Goal: Transaction & Acquisition: Subscribe to service/newsletter

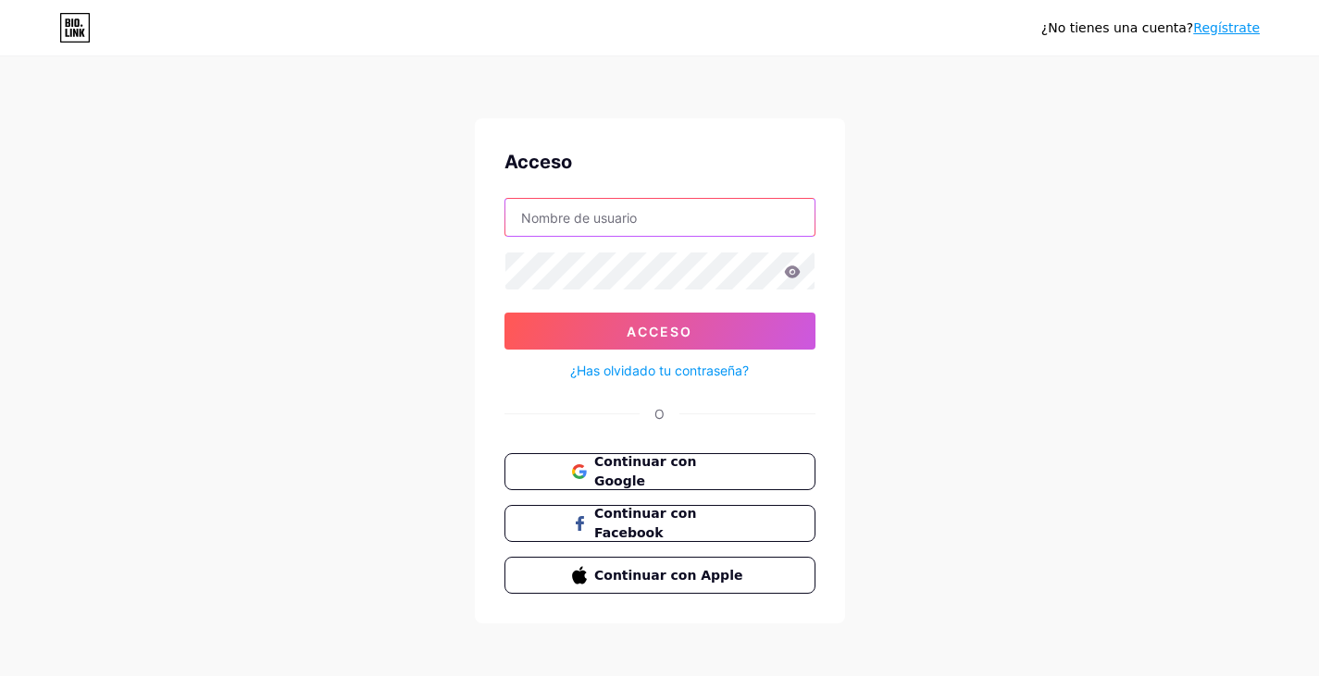
click at [707, 205] on input "text" at bounding box center [659, 217] width 309 height 37
type input "jeison.ortiz.0619@hotmail.com"
click at [697, 464] on font "Continuar con Google" at bounding box center [645, 471] width 104 height 35
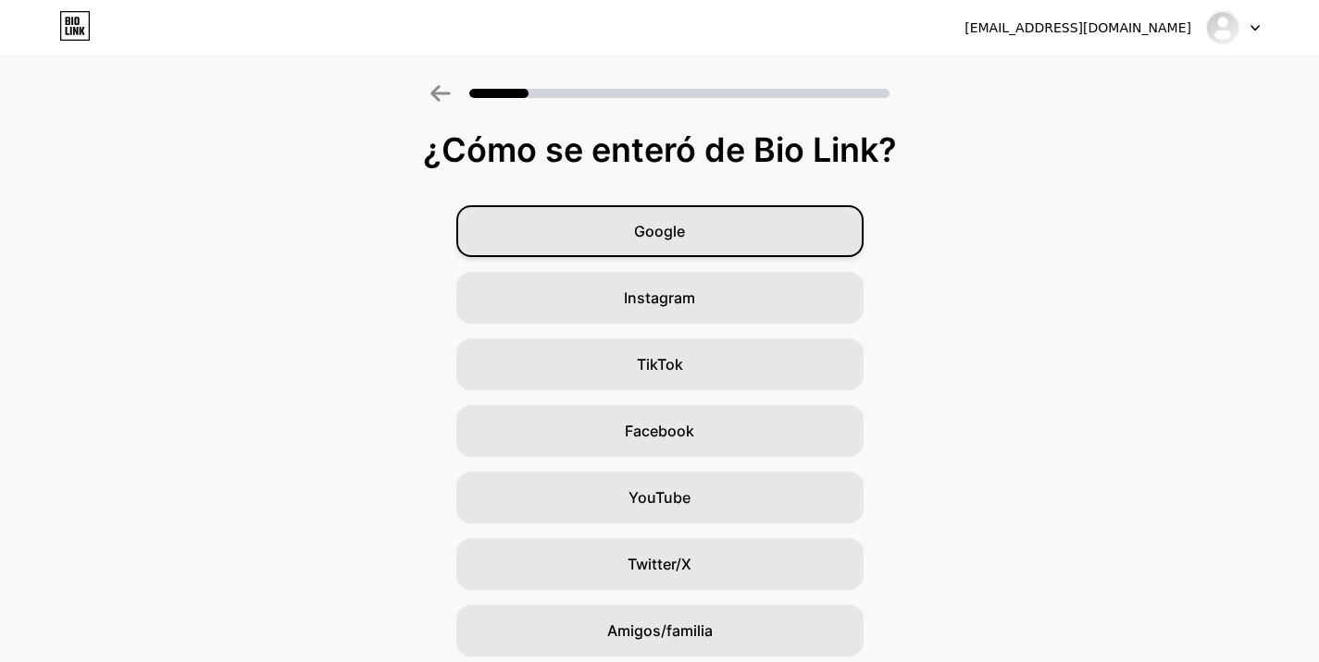
click at [767, 245] on div "Google" at bounding box center [659, 231] width 407 height 52
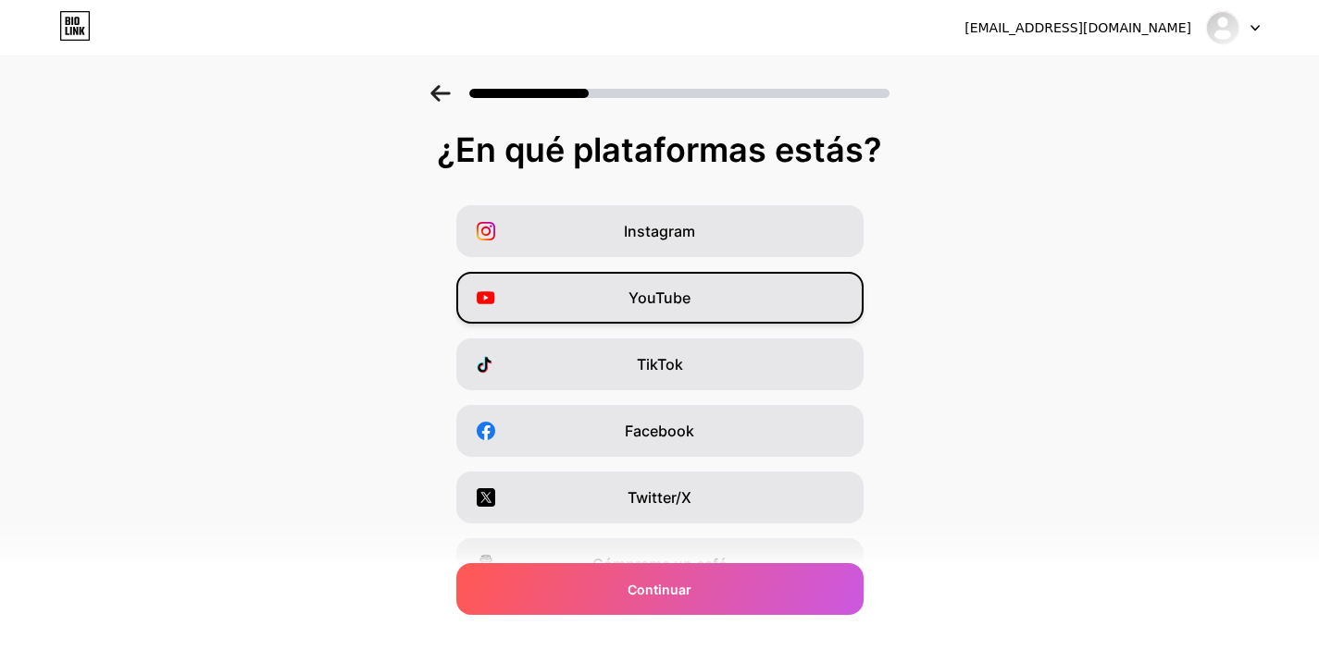
click at [701, 306] on div "YouTube" at bounding box center [659, 298] width 407 height 52
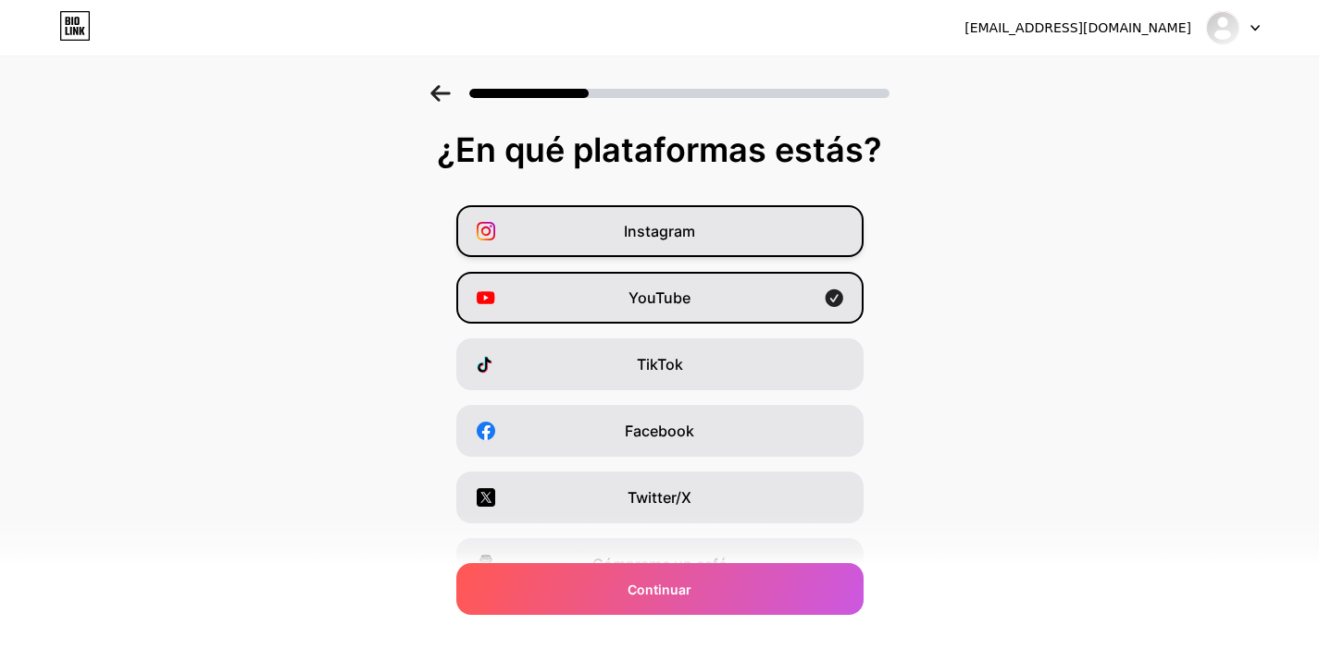
click at [727, 227] on div "Instagram" at bounding box center [659, 231] width 407 height 52
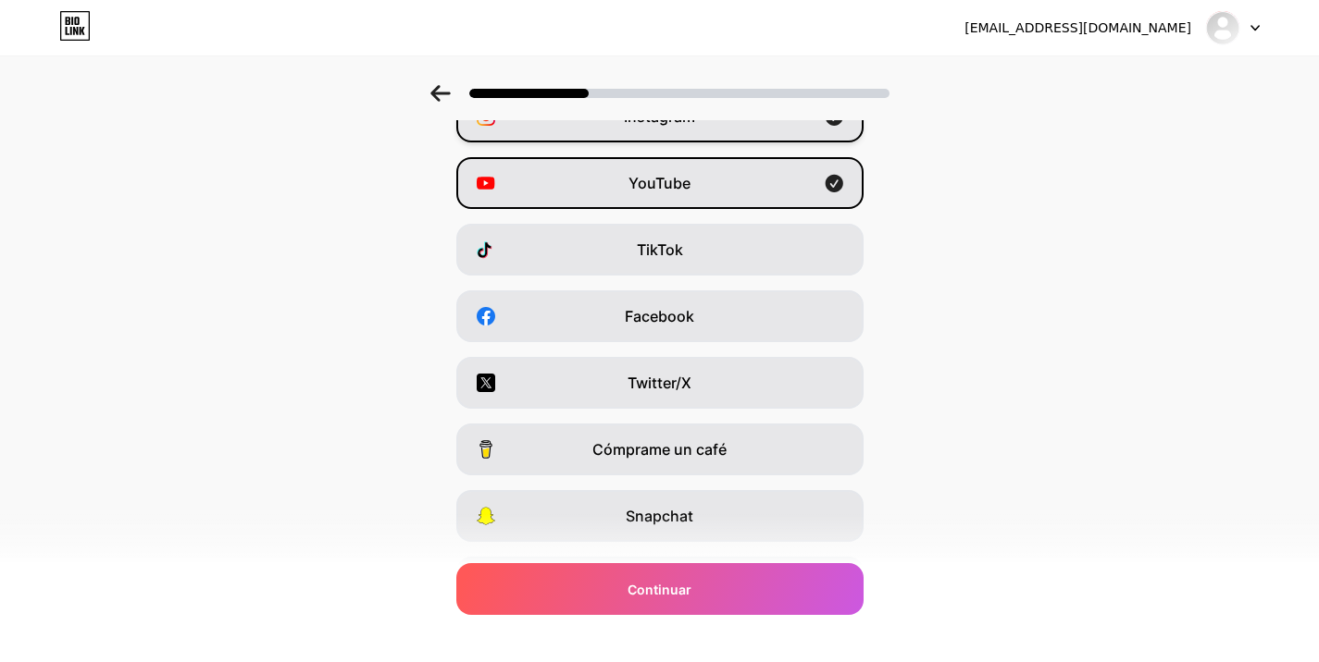
scroll to position [122, 0]
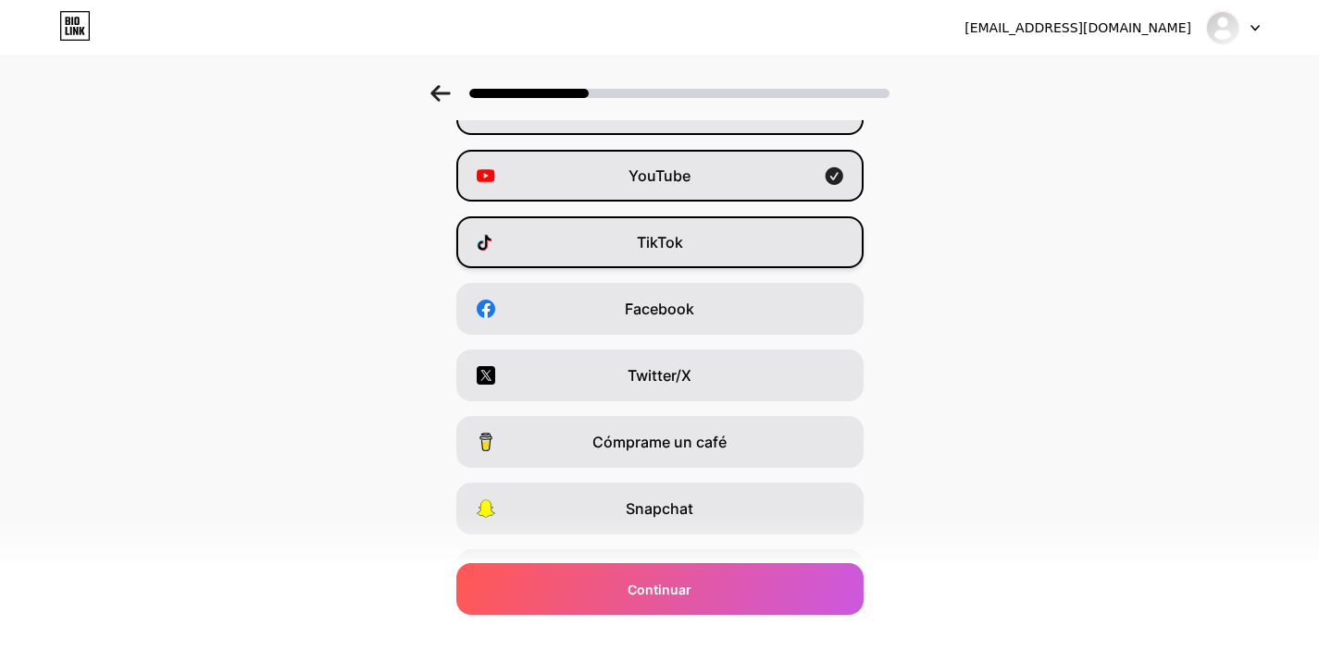
click at [680, 255] on div "TikTok" at bounding box center [659, 243] width 407 height 52
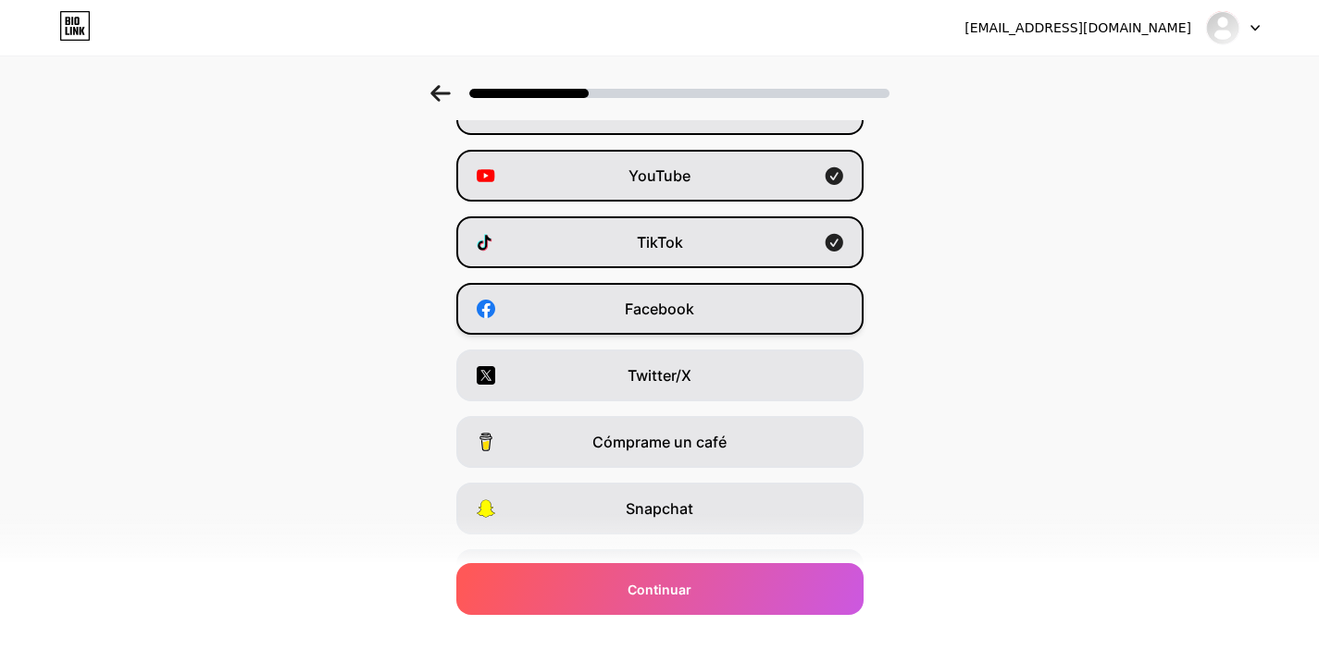
click at [666, 316] on font "Facebook" at bounding box center [659, 309] width 69 height 19
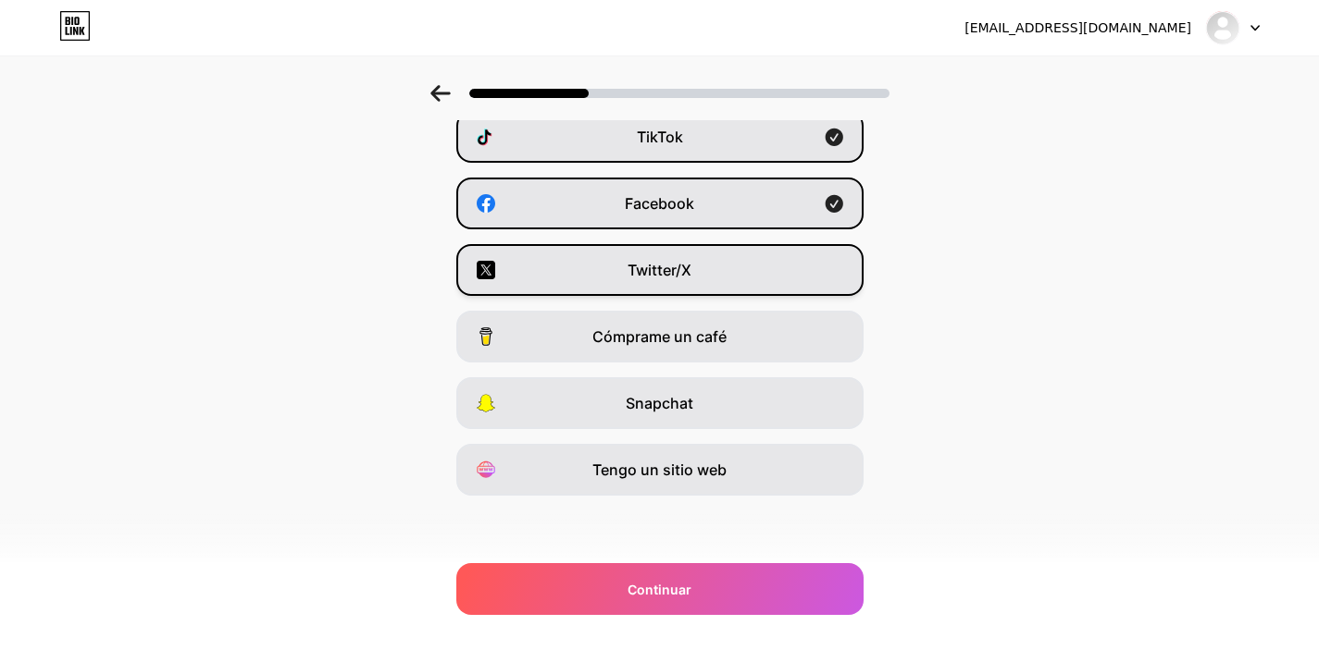
scroll to position [0, 14]
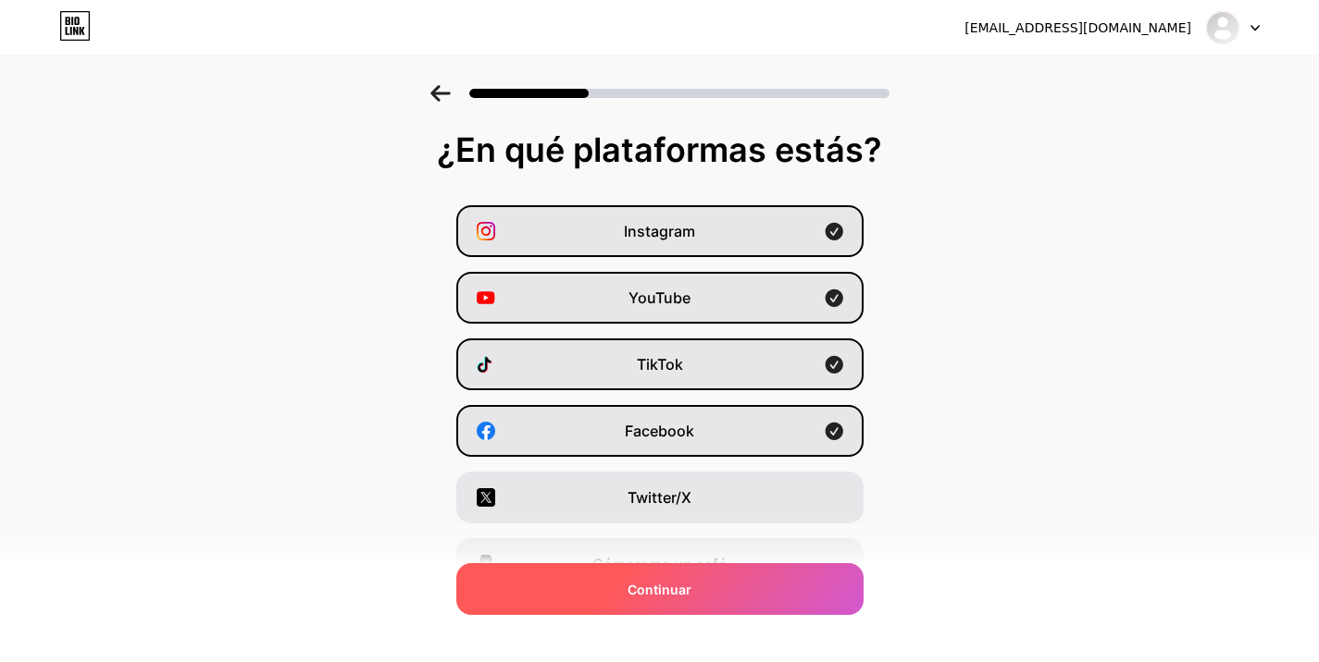
click at [699, 590] on div "Continuar" at bounding box center [659, 589] width 407 height 52
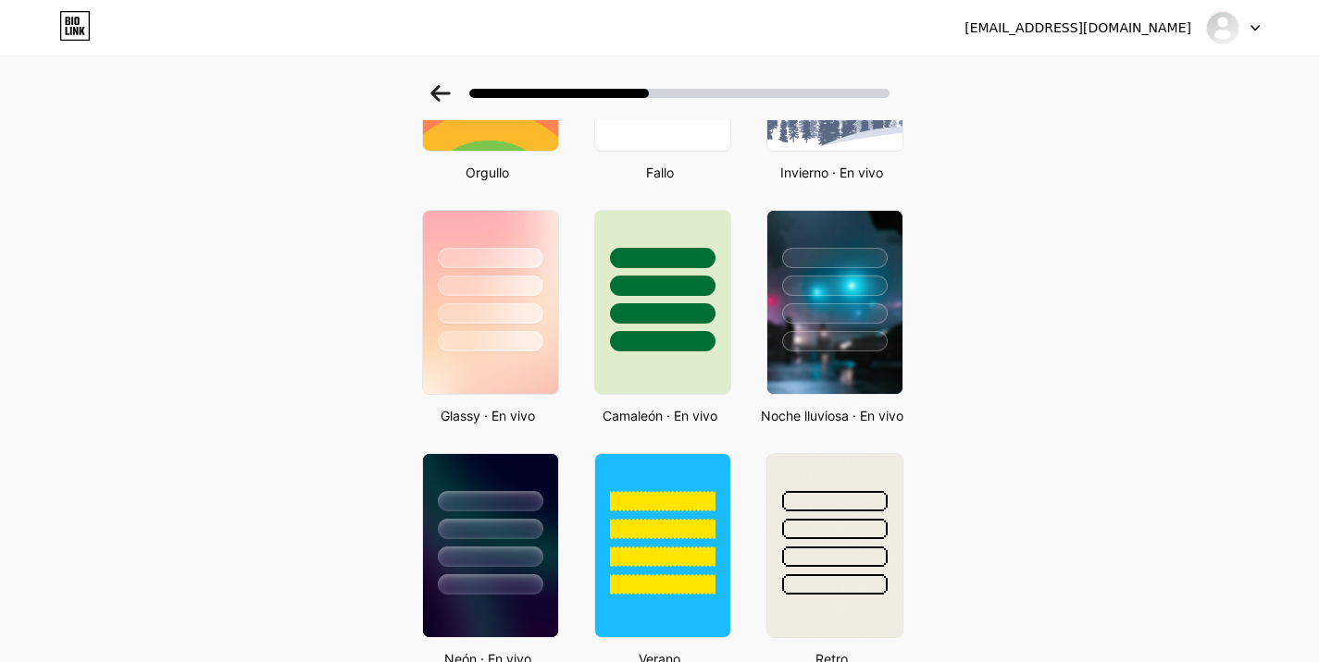
scroll to position [543, 14]
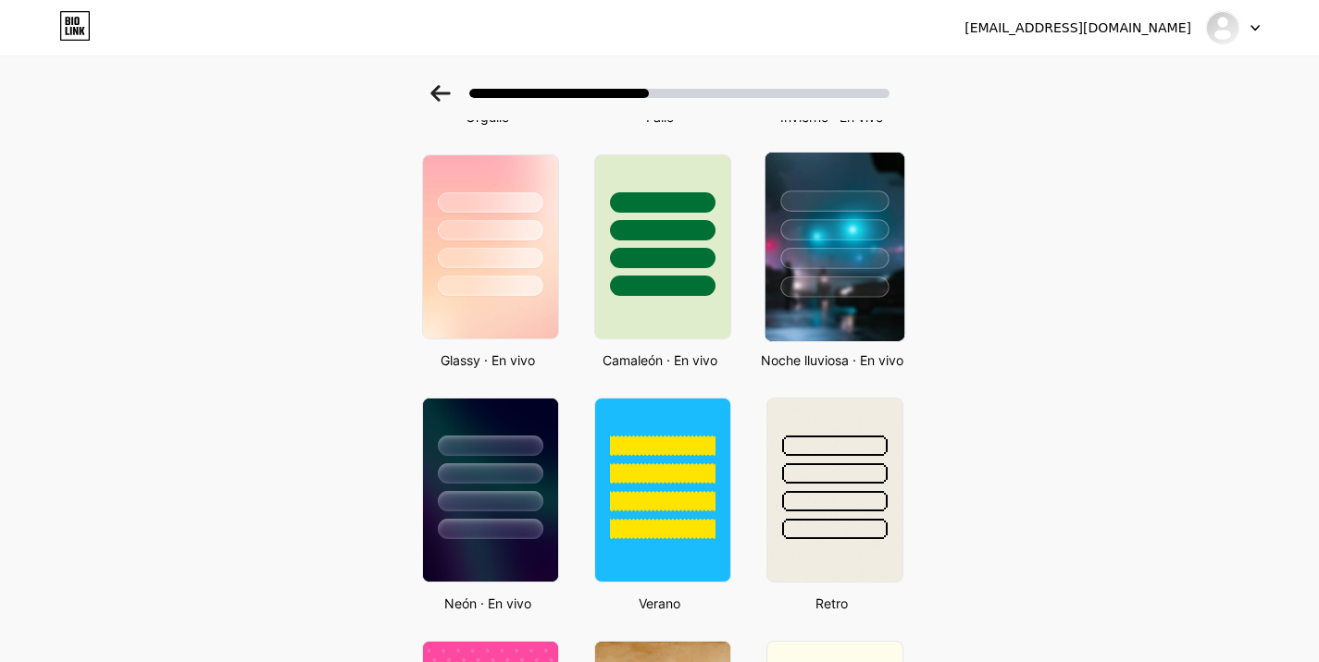
click at [865, 299] on img at bounding box center [833, 247] width 139 height 189
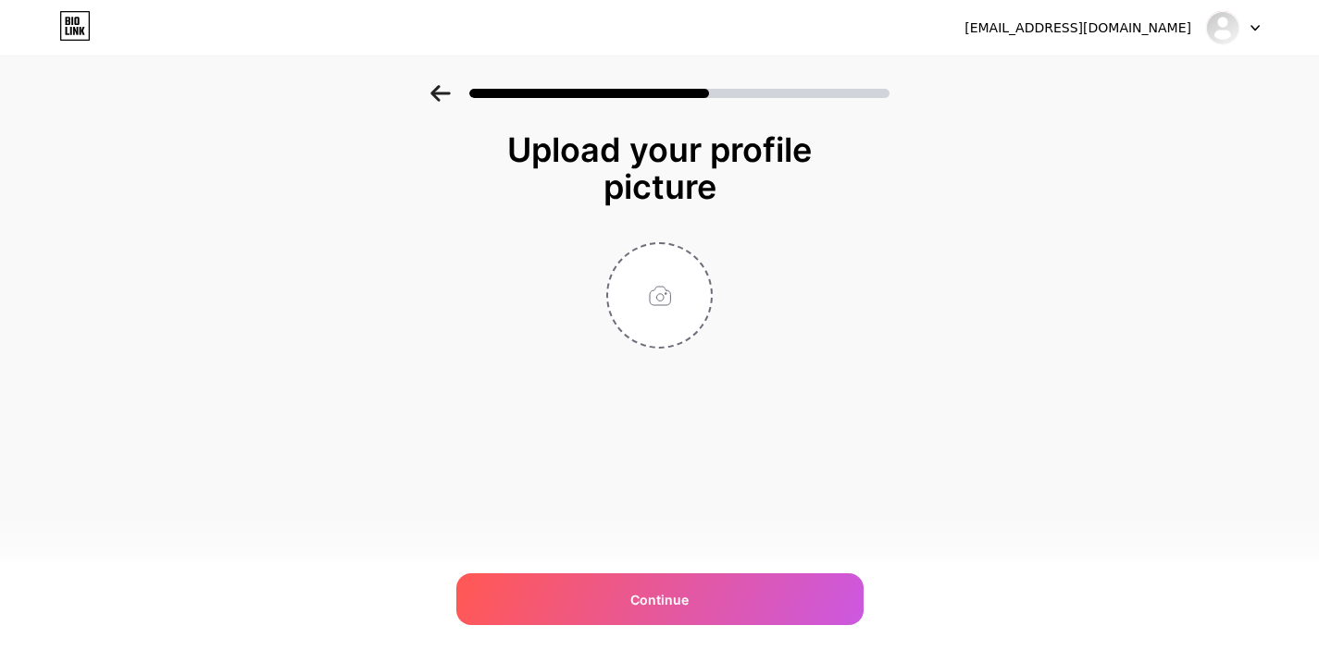
scroll to position [0, 0]
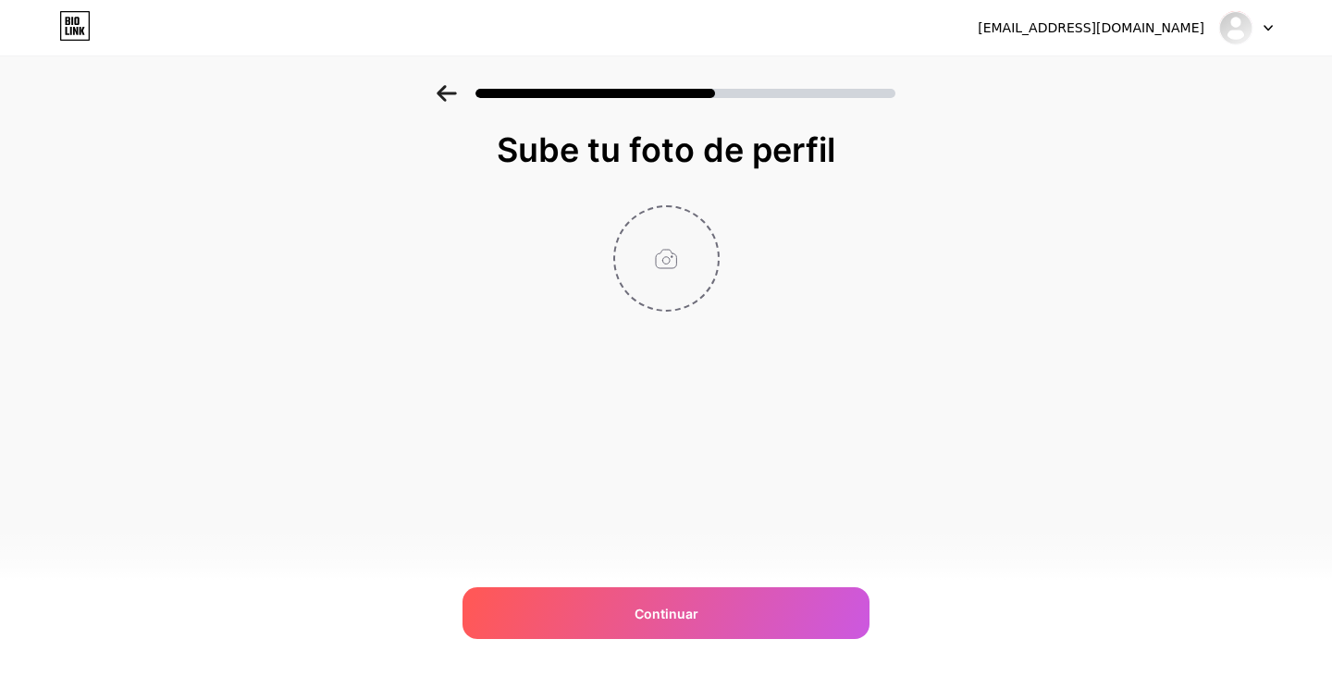
click at [663, 262] on input "file" at bounding box center [666, 258] width 103 height 103
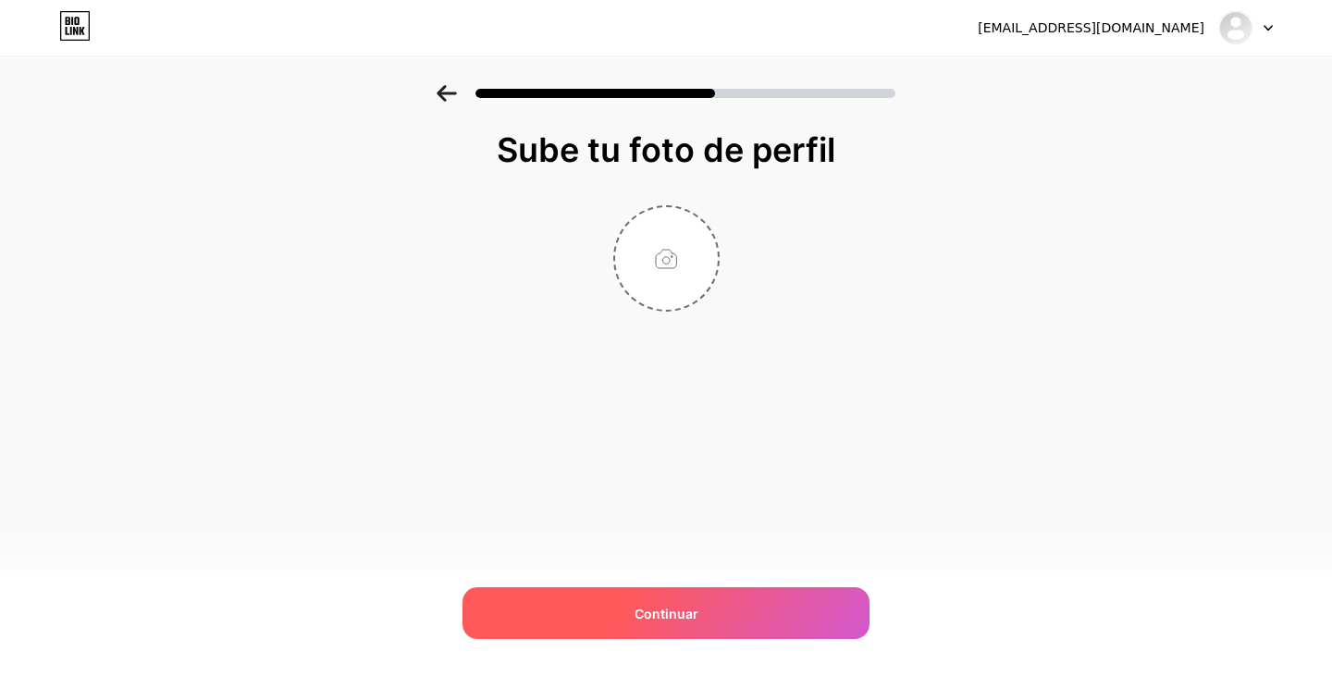
click at [691, 612] on font "Continuar" at bounding box center [667, 614] width 64 height 16
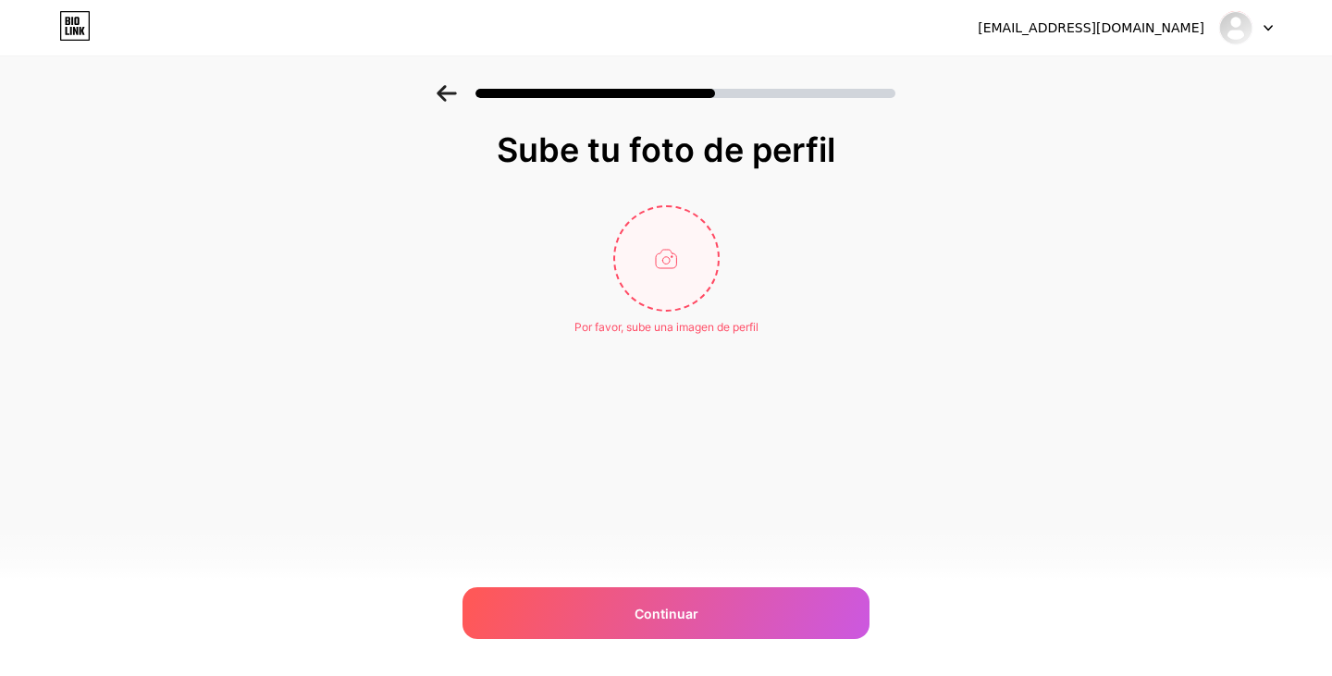
click at [659, 225] on input "file" at bounding box center [666, 258] width 103 height 103
type input "C:\fakepath\IMG_7583.jpg"
click at [646, 266] on input "file" at bounding box center [666, 258] width 103 height 103
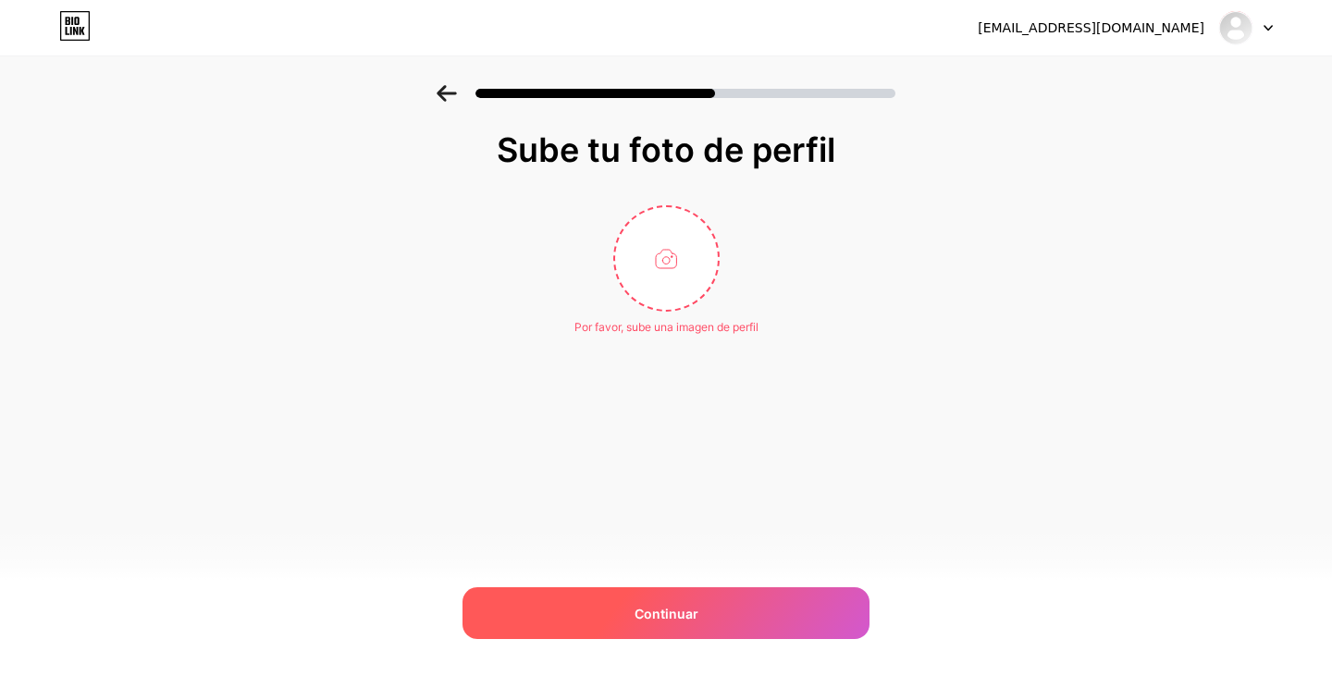
click at [712, 622] on div "Continuar" at bounding box center [666, 614] width 407 height 52
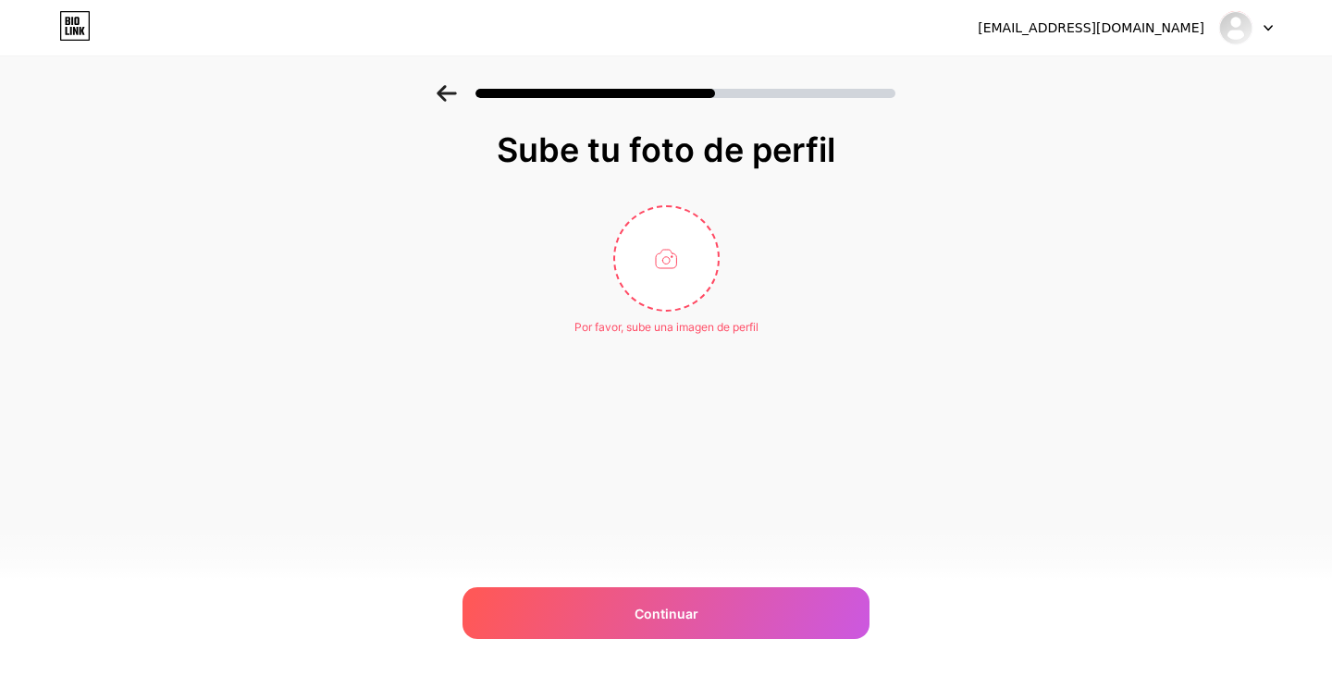
click at [450, 81] on div at bounding box center [666, 88] width 1332 height 65
click at [449, 91] on icon at bounding box center [447, 93] width 20 height 17
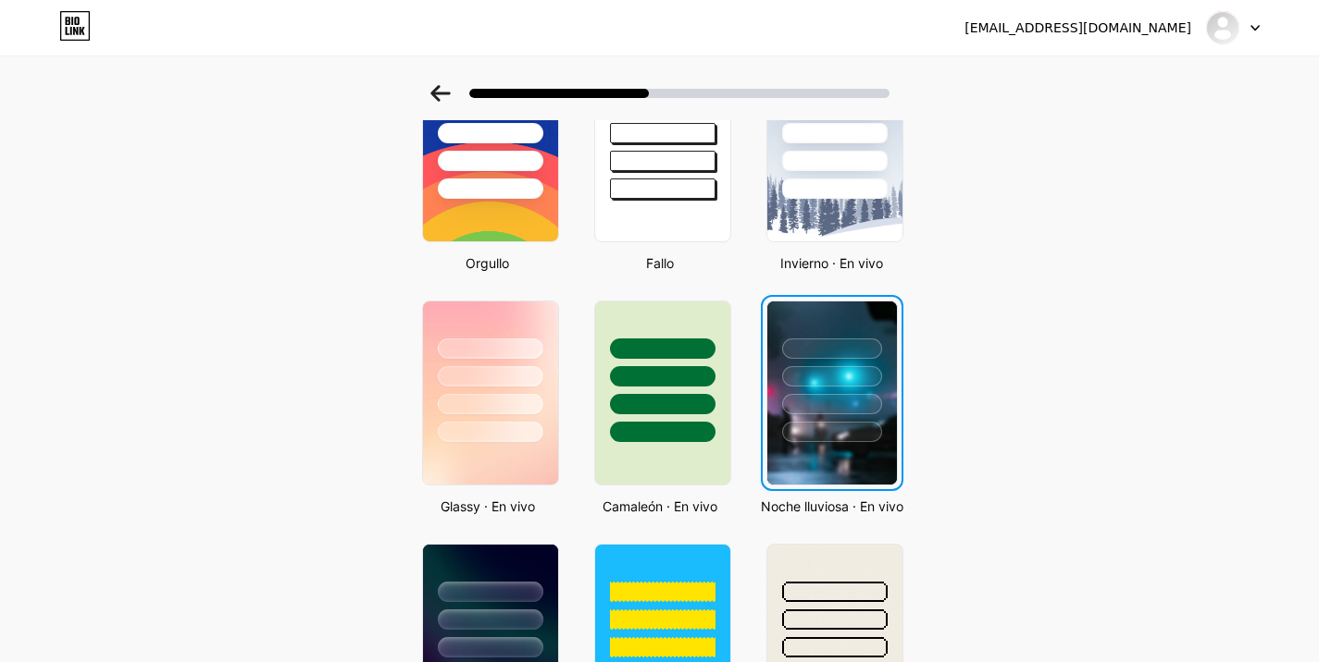
scroll to position [499, 0]
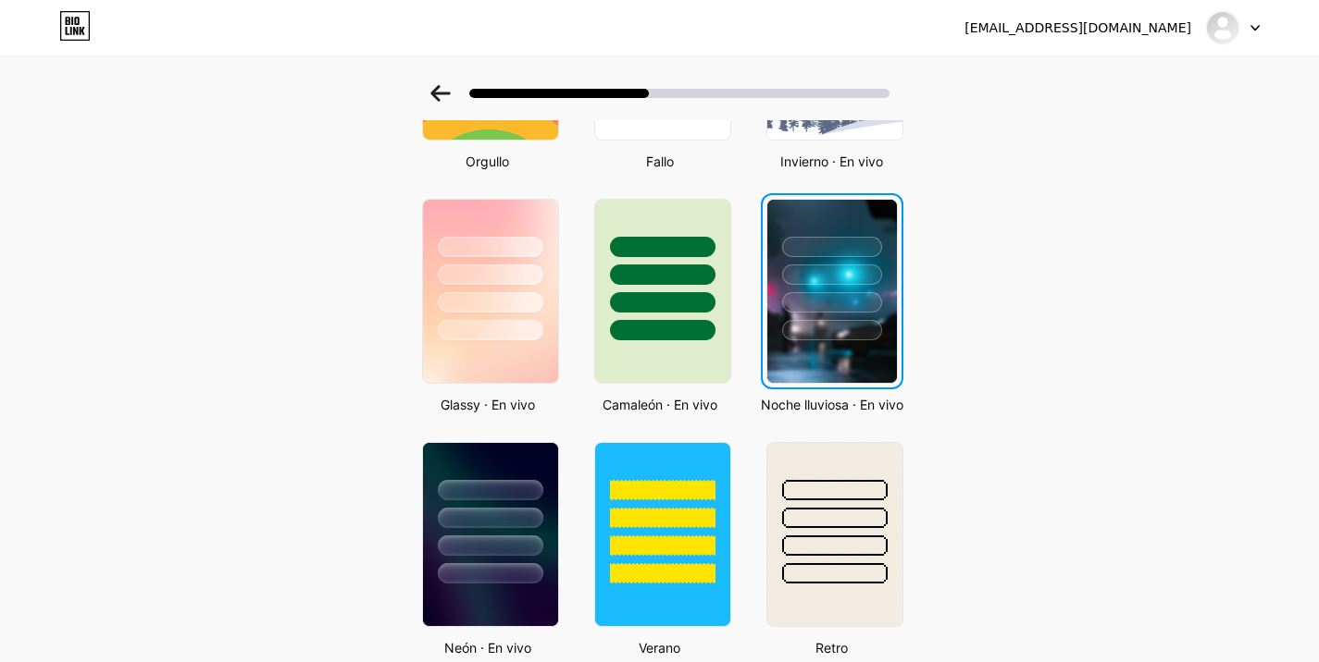
click at [851, 295] on div at bounding box center [832, 302] width 100 height 20
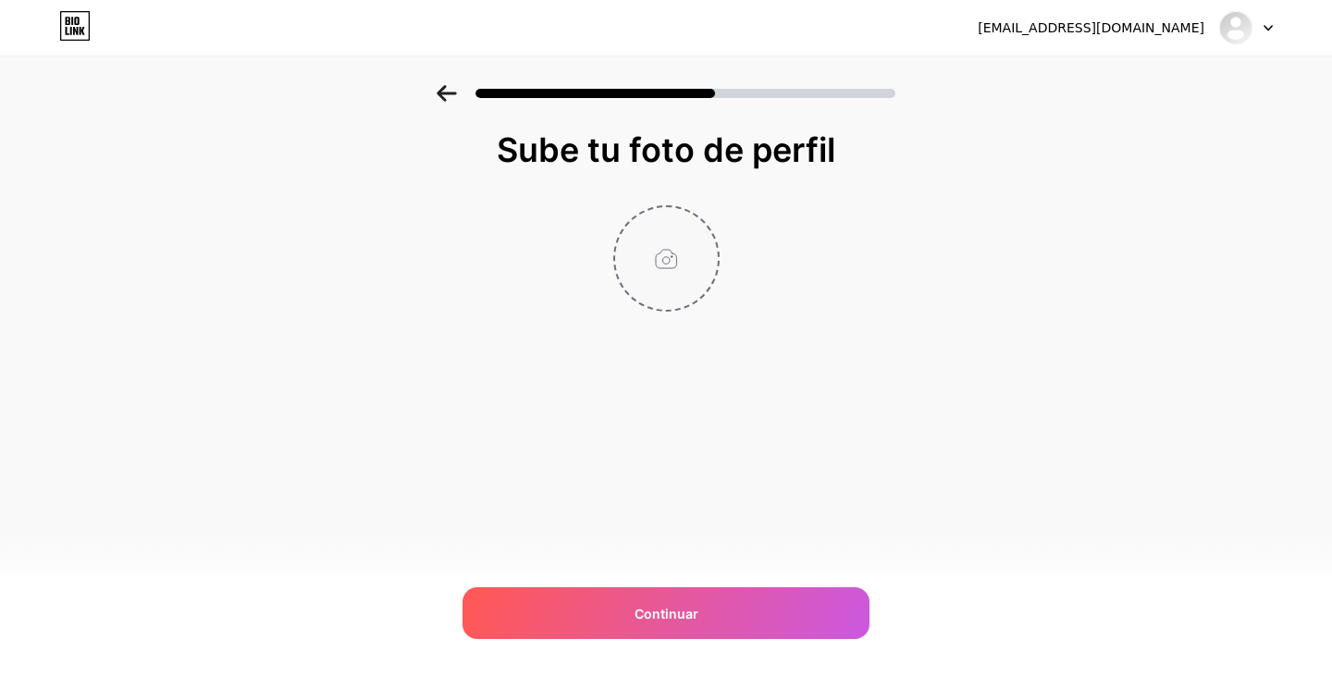
click at [661, 251] on input "file" at bounding box center [666, 258] width 103 height 103
type input "C:\fakepath\IMG_7583.jpg"
click at [939, 403] on div "Sube tu foto de perfil Continuar" at bounding box center [666, 244] width 1332 height 319
click at [674, 292] on input "file" at bounding box center [666, 258] width 103 height 103
type input "C:\fakepath\IMG_7583.jpg"
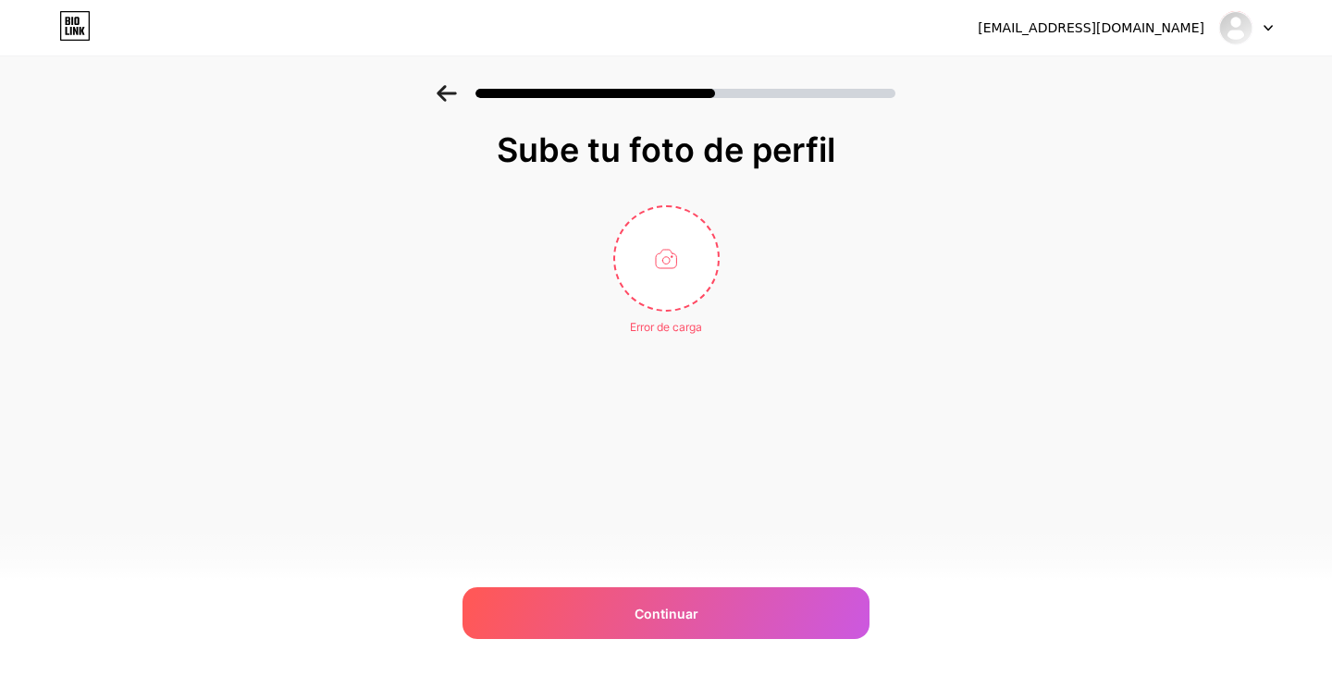
click at [439, 110] on div at bounding box center [666, 88] width 1332 height 65
click at [639, 251] on input "file" at bounding box center [666, 258] width 103 height 103
click at [701, 204] on div "Sube tu foto de perfil Error de carga Continuar" at bounding box center [666, 233] width 370 height 204
click at [682, 232] on input "file" at bounding box center [666, 258] width 103 height 103
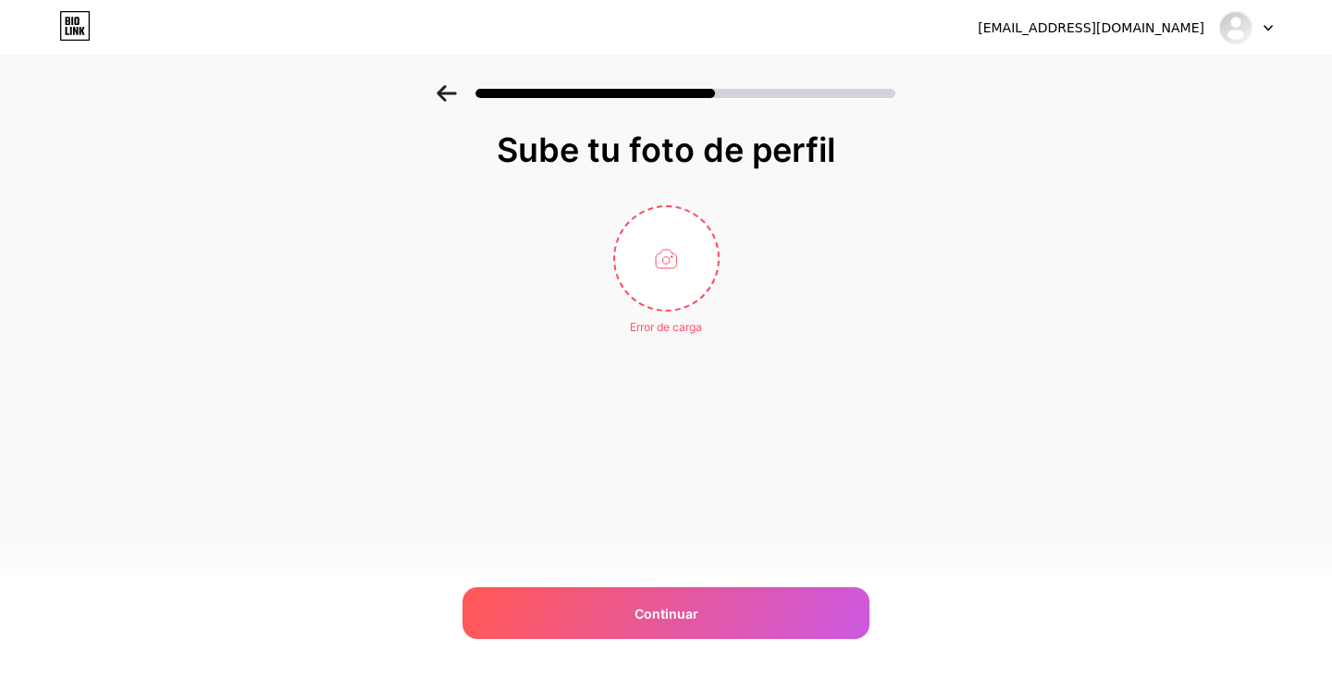
click at [451, 91] on icon at bounding box center [447, 93] width 20 height 17
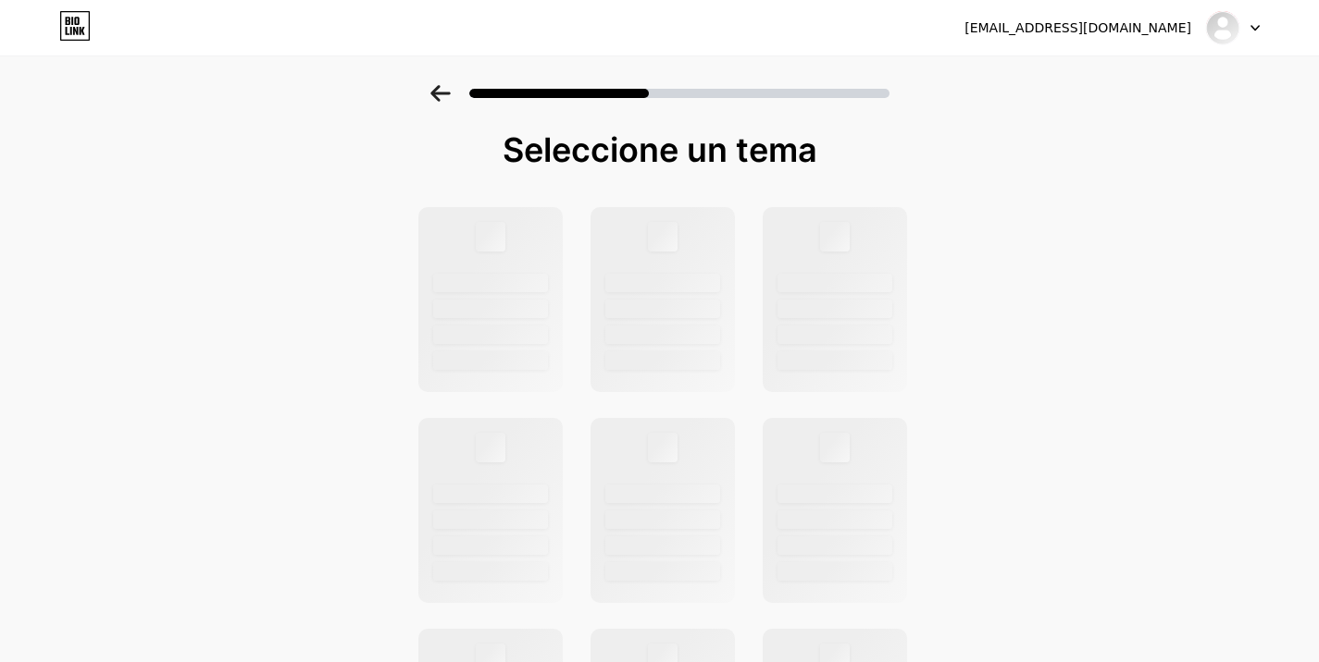
click at [451, 91] on icon at bounding box center [440, 93] width 20 height 17
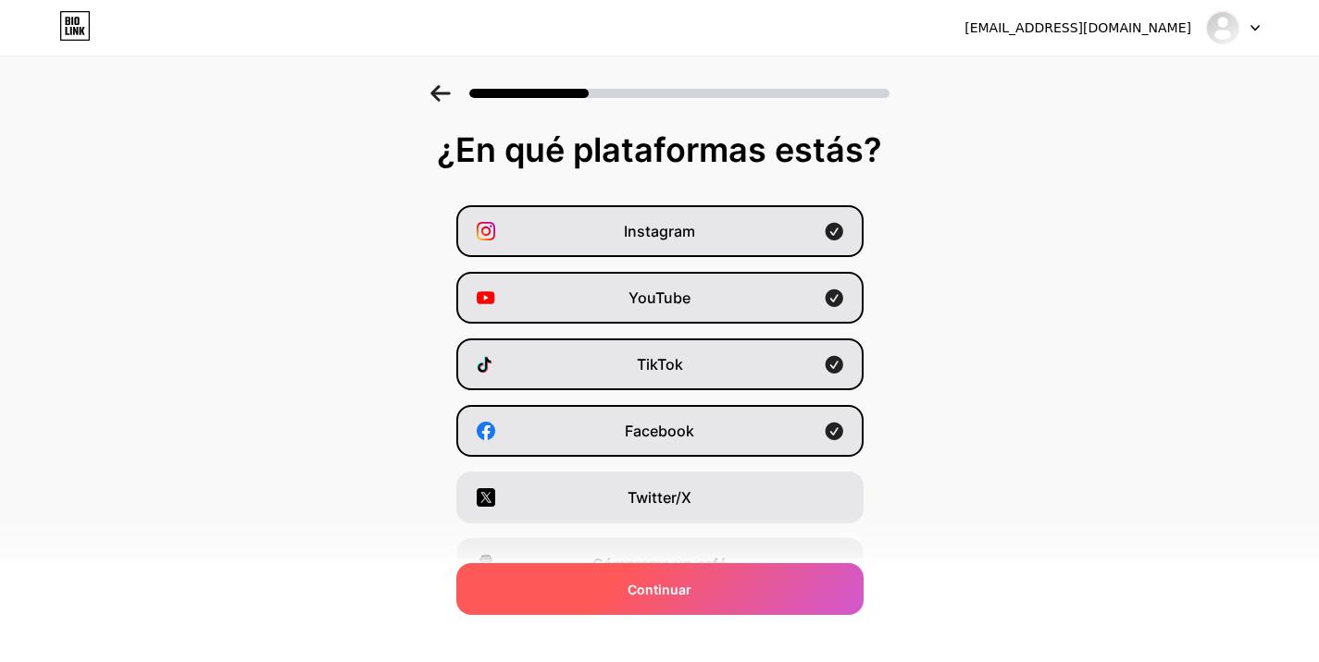
click at [648, 580] on span "Continuar" at bounding box center [659, 589] width 64 height 19
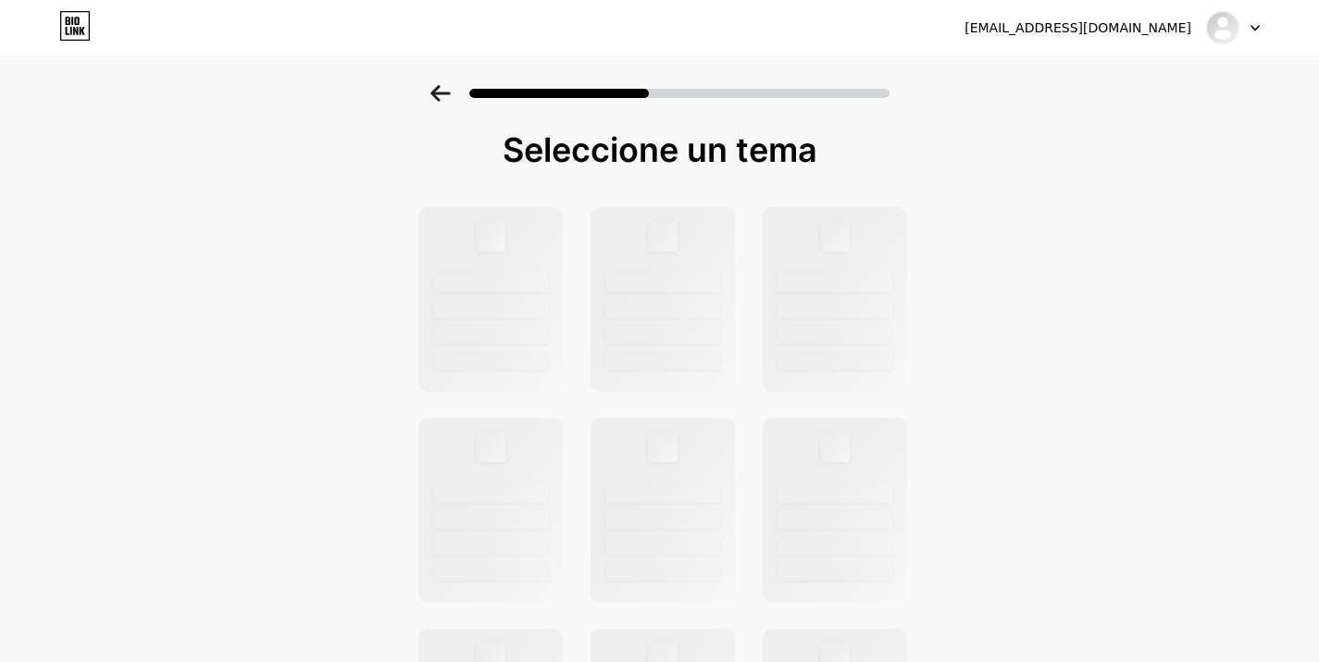
click at [648, 579] on div at bounding box center [662, 572] width 115 height 19
click at [1229, 24] on img at bounding box center [1222, 28] width 30 height 30
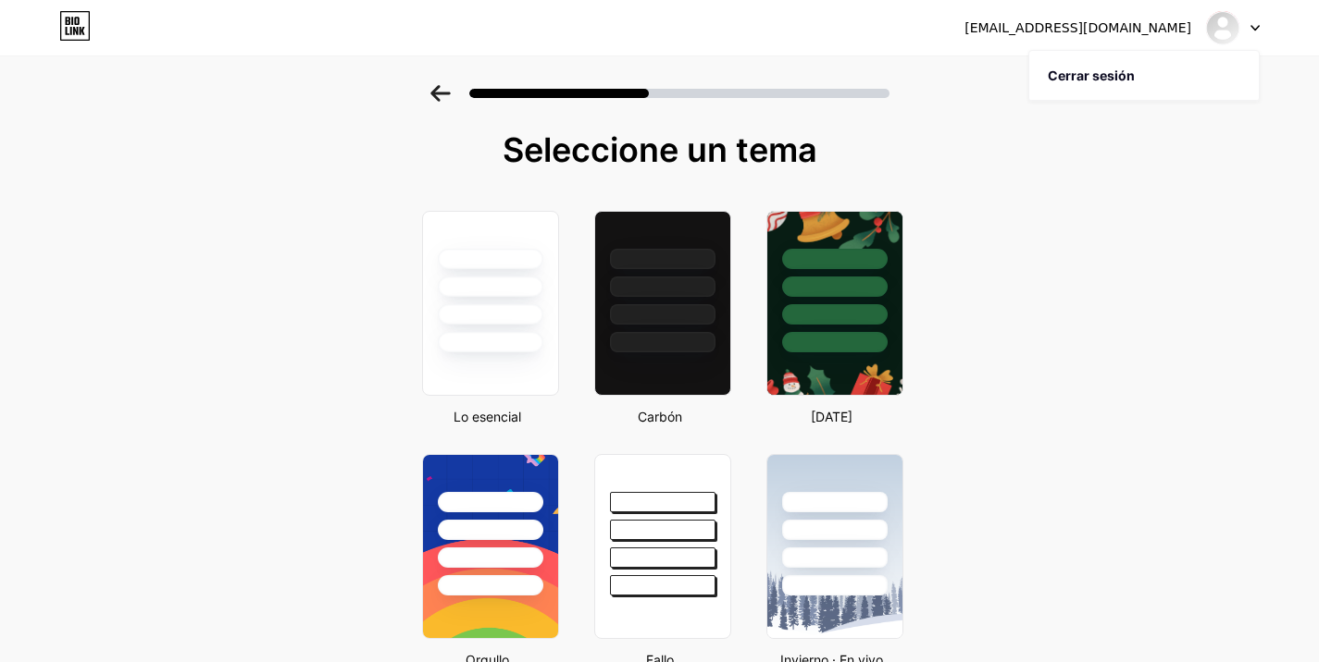
click at [1258, 27] on div "faoprooo@gmail.com Cerrar sesión" at bounding box center [659, 27] width 1319 height 33
click at [1258, 27] on icon at bounding box center [1254, 28] width 9 height 6
click at [68, 41] on link at bounding box center [74, 27] width 31 height 33
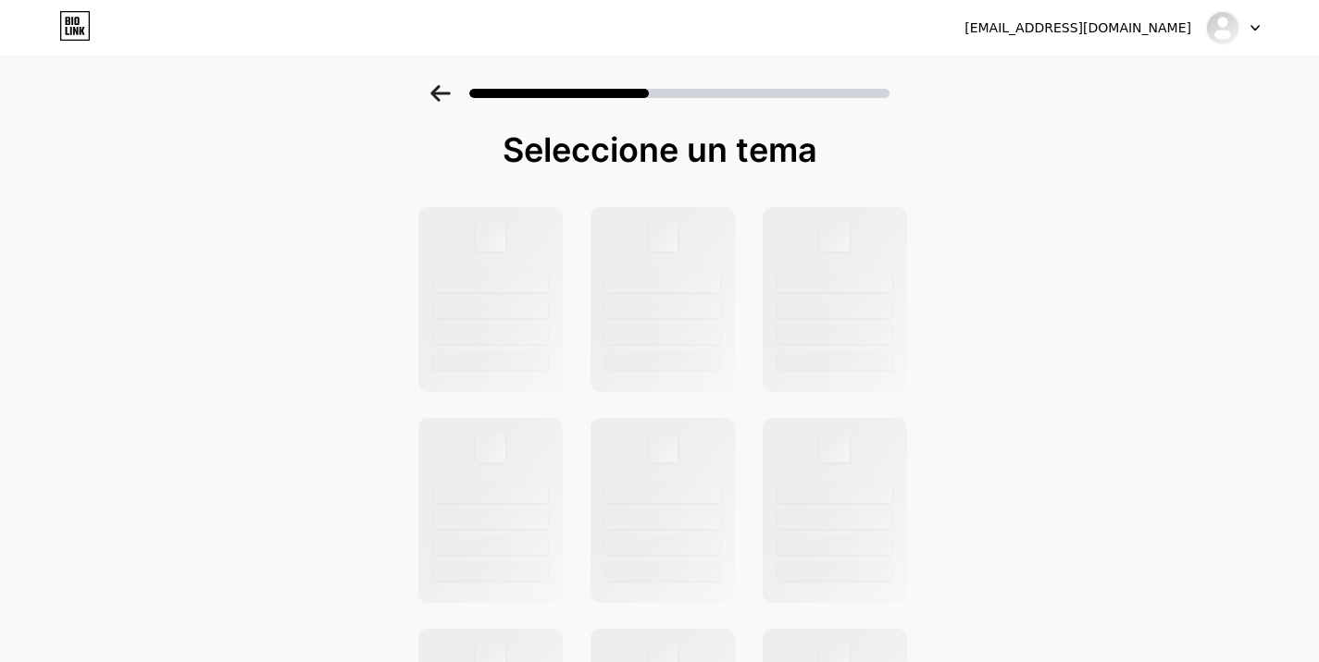
click at [68, 41] on link at bounding box center [74, 27] width 31 height 33
click at [437, 81] on div at bounding box center [659, 88] width 1319 height 65
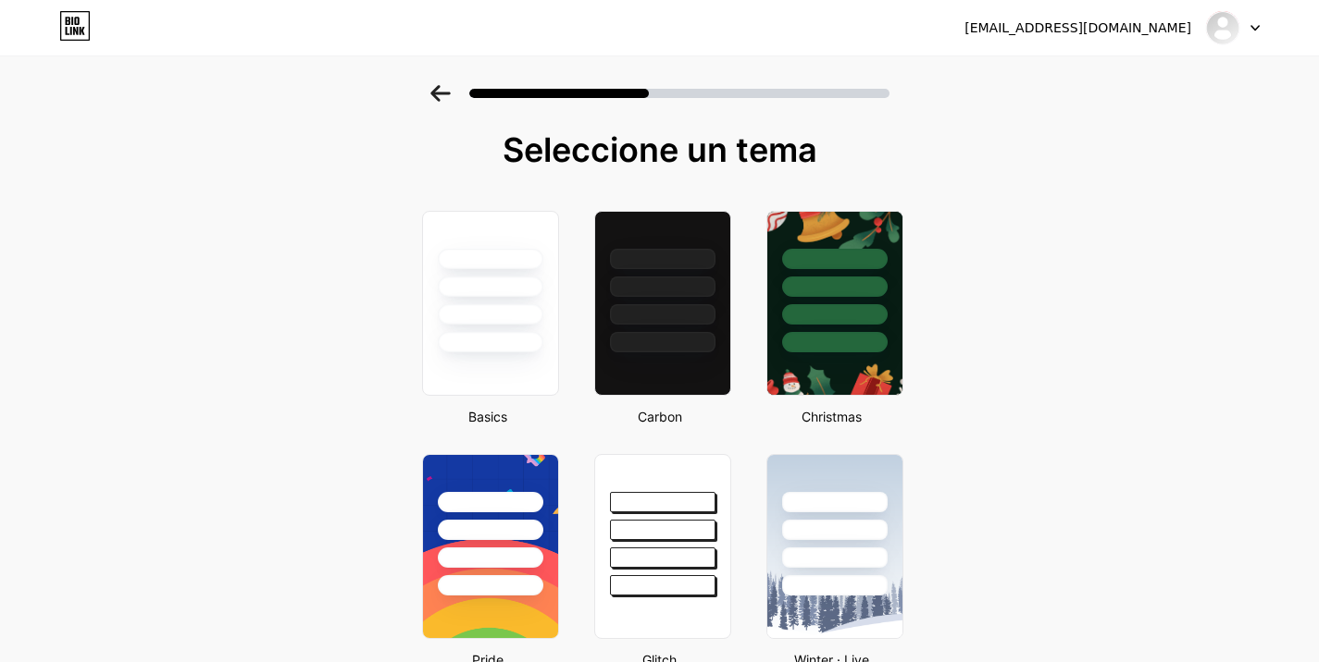
click at [437, 81] on div at bounding box center [659, 88] width 1319 height 65
drag, startPoint x: 437, startPoint y: 81, endPoint x: 442, endPoint y: 91, distance: 10.8
click at [442, 91] on div at bounding box center [659, 88] width 1319 height 65
click at [442, 91] on icon at bounding box center [440, 93] width 20 height 17
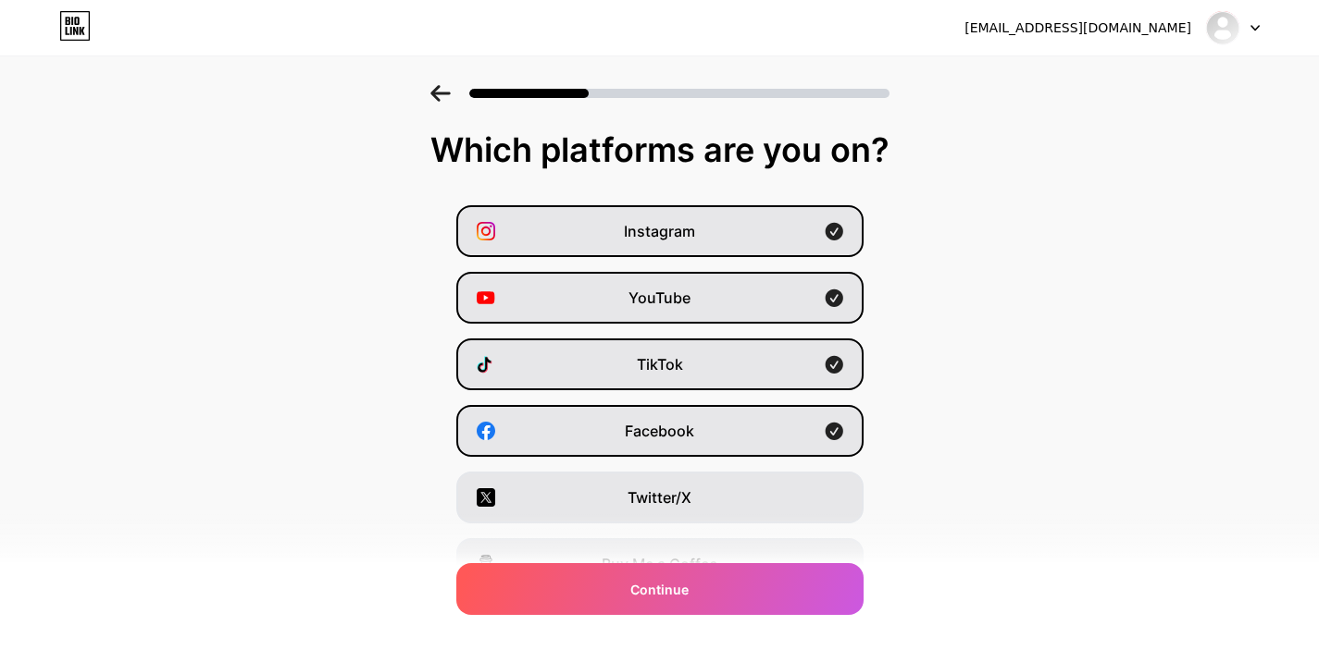
click at [442, 91] on icon at bounding box center [440, 93] width 20 height 17
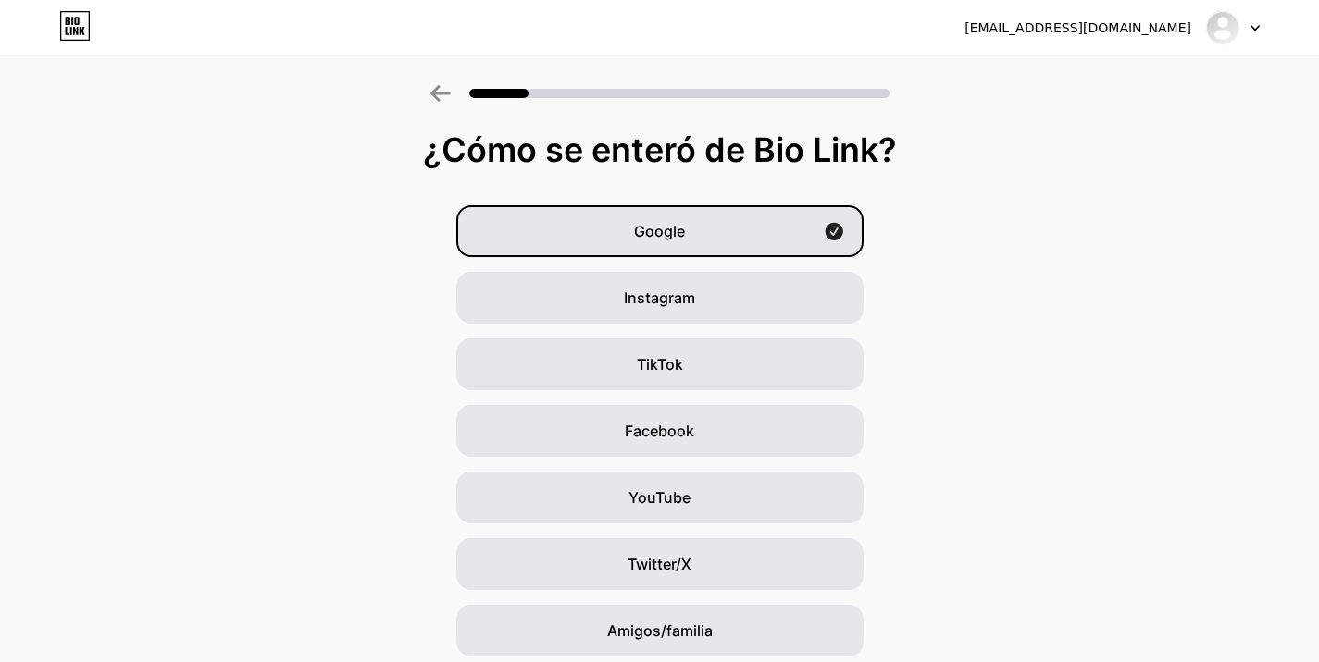
click at [442, 91] on icon at bounding box center [440, 93] width 20 height 17
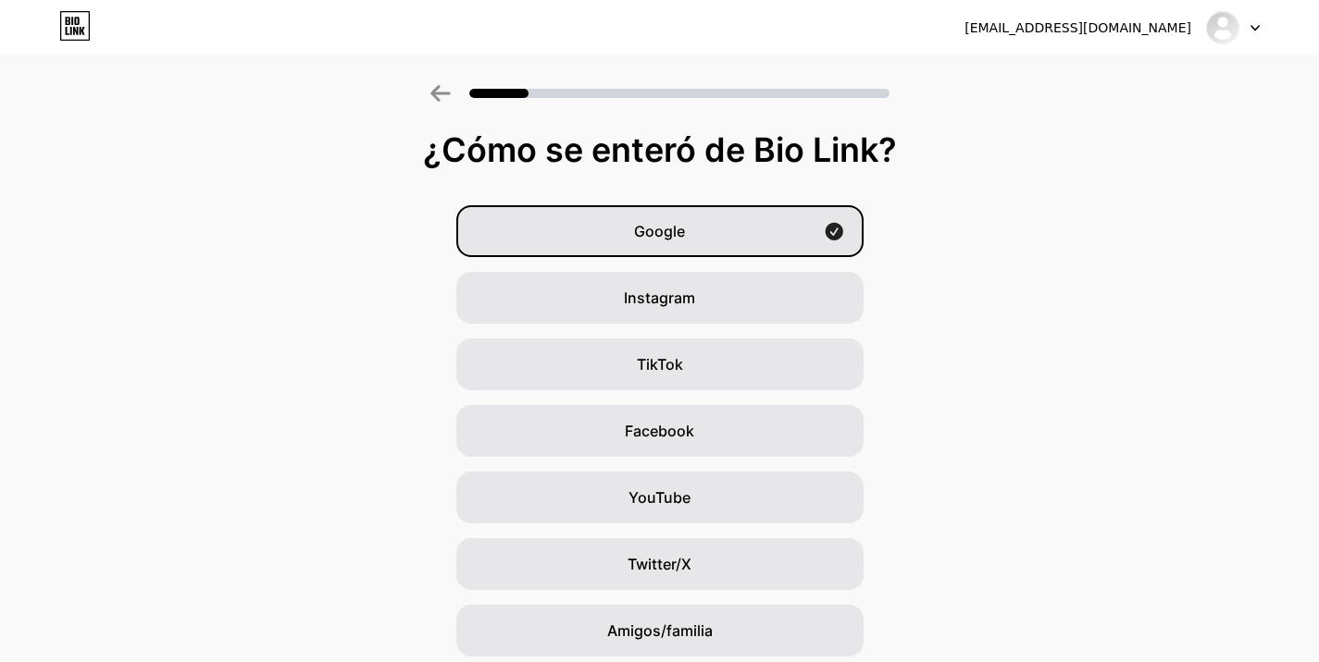
click at [442, 91] on icon at bounding box center [440, 93] width 20 height 17
drag, startPoint x: 442, startPoint y: 91, endPoint x: 435, endPoint y: 101, distance: 12.6
click at [435, 101] on div at bounding box center [659, 88] width 1319 height 65
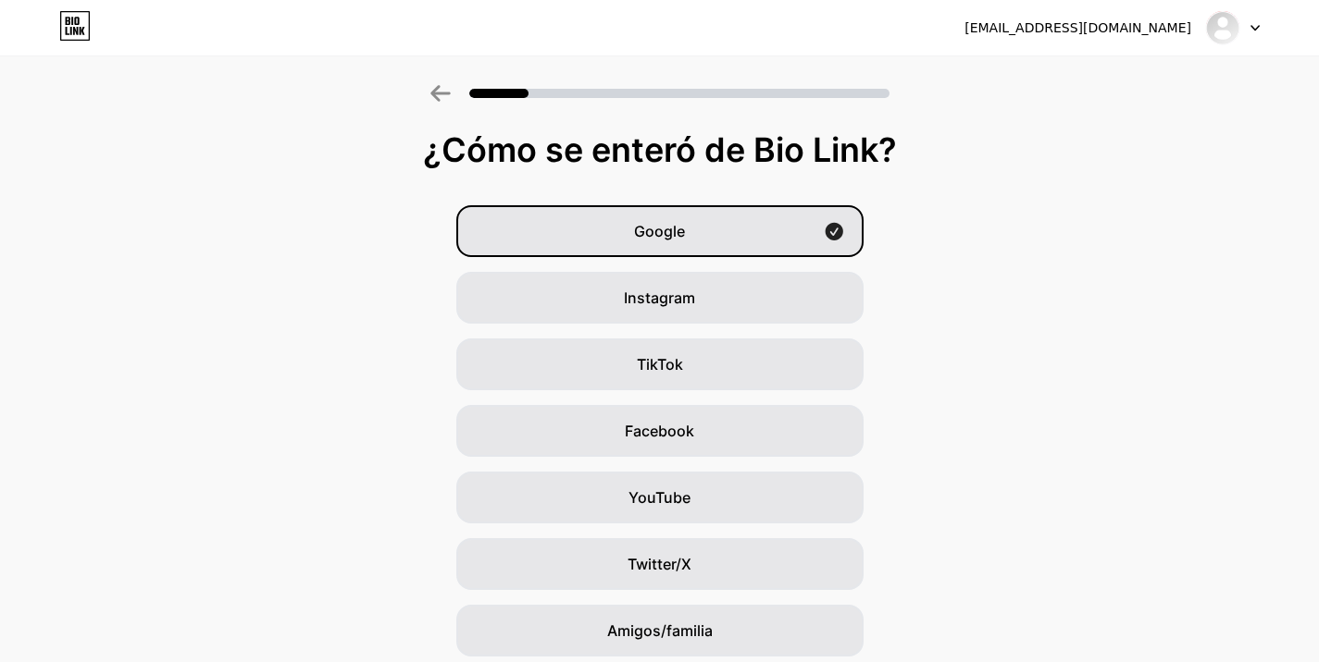
click at [449, 84] on div at bounding box center [659, 88] width 1319 height 65
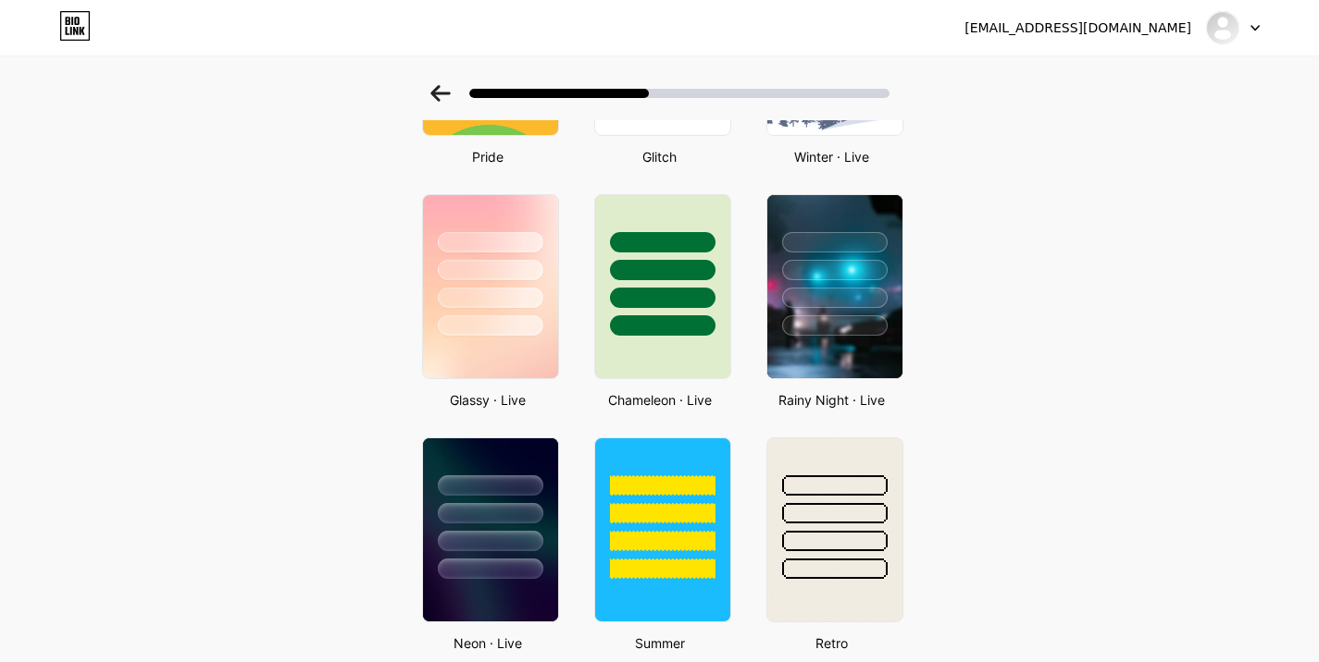
scroll to position [471, 0]
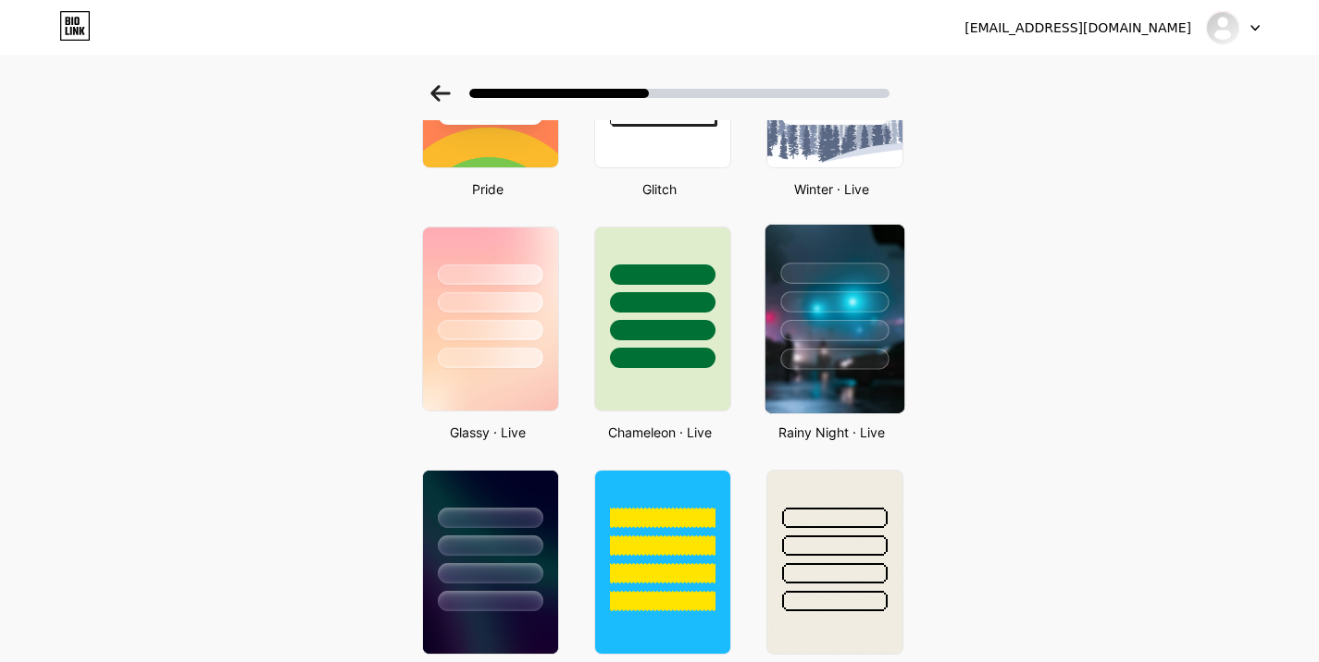
click at [806, 368] on div at bounding box center [834, 359] width 108 height 21
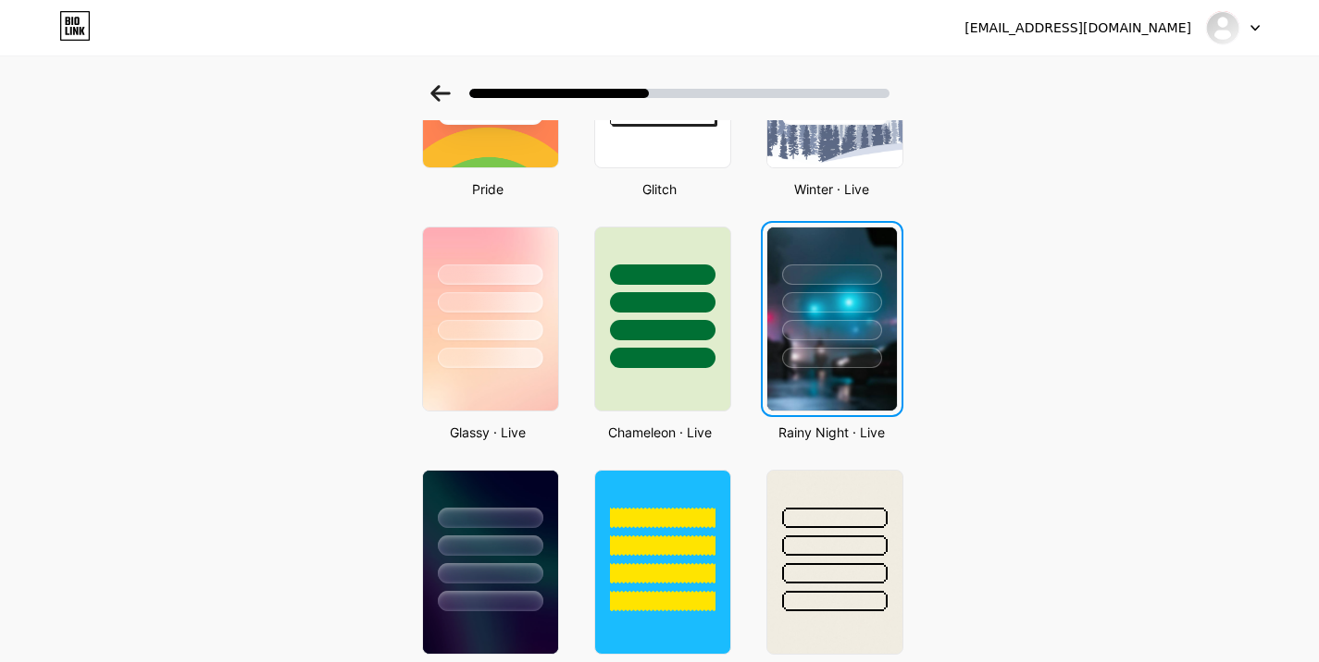
scroll to position [0, 0]
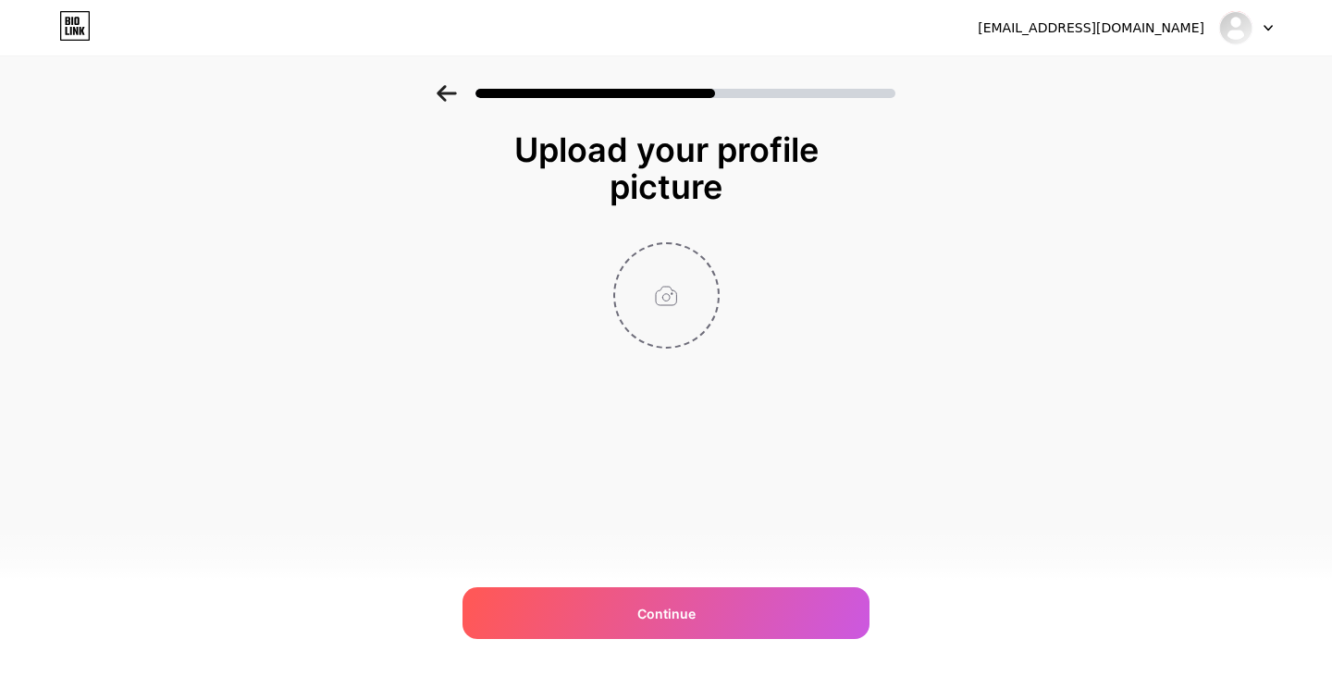
click at [652, 279] on input "file" at bounding box center [666, 295] width 103 height 103
click at [646, 282] on input "file" at bounding box center [666, 295] width 103 height 103
type input "C:\fakepath\Imagen de WhatsApp 2025-10-13 a las 13.28.18_dd81ec92.jpg"
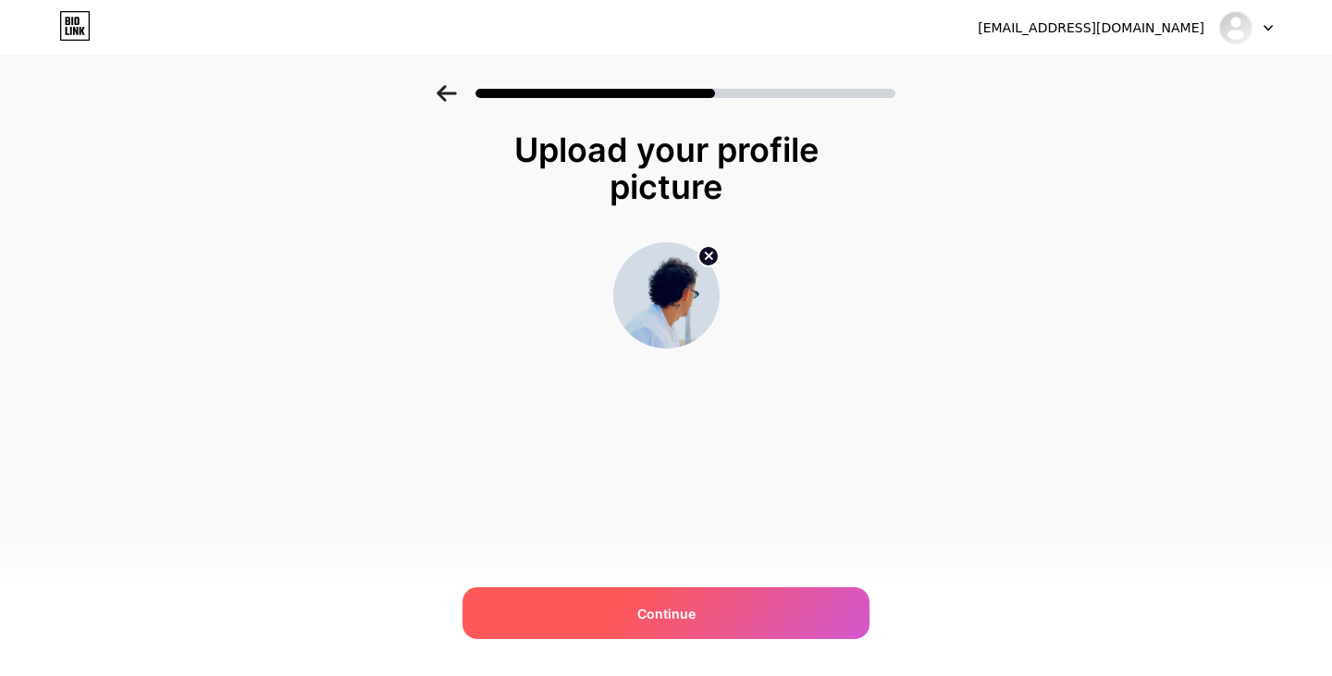
click at [713, 618] on div "Continue" at bounding box center [666, 614] width 407 height 52
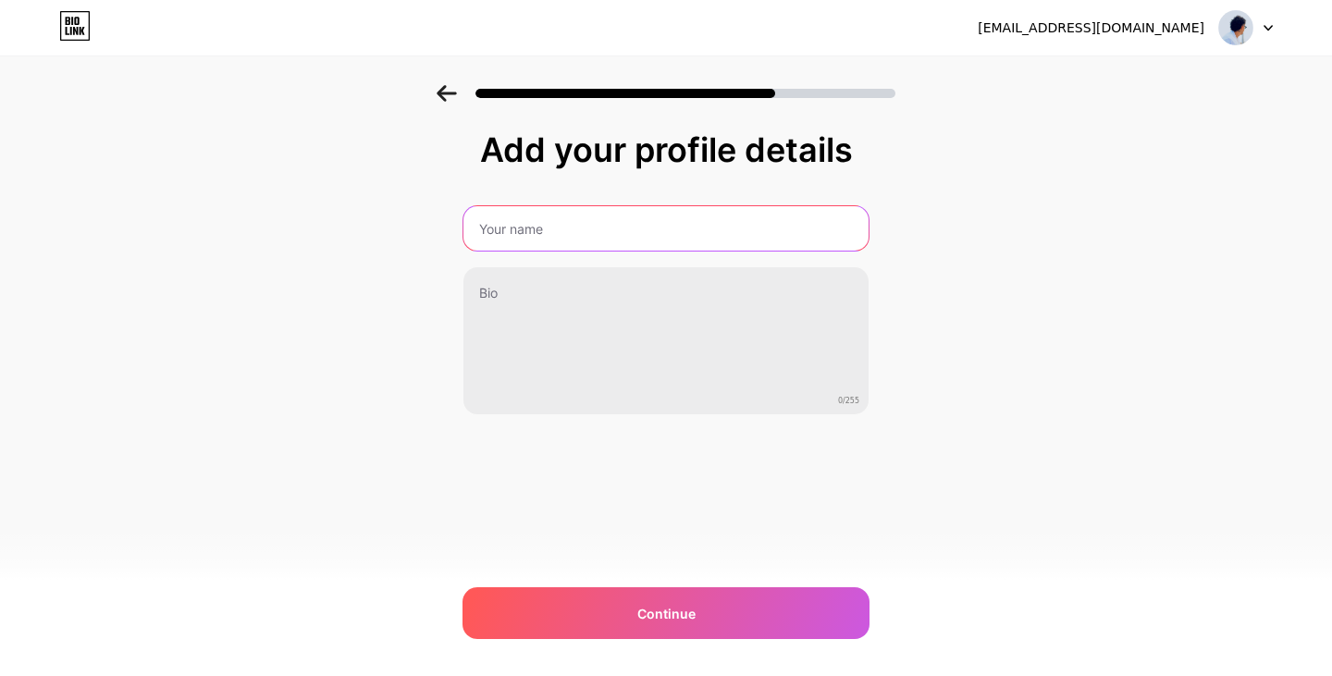
click at [634, 231] on input "text" at bounding box center [666, 228] width 405 height 44
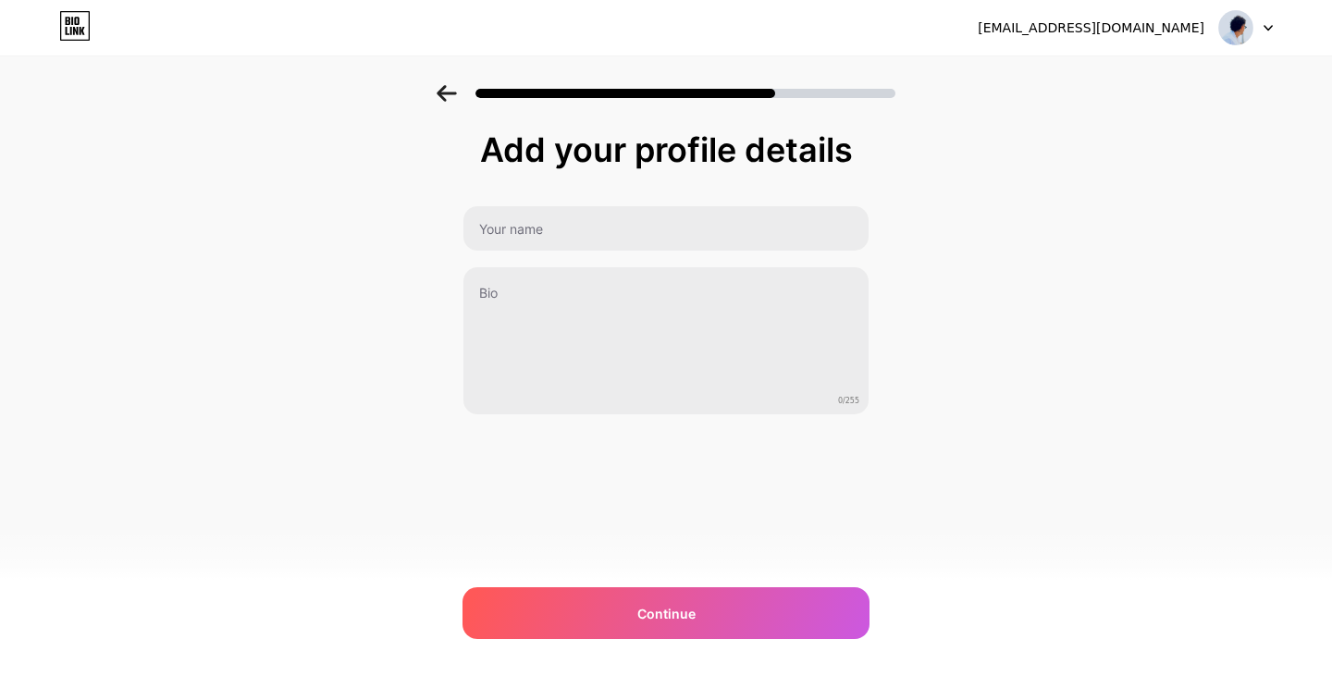
click at [883, 316] on div "Add your profile details 0/255 Continue Error" at bounding box center [666, 296] width 1332 height 423
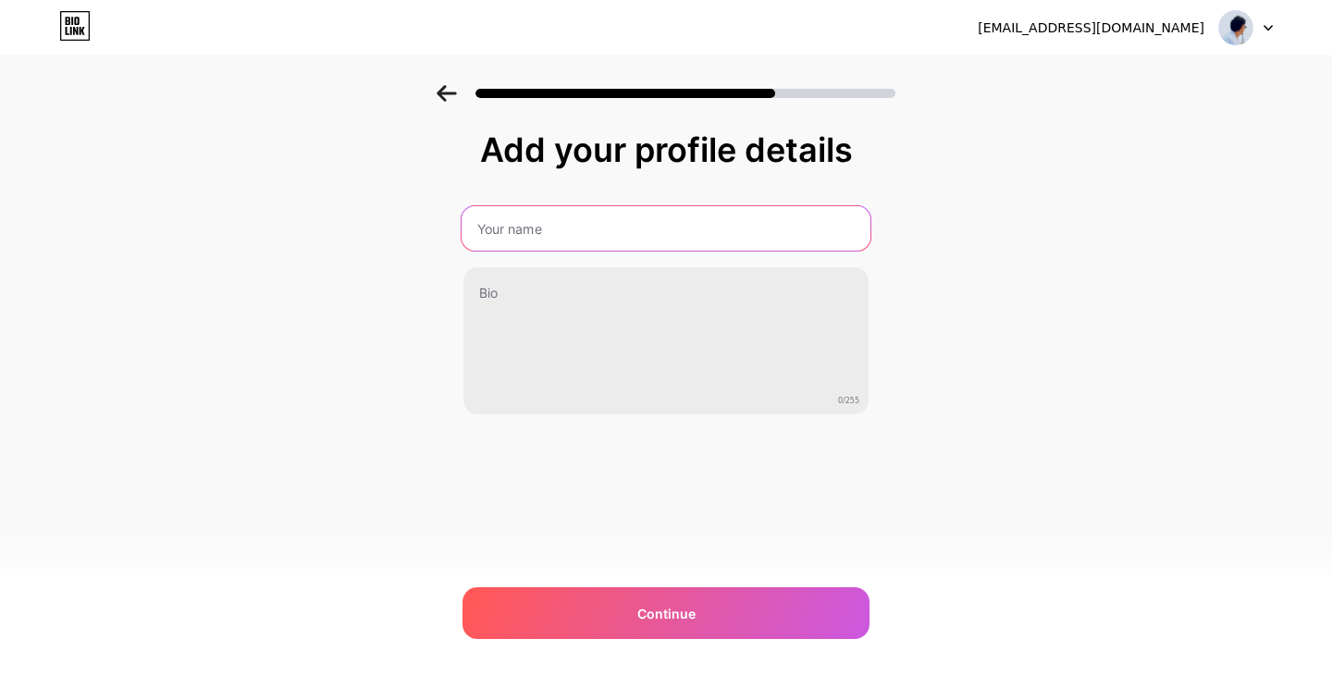
click at [635, 239] on input "text" at bounding box center [666, 228] width 409 height 44
type input "G Low 34"
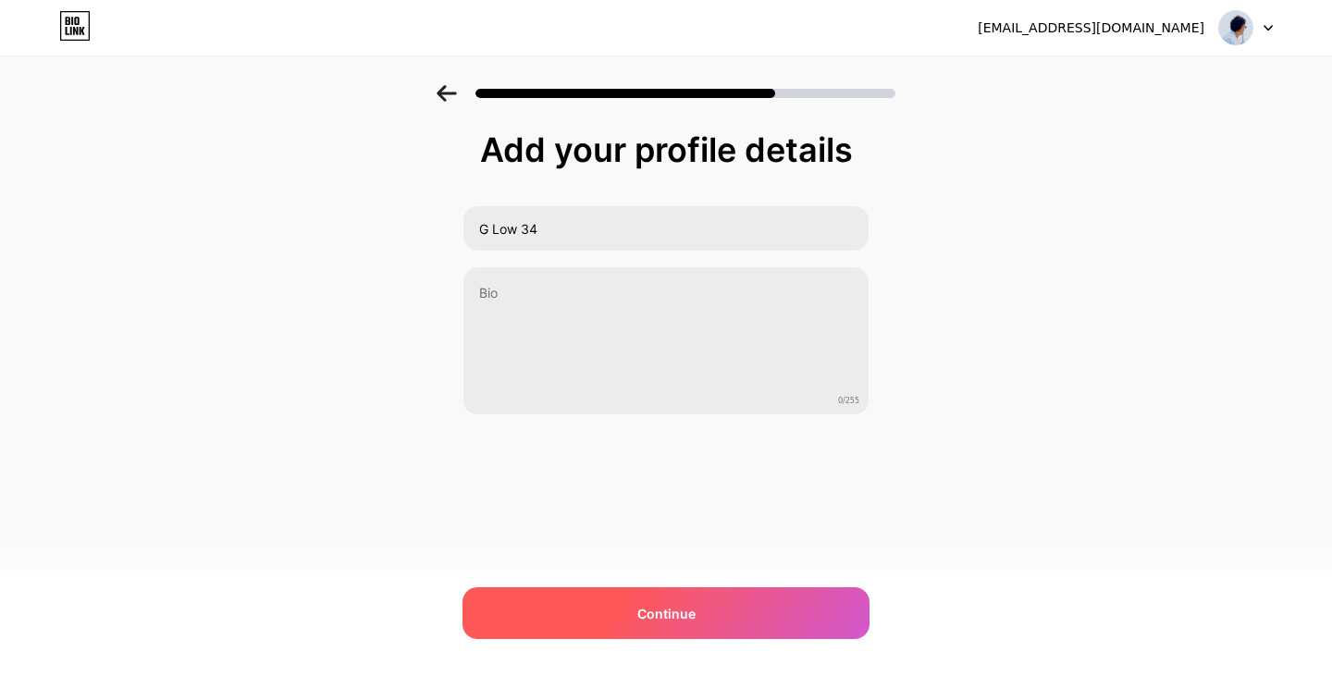
click at [673, 595] on div "Continue" at bounding box center [666, 614] width 407 height 52
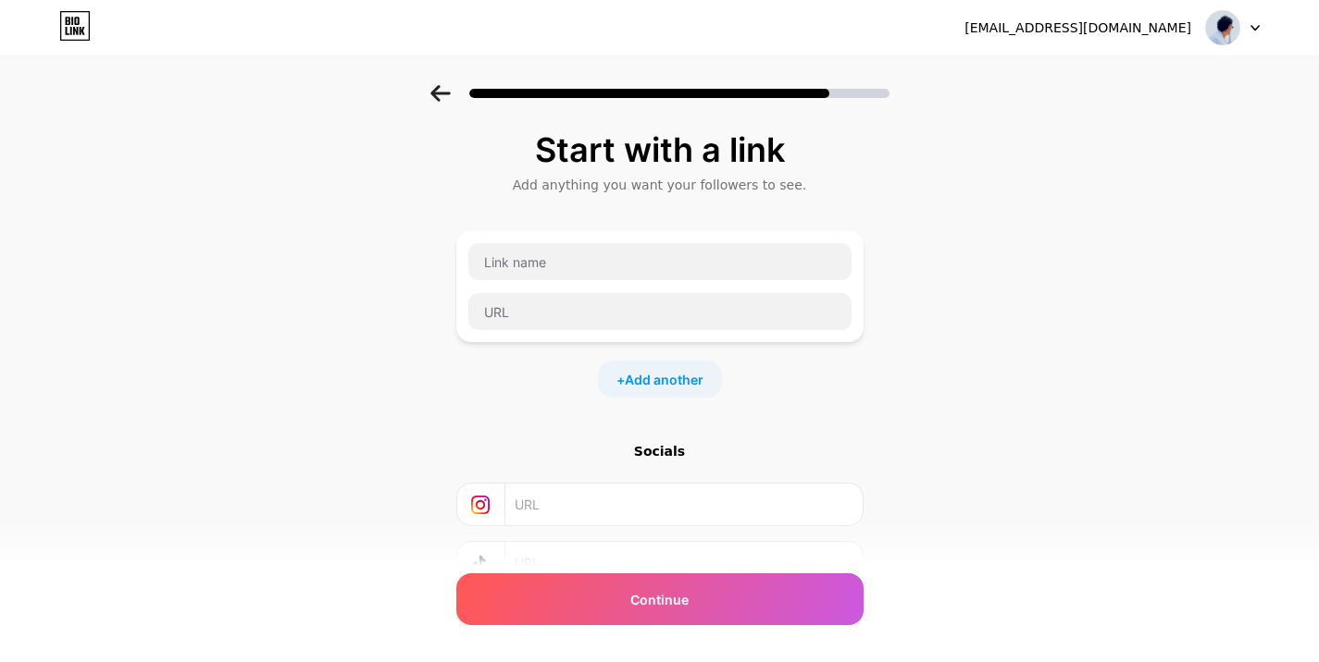
click at [1064, 154] on div "Start with a link Add anything you want your followers to see. + Add another So…" at bounding box center [659, 410] width 1319 height 650
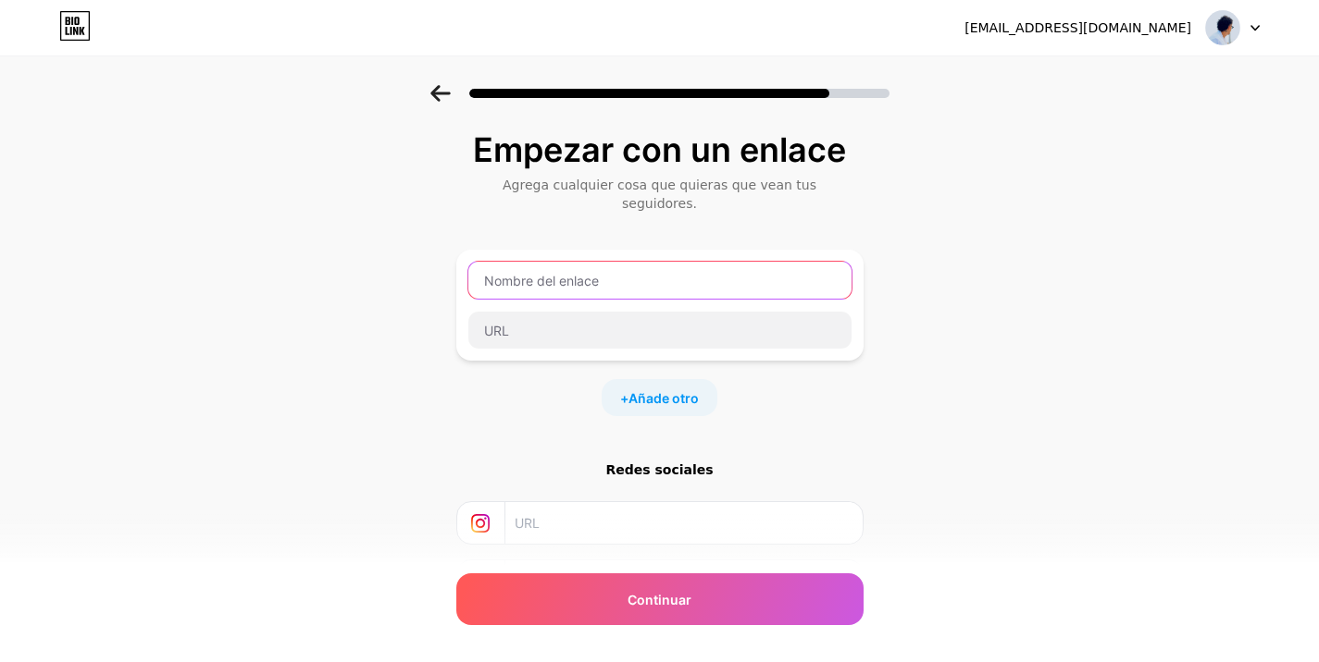
click at [588, 264] on input "text" at bounding box center [659, 280] width 383 height 37
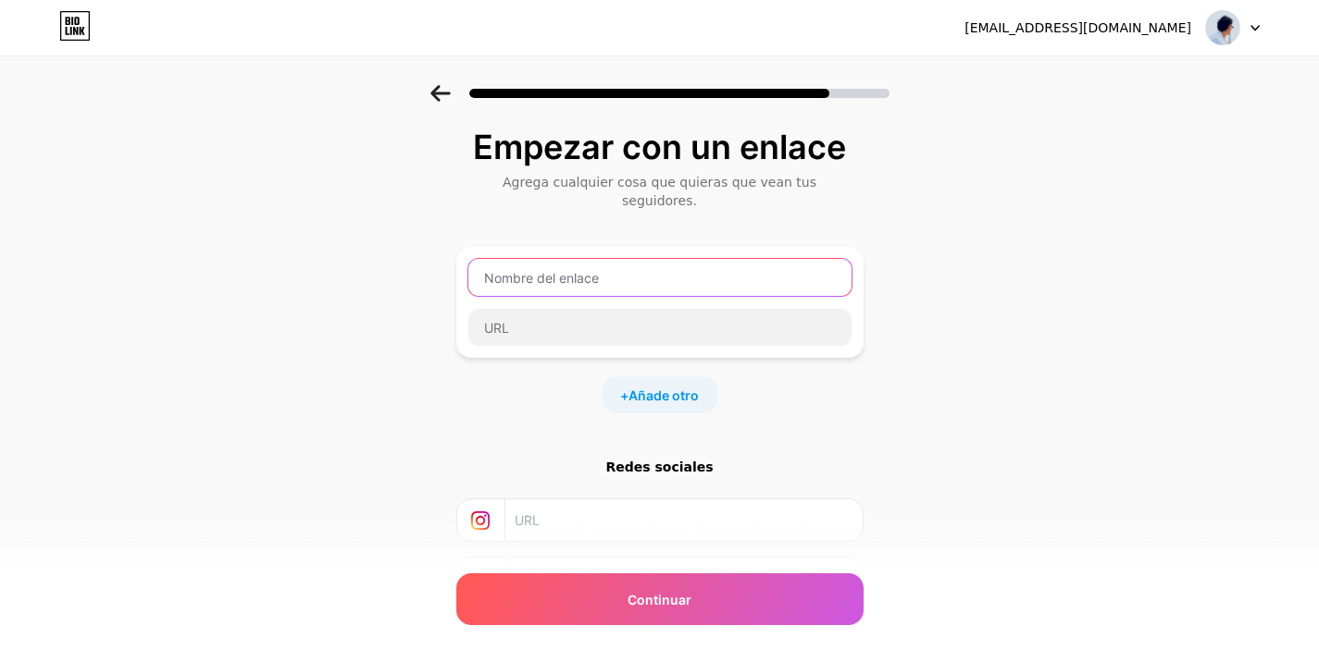
scroll to position [0, 14]
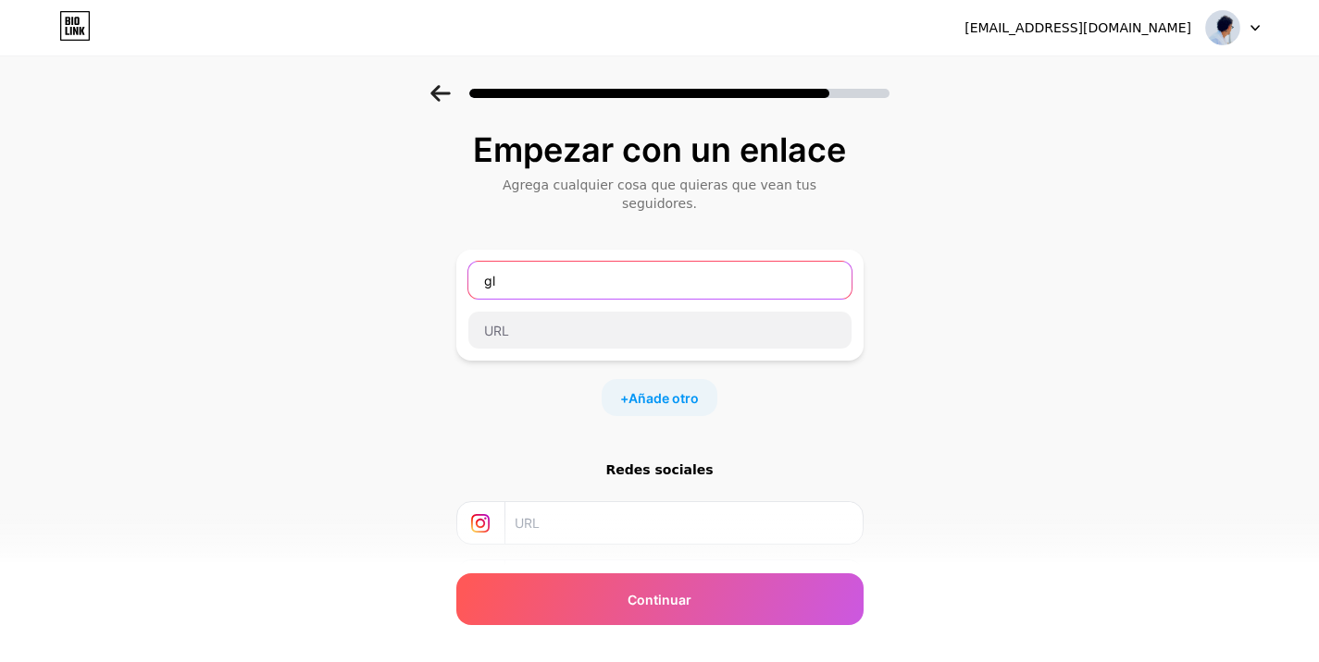
type input "g"
type input "G LOW 34"
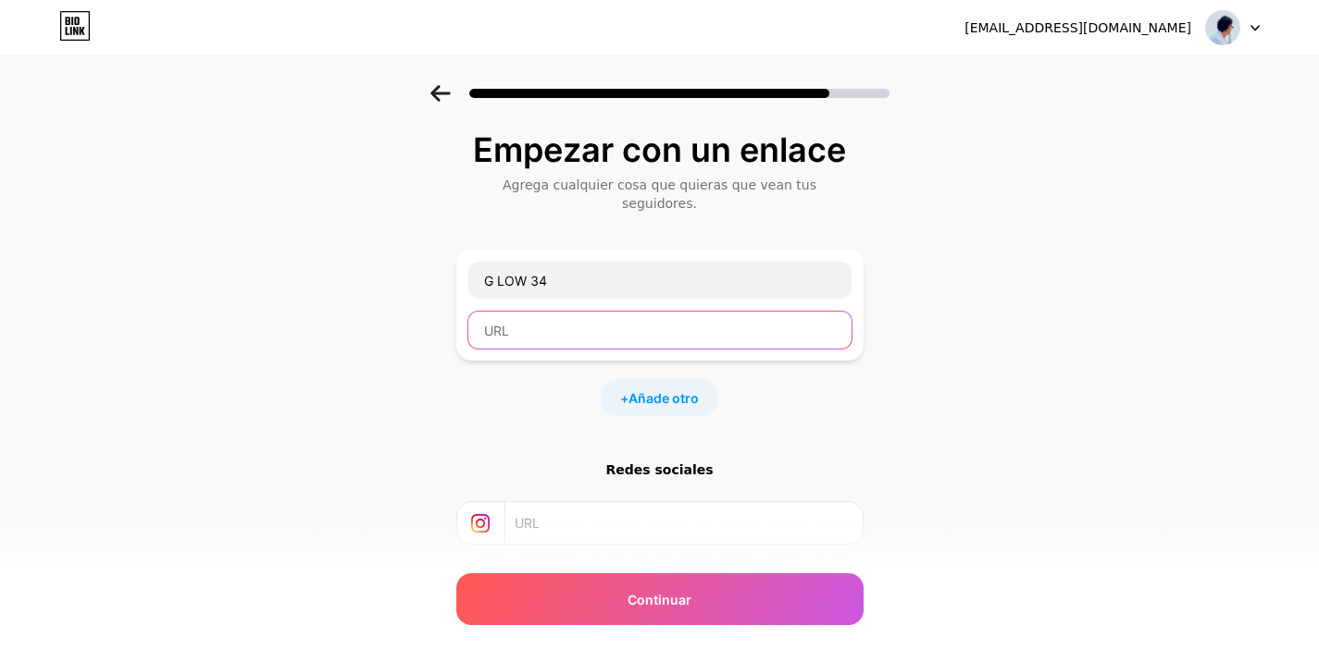
click at [571, 314] on input "text" at bounding box center [659, 330] width 383 height 37
click at [526, 312] on input "G LOW 34" at bounding box center [659, 330] width 383 height 37
click at [488, 313] on input "G LOW34" at bounding box center [659, 330] width 383 height 37
type input "GLOW34"
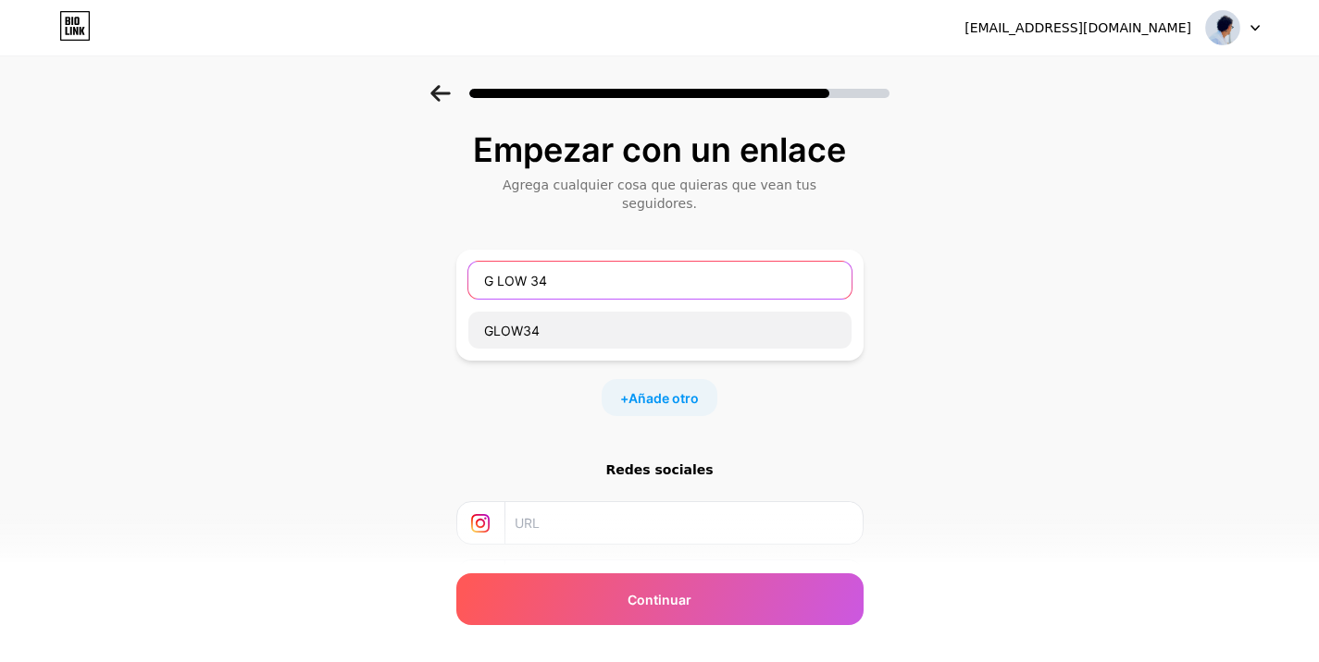
click at [523, 262] on input "G LOW 34" at bounding box center [659, 280] width 383 height 37
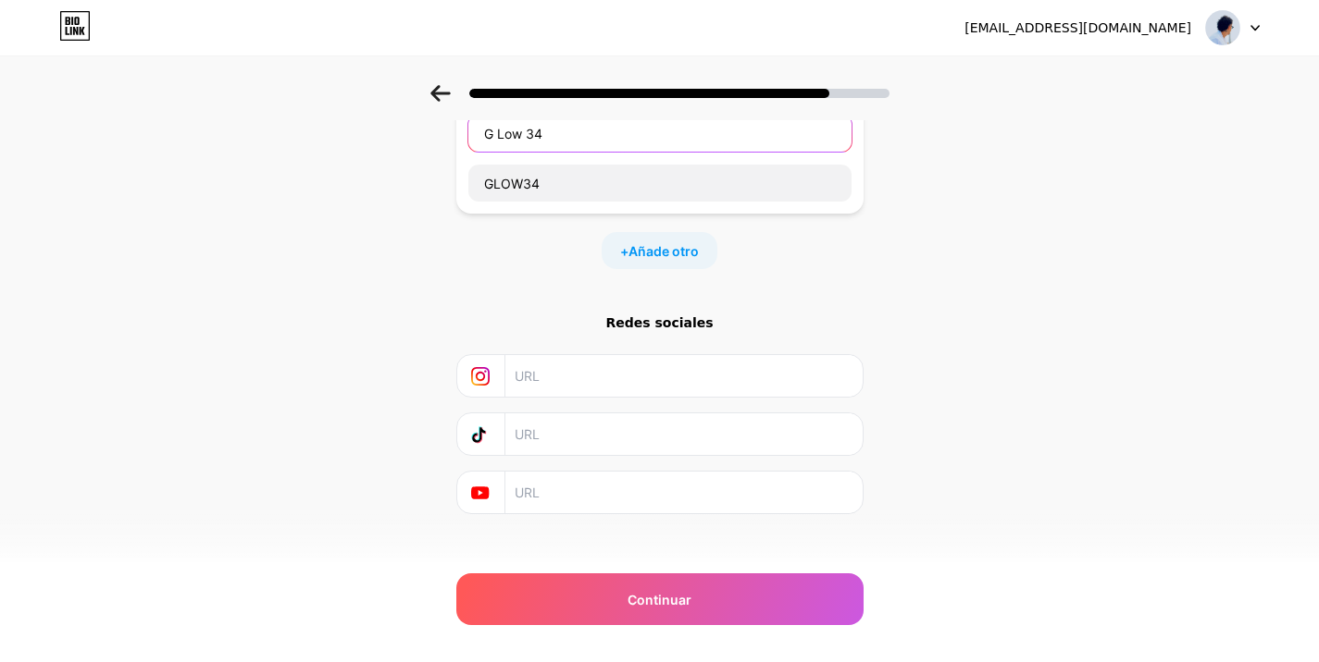
type input "G Low 34"
click at [578, 475] on input "text" at bounding box center [682, 493] width 336 height 42
paste input "https://www.youtube.com/@G_Low34/featured"
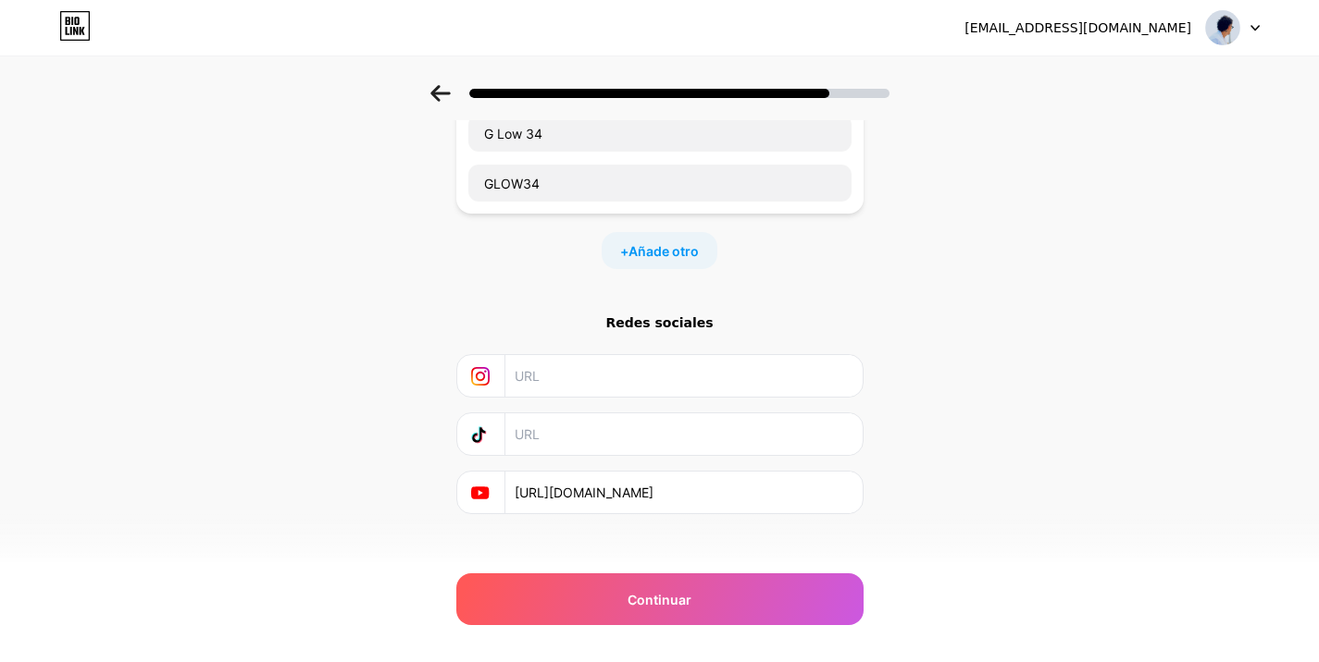
type input "https://www.youtube.com/@G_Low34/featured"
click at [629, 392] on div "Redes sociales https://www.youtube.com/@G_Low34/featured" at bounding box center [659, 414] width 407 height 201
click at [619, 414] on input "text" at bounding box center [682, 435] width 336 height 42
paste input "https://www.tiktok.com/@g_low34?lang=es"
type input "https://www.tiktok.com/@g_low34?lang=es"
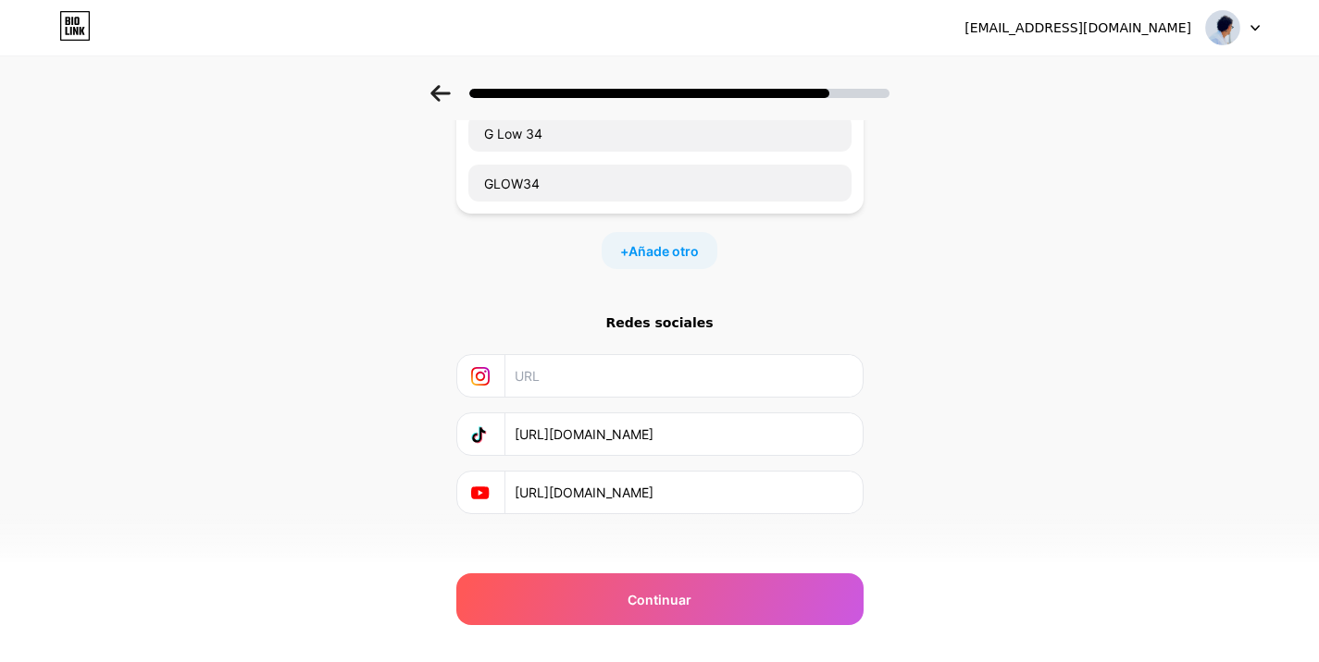
click at [592, 369] on input "text" at bounding box center [682, 376] width 336 height 42
paste input "https://www.instagram.com/g_low34/"
click at [592, 369] on input "https://www.instagram.com/g_low34/" at bounding box center [682, 376] width 336 height 42
type input "https://www.instagram.com/g_low34/"
click at [1062, 486] on div "Empezar con un enlace Agrega cualquier cosa que quieras que vean tus seguidores…" at bounding box center [659, 272] width 1319 height 669
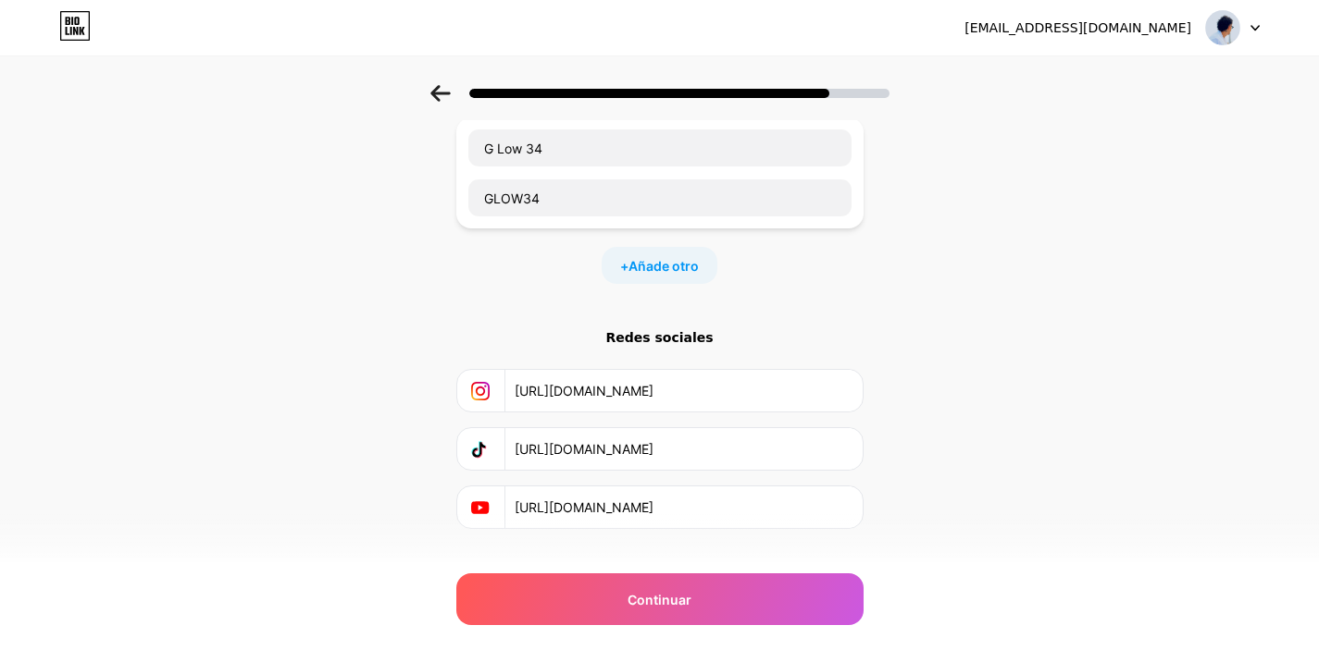
scroll to position [130, 14]
click at [681, 489] on input "https://www.youtube.com/@G_Low34/featured" at bounding box center [682, 510] width 336 height 42
paste input "text"
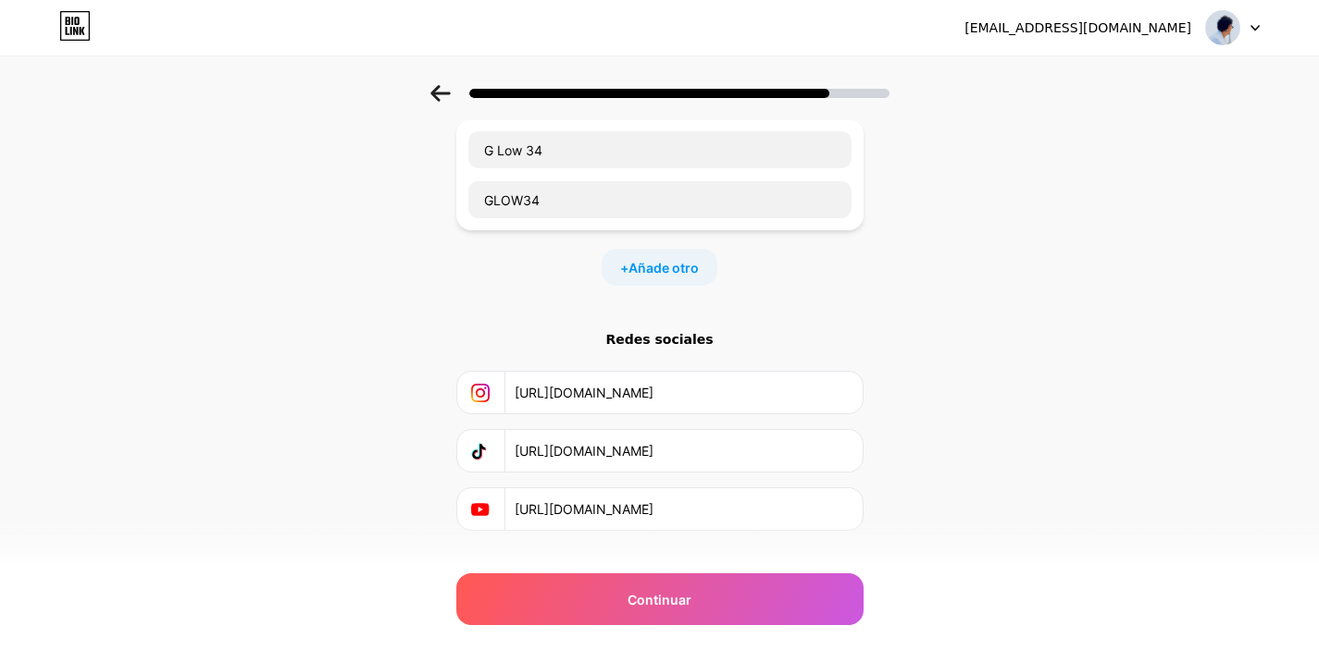
type input "https://www.youtube.com/@G_Low34"
drag, startPoint x: 775, startPoint y: 440, endPoint x: 481, endPoint y: 427, distance: 294.5
click at [481, 430] on div "https://www.tiktok.com/@g_low34?lang=es" at bounding box center [659, 451] width 383 height 42
paste input "text"
type input "https://www.tiktok.com/@g_low34"
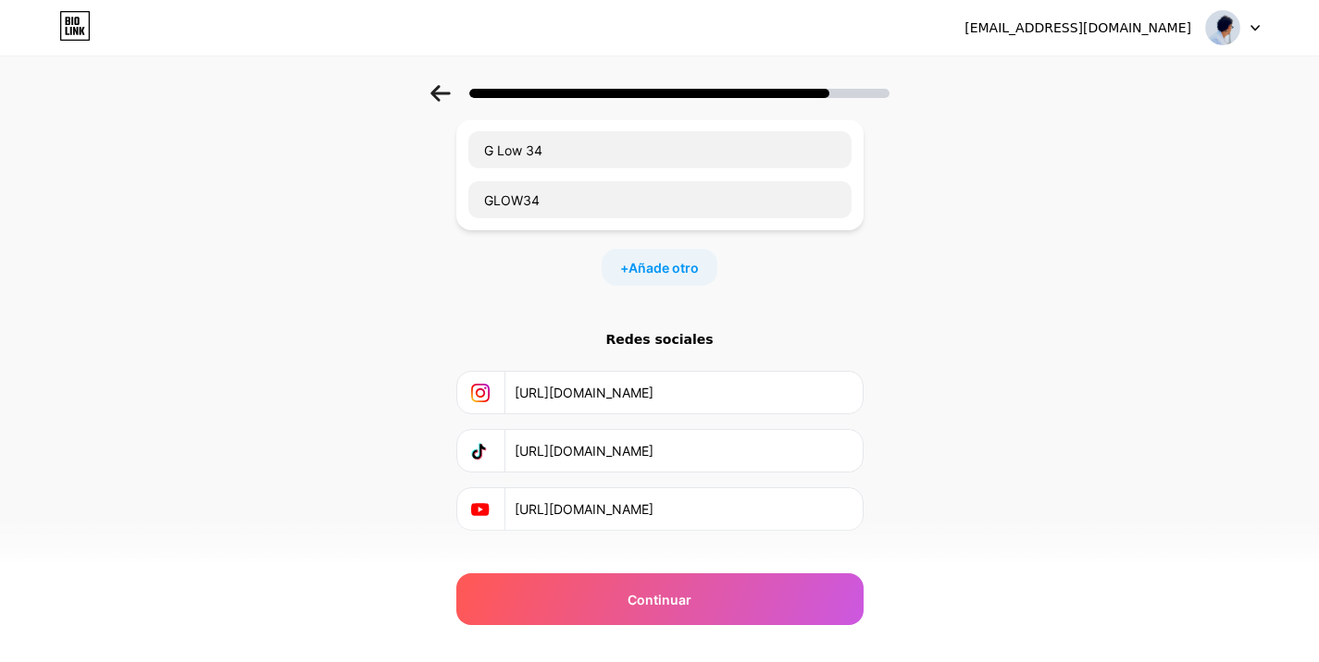
click at [755, 384] on input "https://www.instagram.com/g_low34/" at bounding box center [682, 393] width 336 height 42
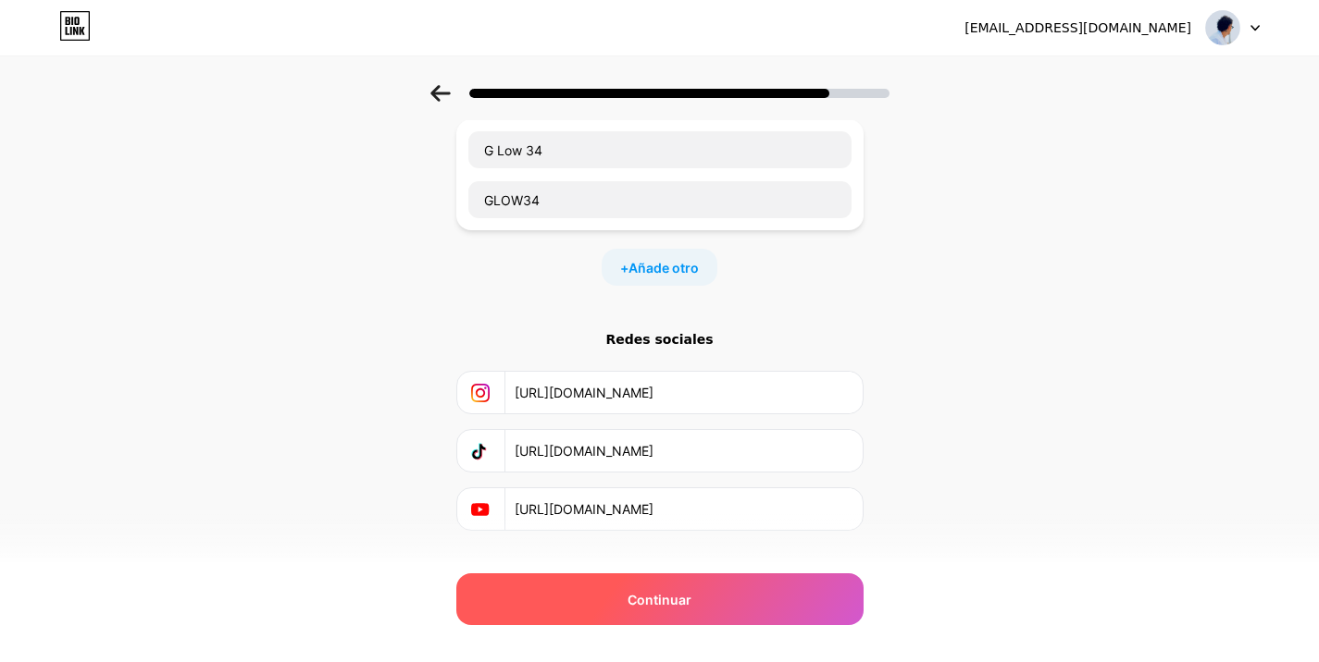
type input "https://www.instagram.com/g_low34"
click at [754, 614] on div "Continuar" at bounding box center [659, 600] width 407 height 52
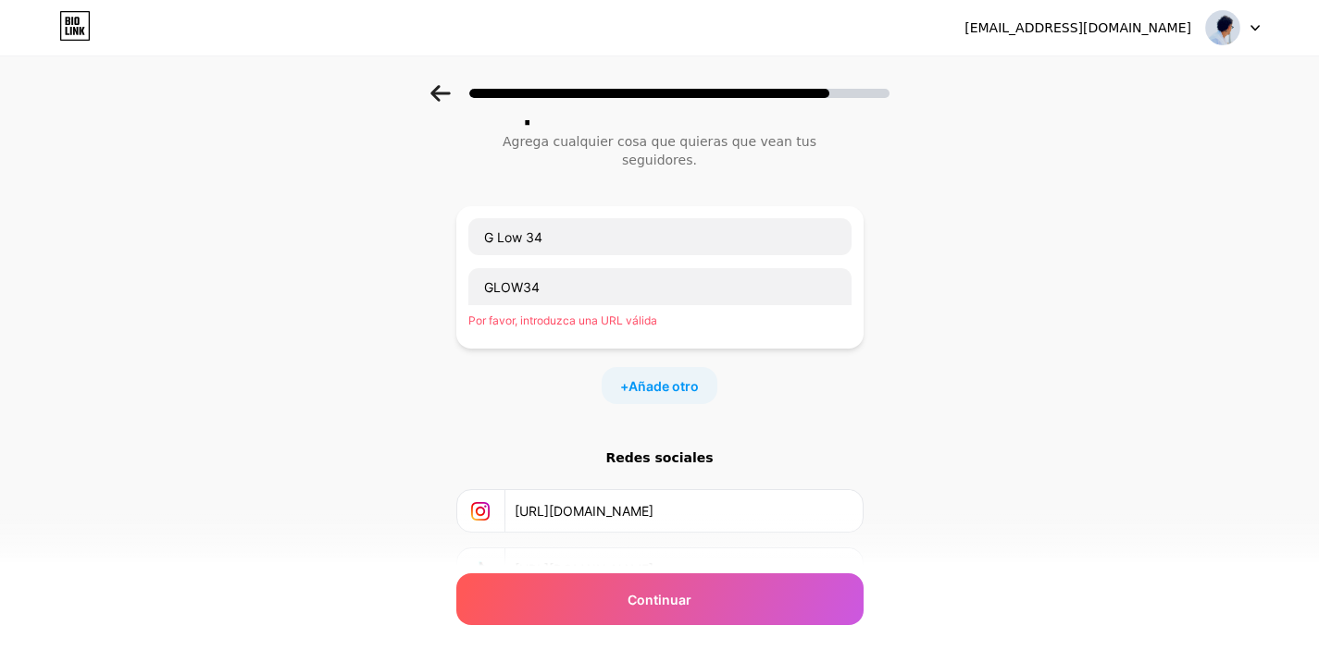
scroll to position [0, 14]
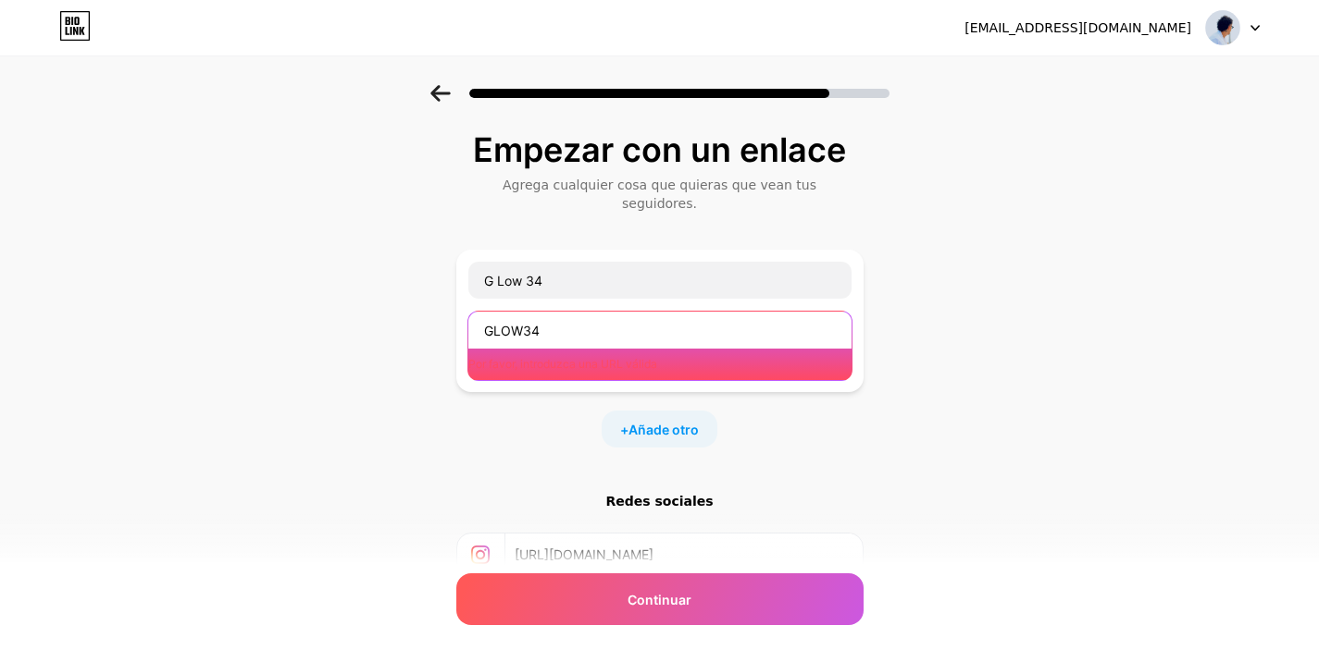
click at [602, 312] on input "GLOW34" at bounding box center [659, 330] width 383 height 37
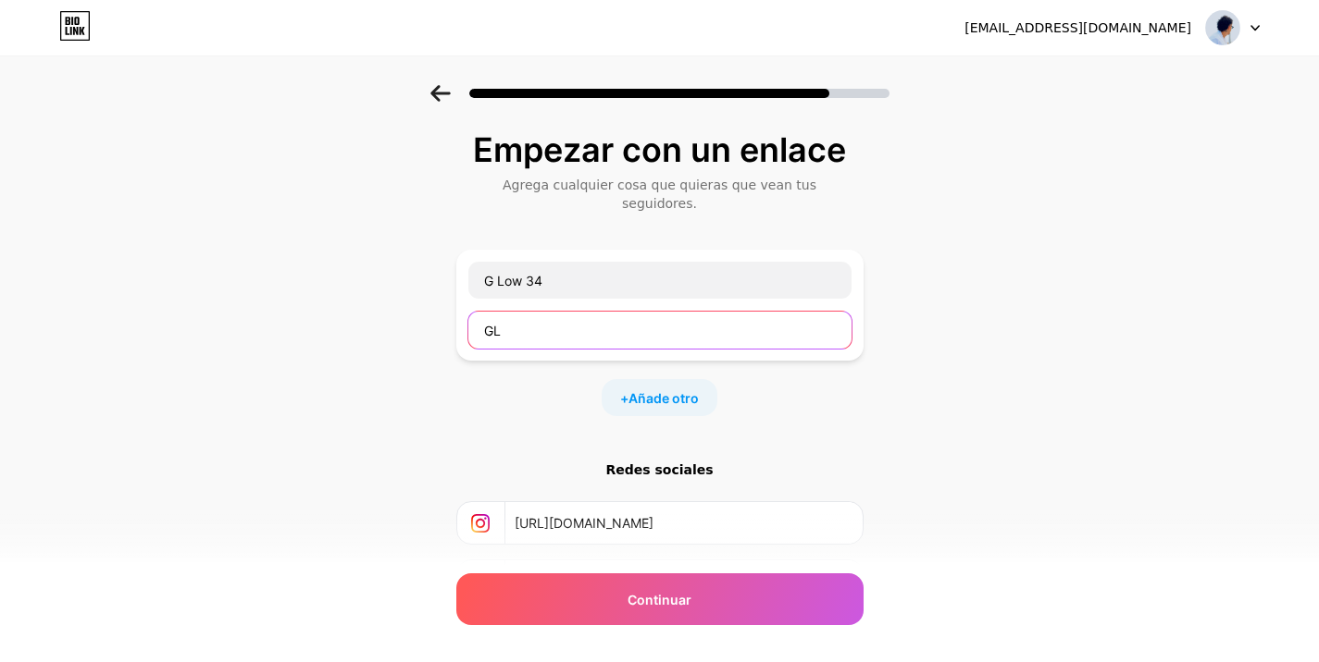
type input "G"
type input "glow34"
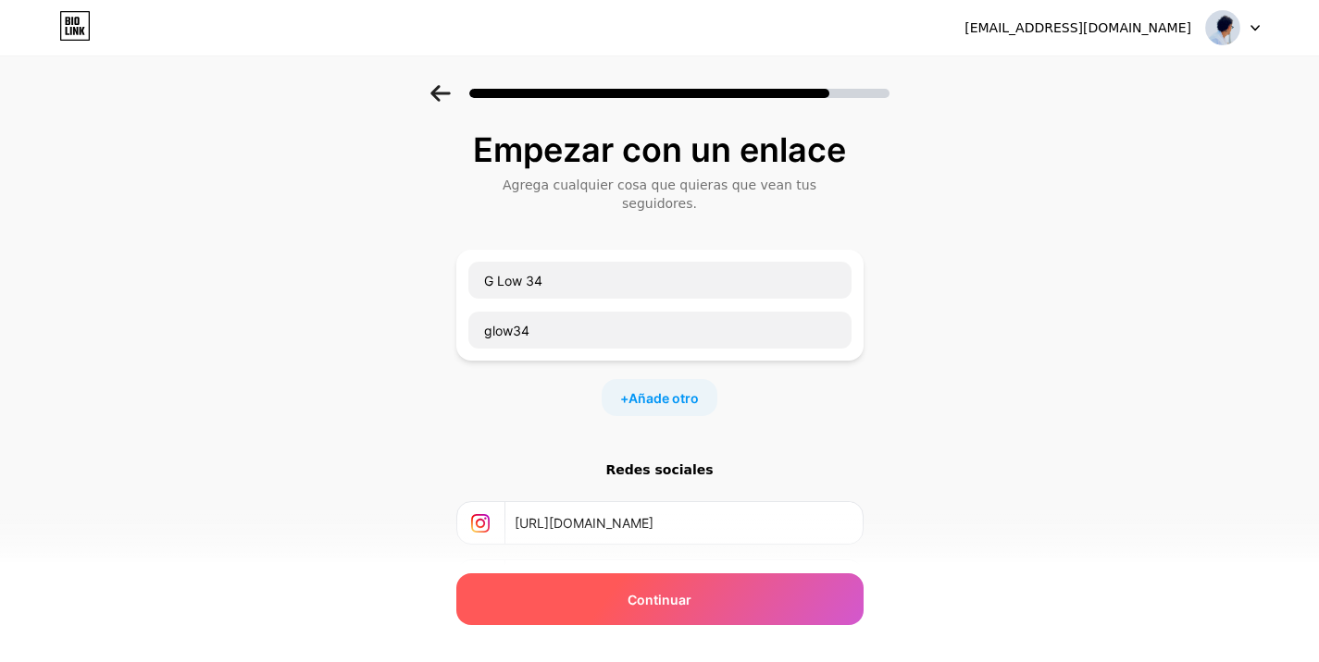
click at [689, 620] on div "Continuar" at bounding box center [659, 600] width 407 height 52
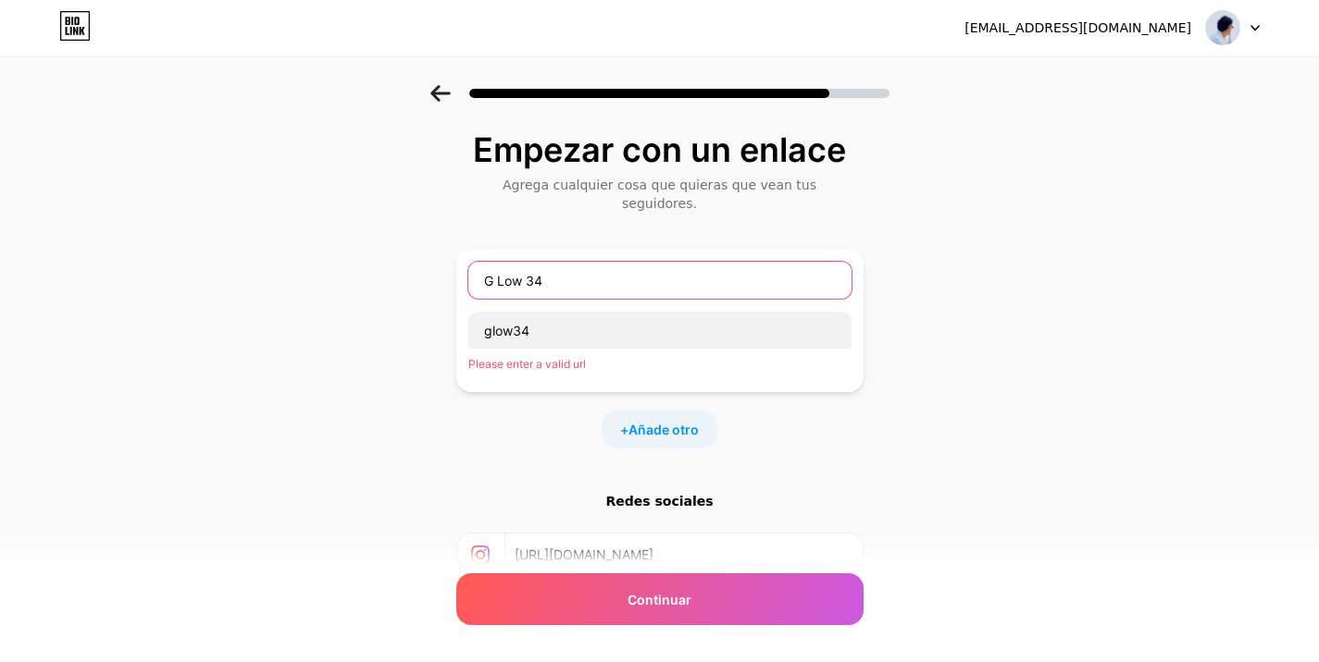
click at [700, 270] on input "G Low 34" at bounding box center [659, 280] width 383 height 37
type input "G"
click at [875, 312] on div "Empezar con un enlace Agrega cualquier cosa que quieras que vean tus seguidores…" at bounding box center [659, 435] width 1319 height 700
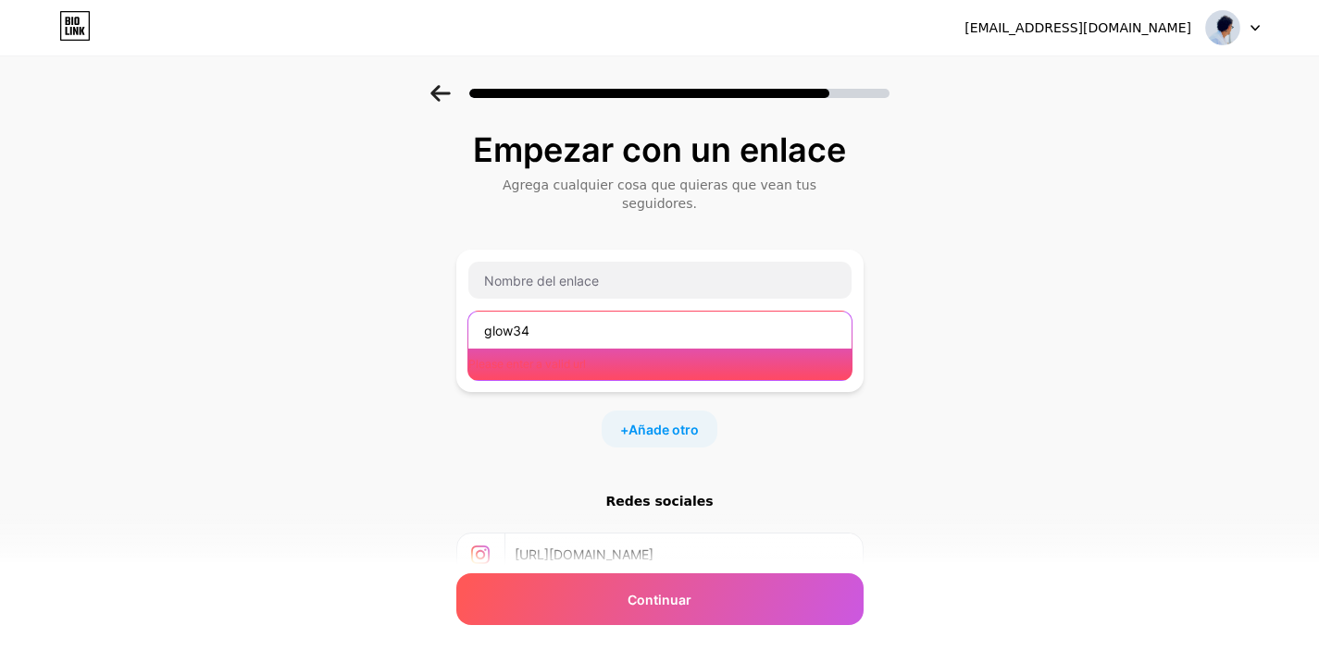
drag, startPoint x: 704, startPoint y: 312, endPoint x: 464, endPoint y: 291, distance: 241.4
click at [467, 291] on div "glow34 Please enter a valid url" at bounding box center [659, 321] width 385 height 120
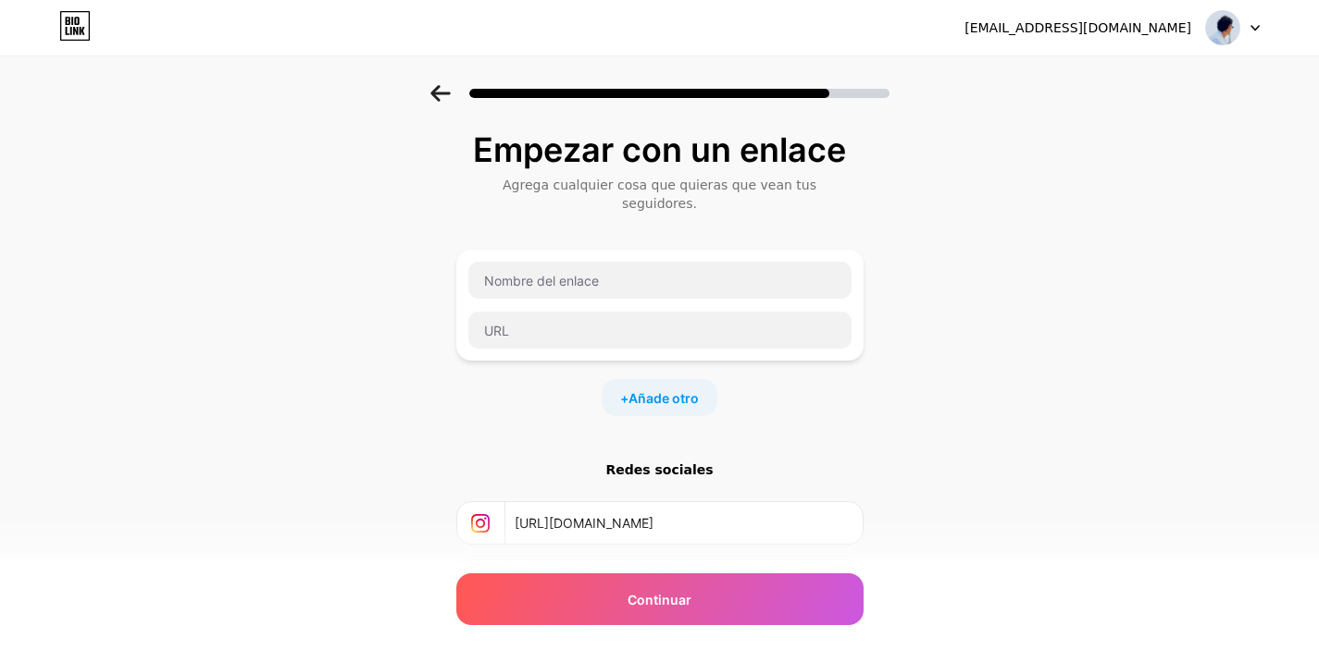
click at [912, 393] on div "Empezar con un enlace Agrega cualquier cosa que quieras que vean tus seguidores…" at bounding box center [659, 419] width 1319 height 669
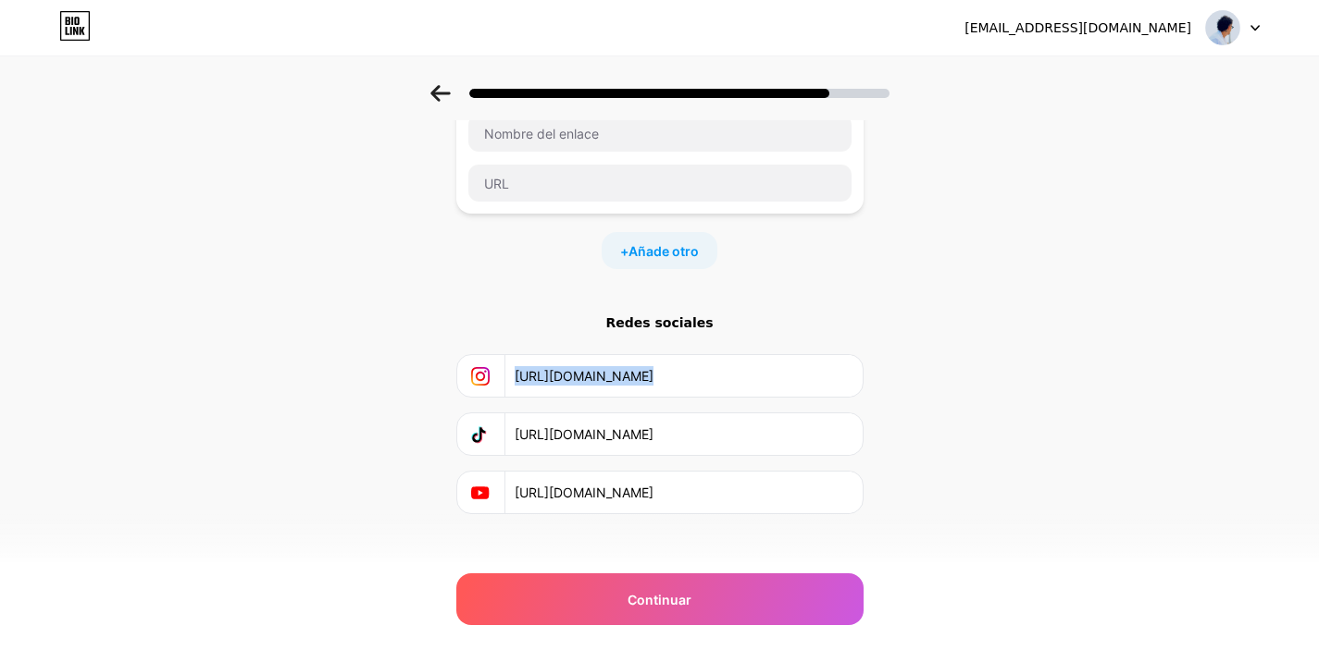
drag, startPoint x: 912, startPoint y: 393, endPoint x: 520, endPoint y: 356, distance: 394.1
click at [520, 356] on div "Empezar con un enlace Agrega cualquier cosa que quieras que vean tus seguidores…" at bounding box center [659, 272] width 1319 height 669
click at [520, 356] on input "https://www.instagram.com/g_low34" at bounding box center [682, 376] width 336 height 42
drag, startPoint x: 508, startPoint y: 357, endPoint x: 587, endPoint y: 357, distance: 78.6
click at [587, 357] on input "https://www.instagram.com/g_low34" at bounding box center [682, 376] width 336 height 42
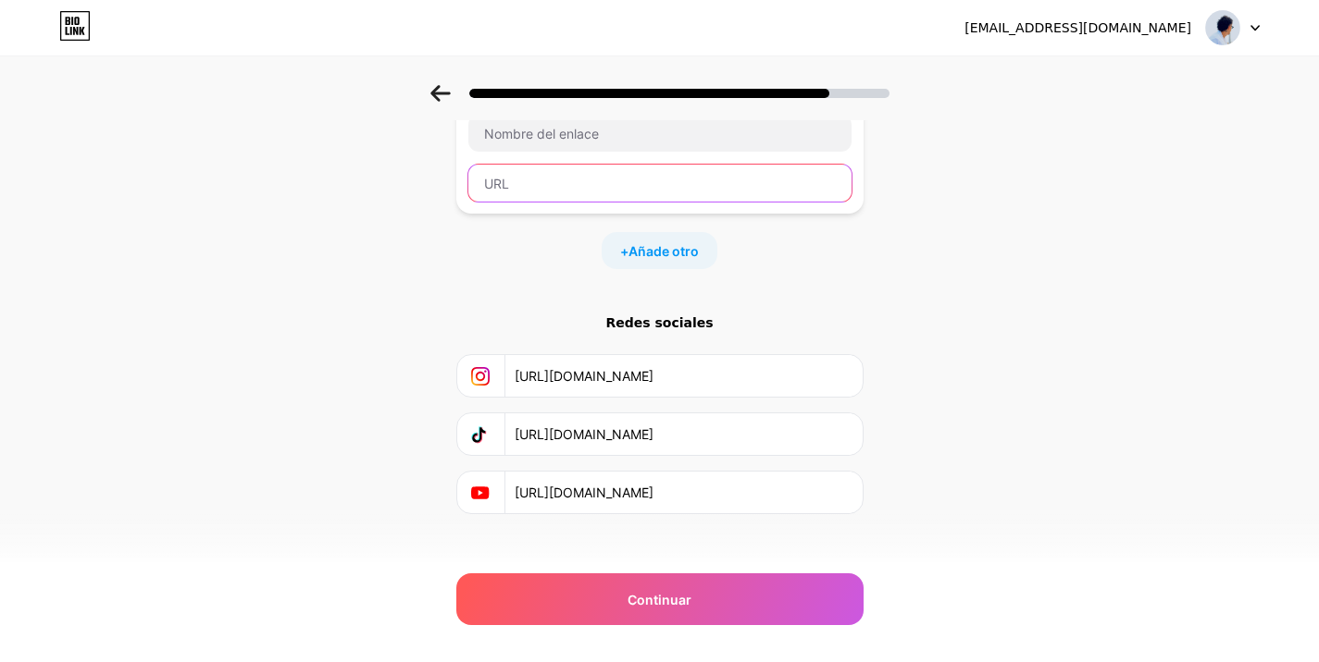
click at [511, 171] on input "text" at bounding box center [659, 183] width 383 height 37
paste input "https://www."
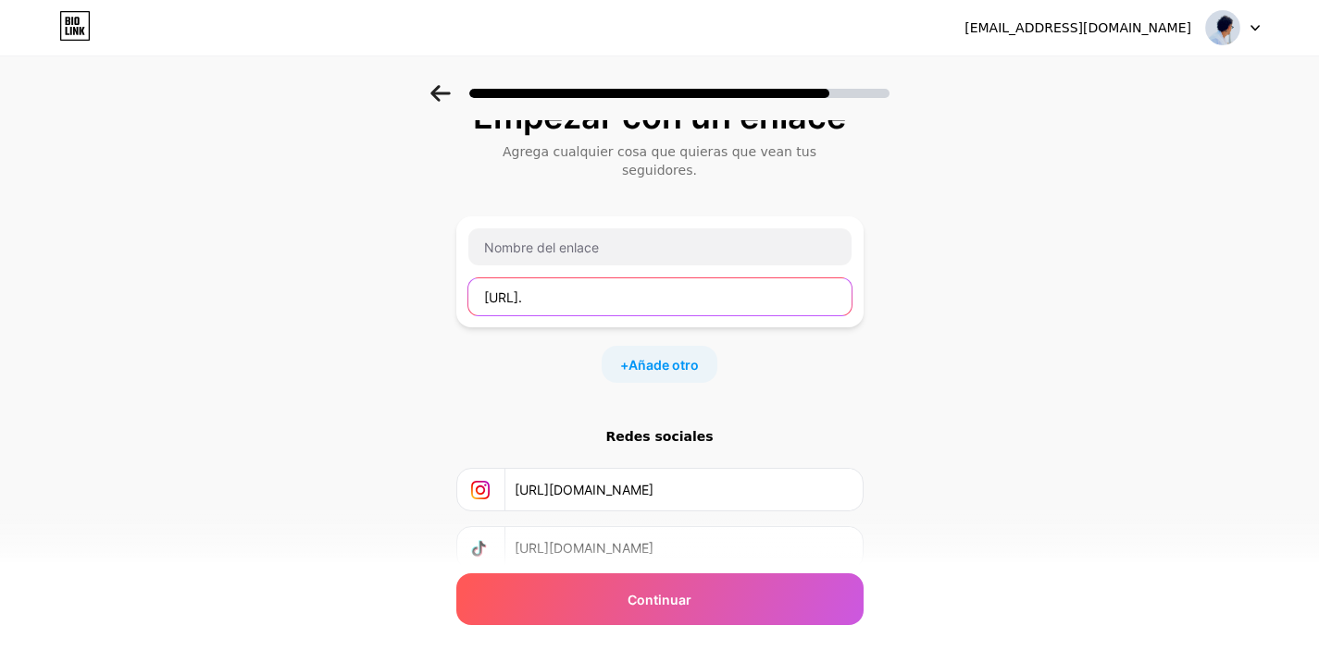
scroll to position [0, 14]
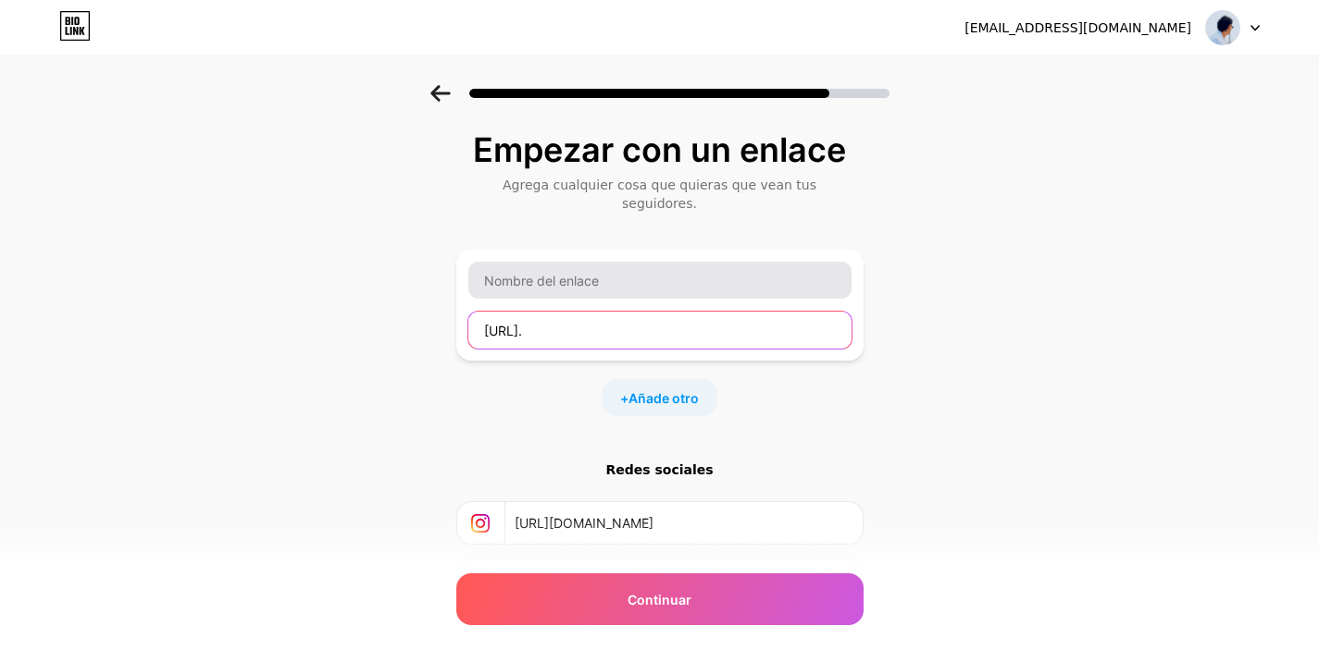
type input "https://www."
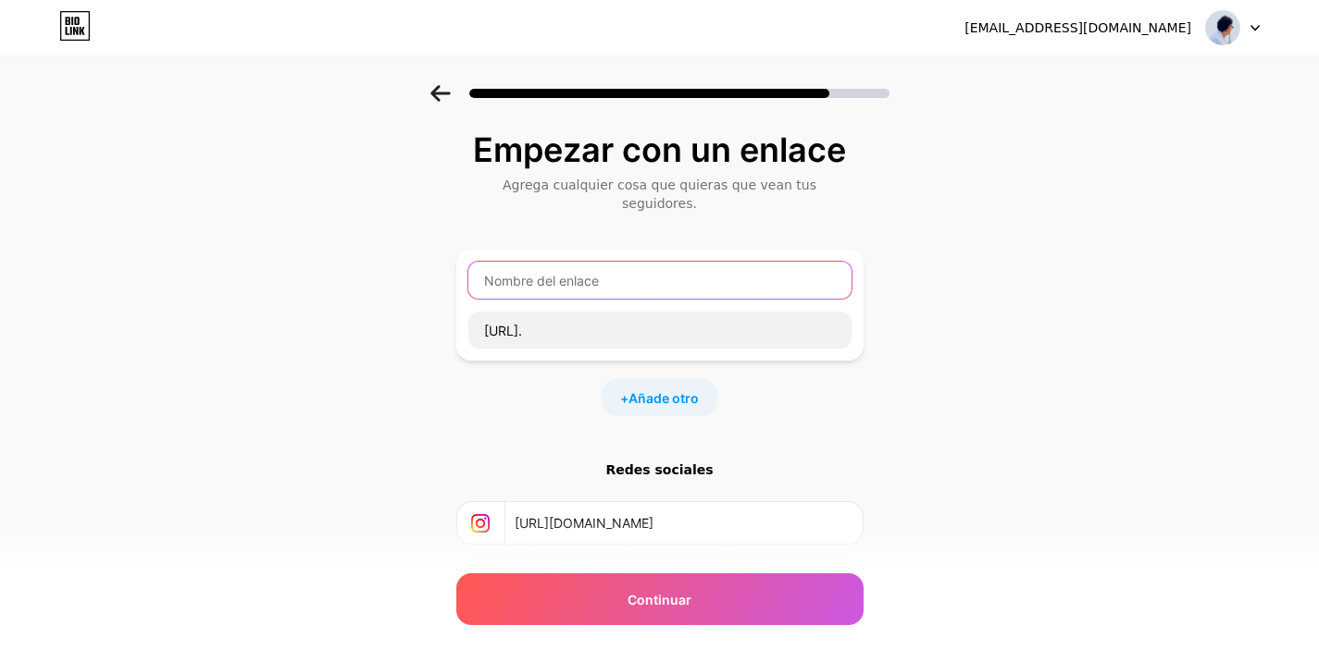
click at [513, 272] on input "text" at bounding box center [659, 280] width 383 height 37
type input "g"
type input "H"
type input "GLow34"
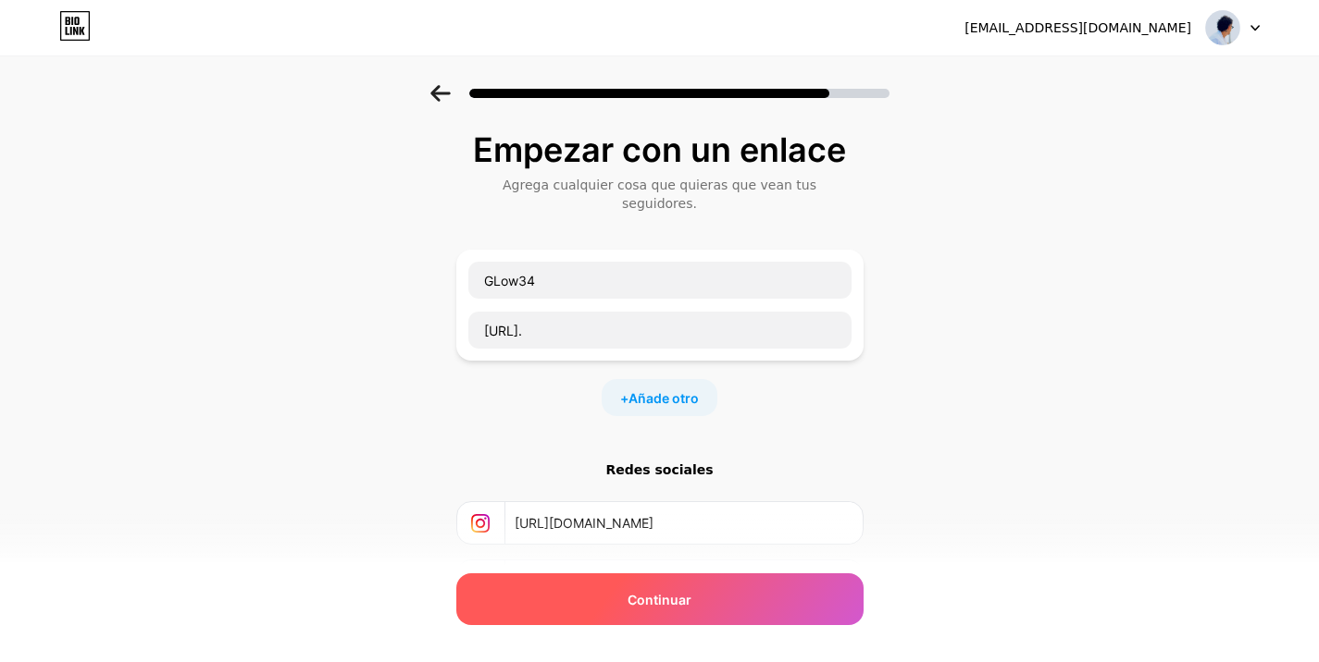
click at [691, 585] on div "Continuar" at bounding box center [659, 600] width 407 height 52
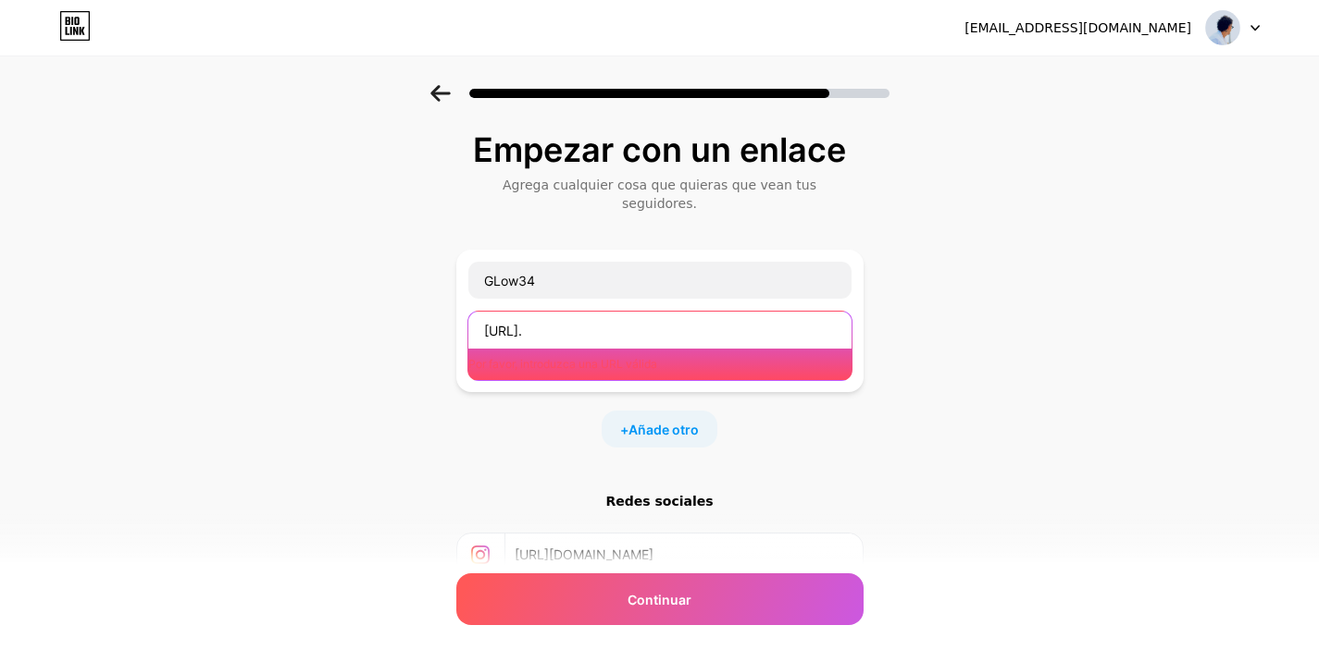
drag, startPoint x: 622, startPoint y: 299, endPoint x: 452, endPoint y: 304, distance: 169.4
click at [456, 304] on div "GLow34 https://www. Por favor, introduzca una URL válida" at bounding box center [659, 321] width 407 height 142
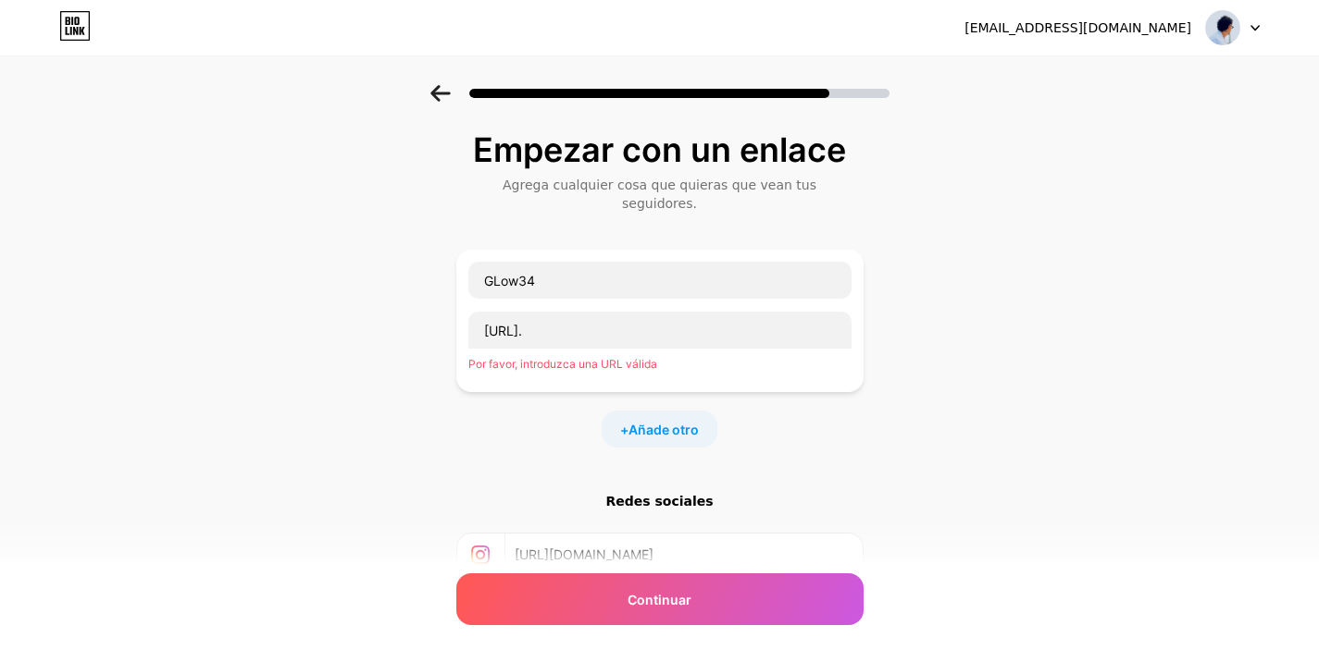
click at [541, 357] on font "Por favor, introduzca una URL válida" at bounding box center [562, 364] width 189 height 14
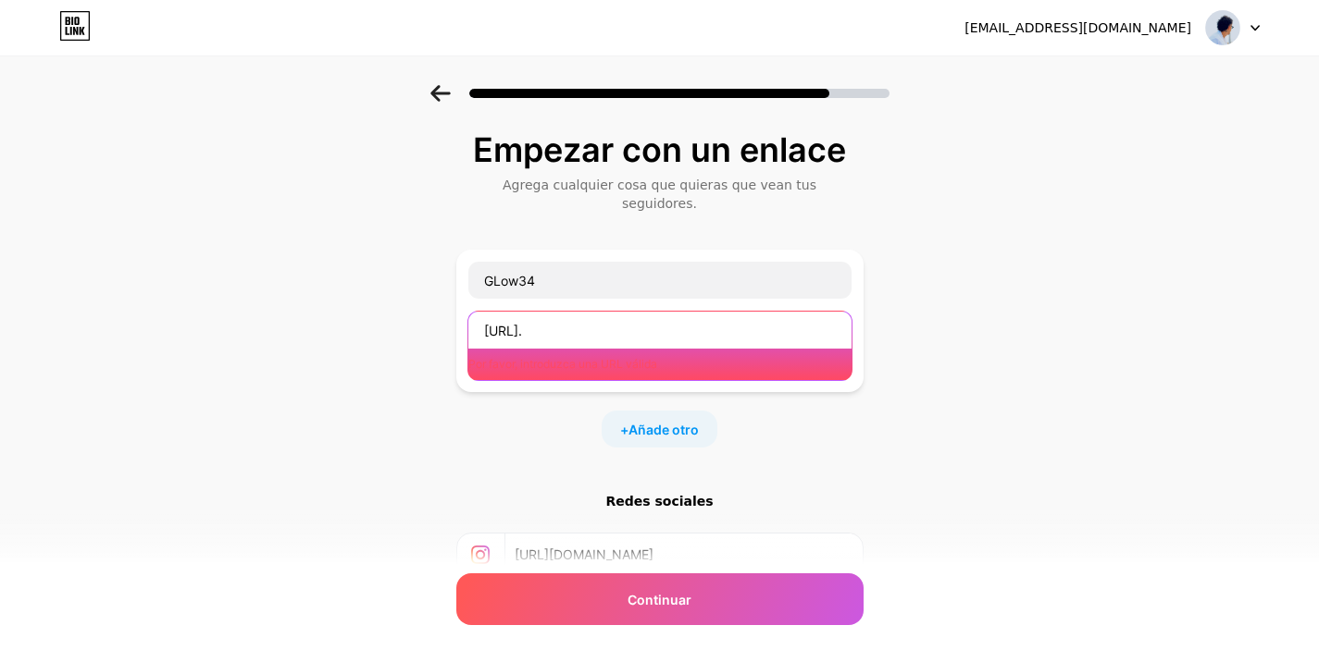
click at [580, 314] on input "https://www." at bounding box center [659, 330] width 383 height 37
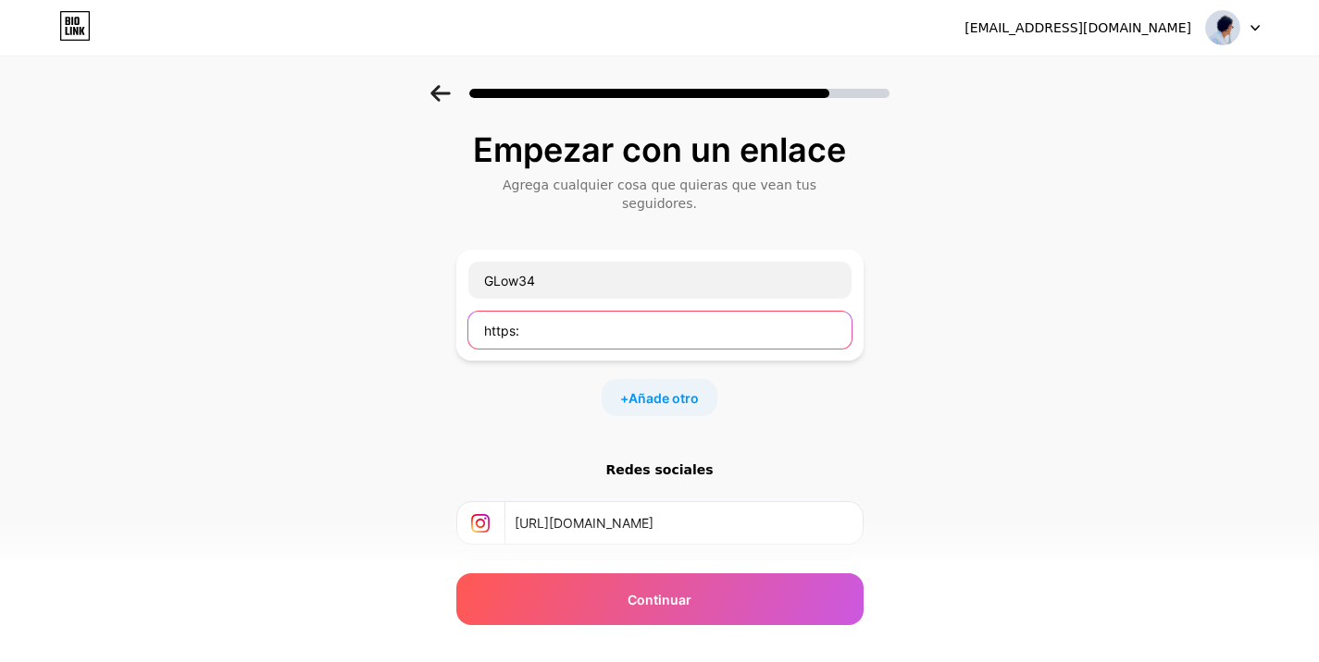
type input "https:"
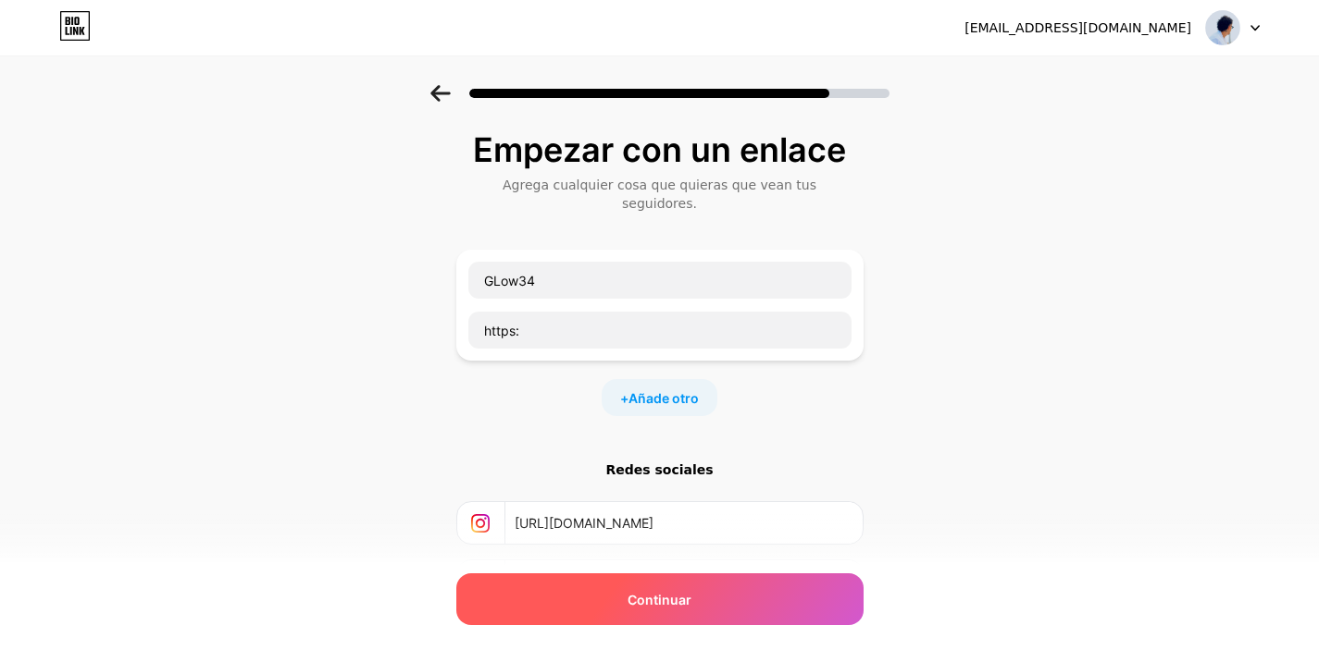
click at [602, 582] on div "Continuar" at bounding box center [659, 600] width 407 height 52
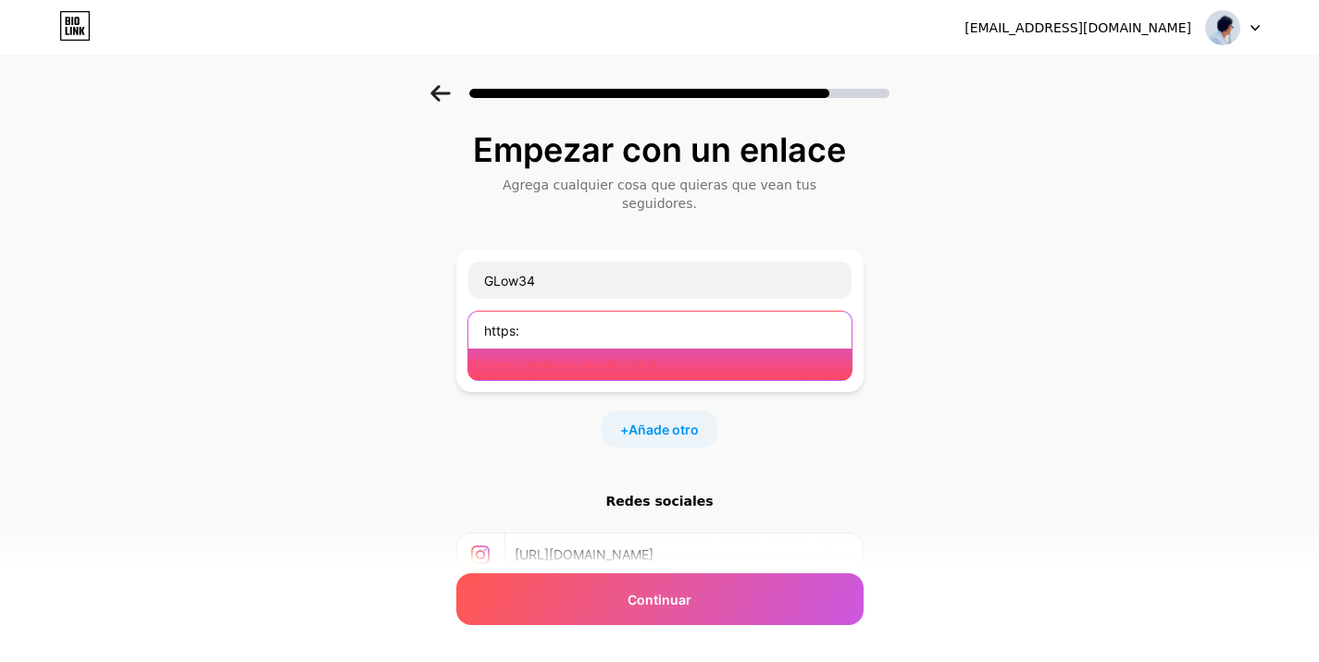
drag, startPoint x: 538, startPoint y: 309, endPoint x: 448, endPoint y: 316, distance: 90.1
click at [448, 316] on div "Empezar con un enlace Agrega cualquier cosa que quieras que vean tus seguidores…" at bounding box center [659, 435] width 1319 height 700
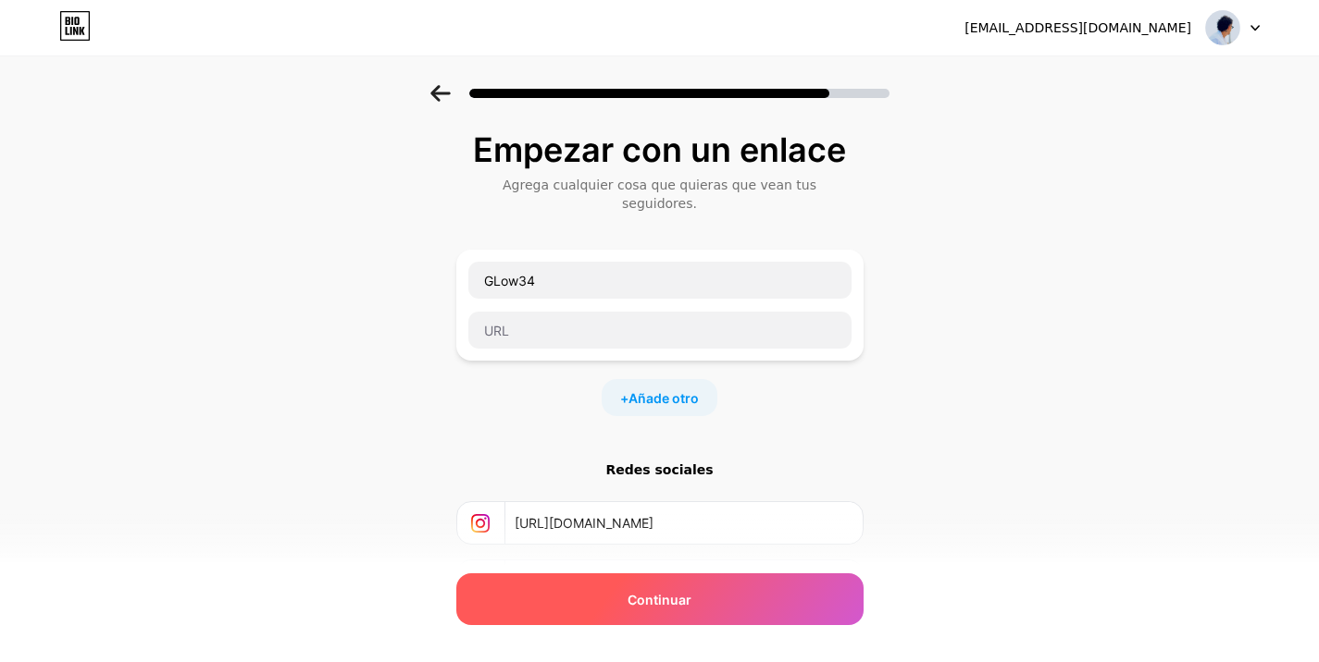
click at [633, 611] on div "Continuar" at bounding box center [659, 600] width 407 height 52
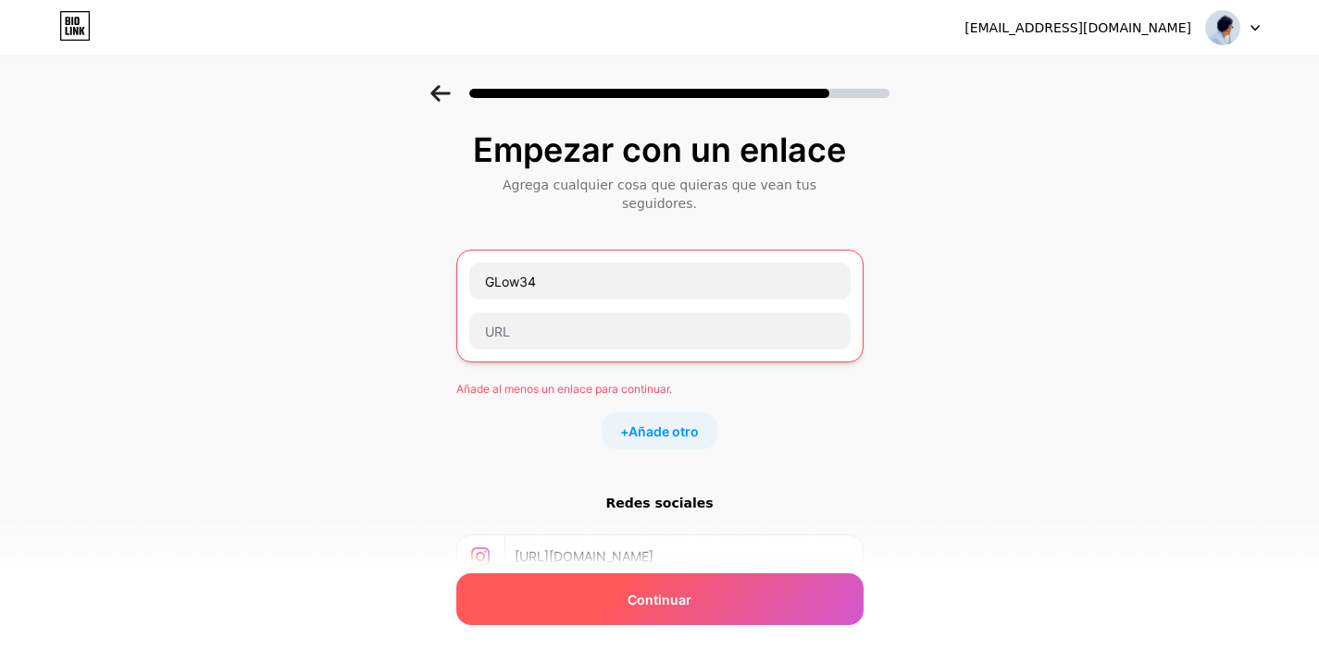
click at [633, 611] on div "Continuar" at bounding box center [659, 600] width 407 height 52
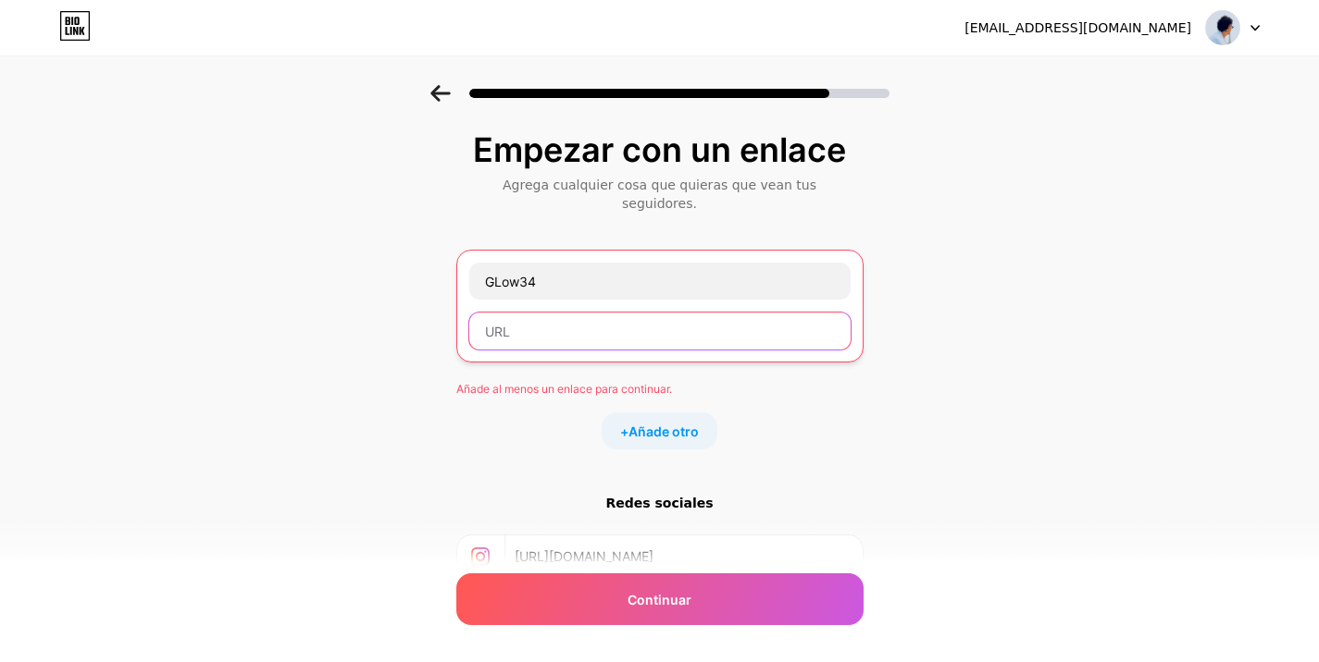
click at [659, 330] on input "text" at bounding box center [659, 331] width 381 height 37
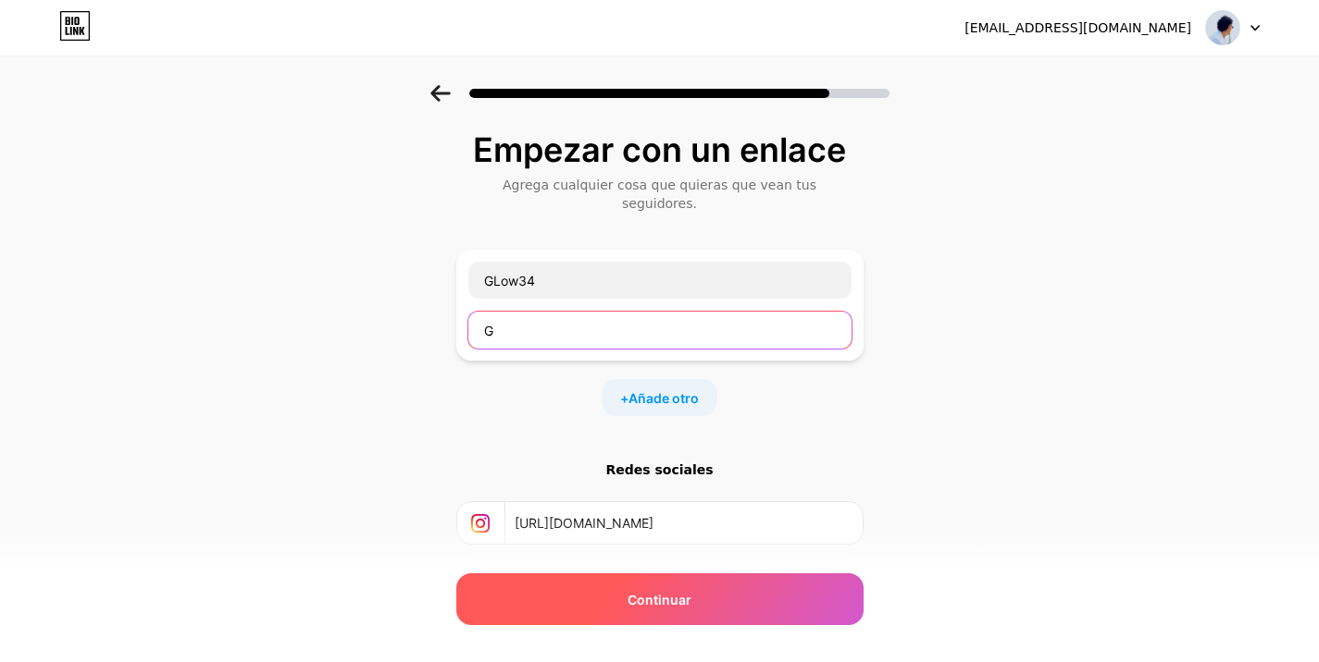
type input "G"
click at [662, 604] on font "Continuar" at bounding box center [659, 600] width 64 height 16
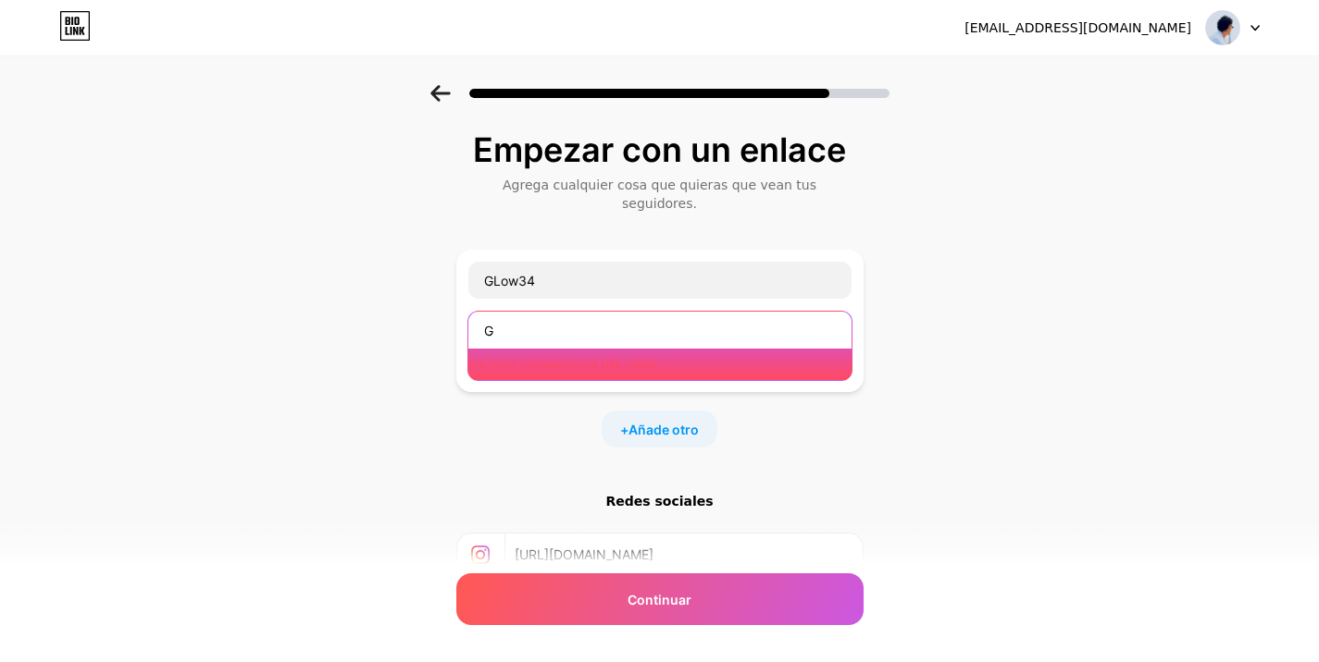
click at [574, 328] on input "G" at bounding box center [659, 330] width 383 height 37
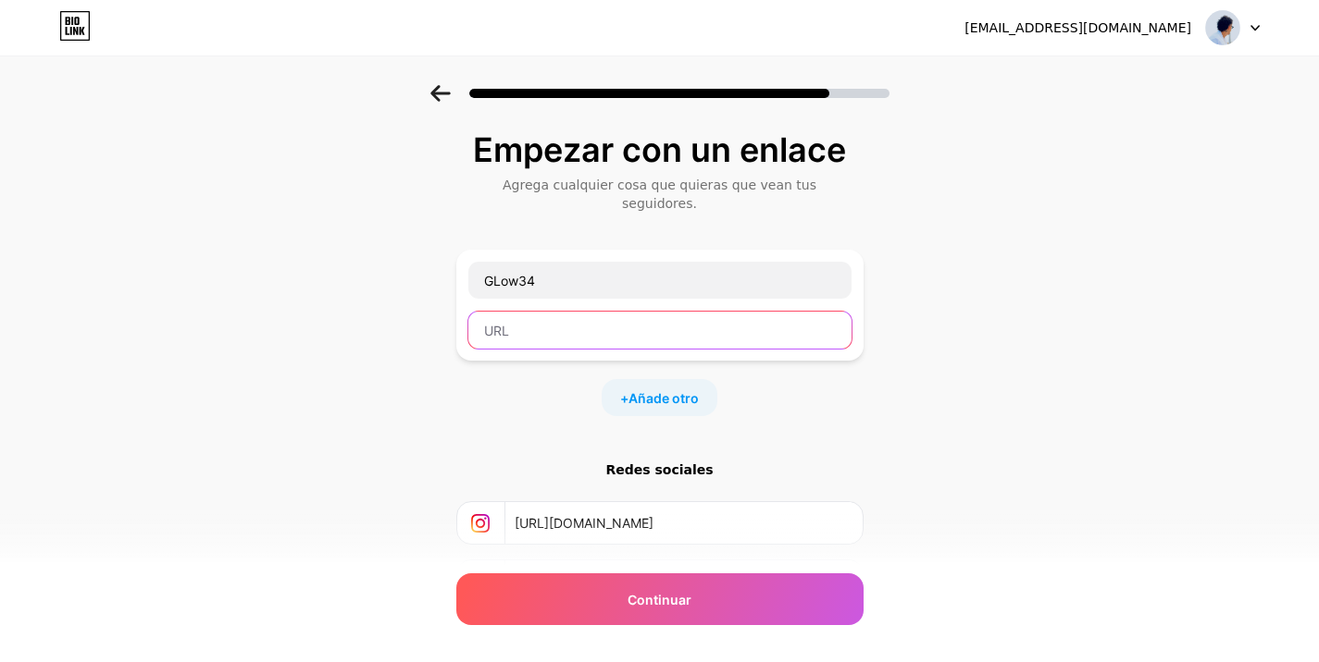
scroll to position [147, 14]
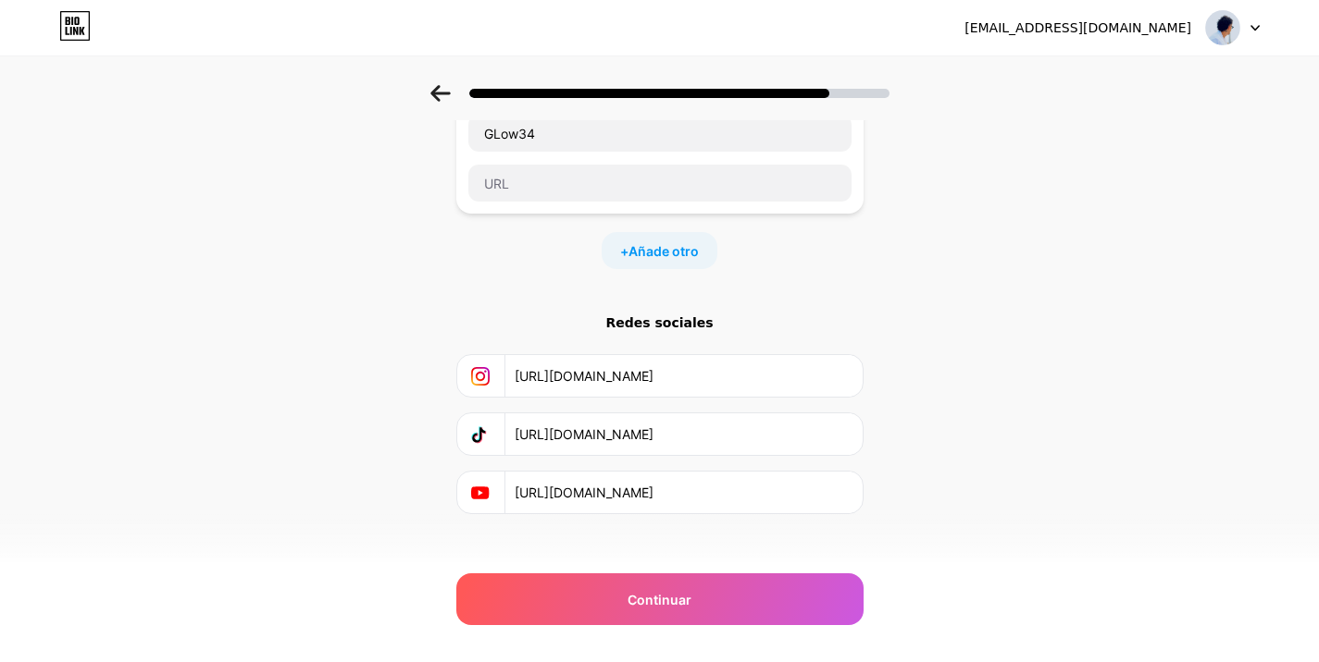
click at [651, 242] on div "+ Añade otro" at bounding box center [659, 250] width 116 height 37
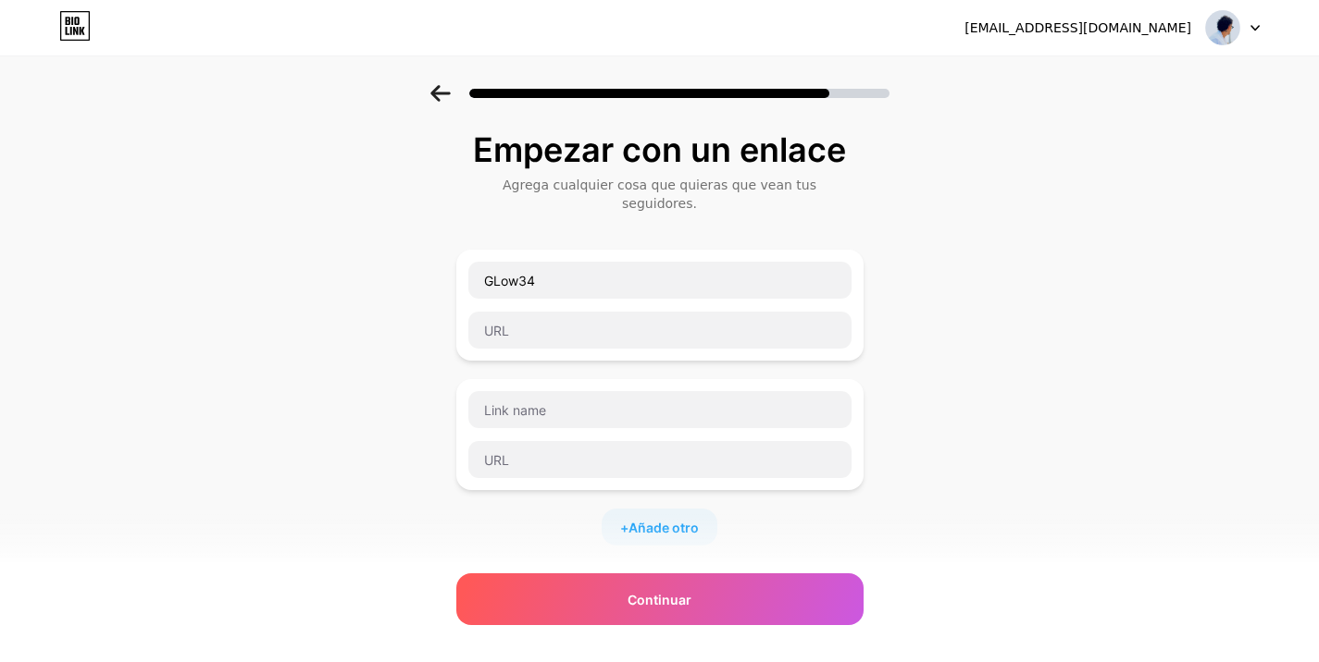
scroll to position [277, 5]
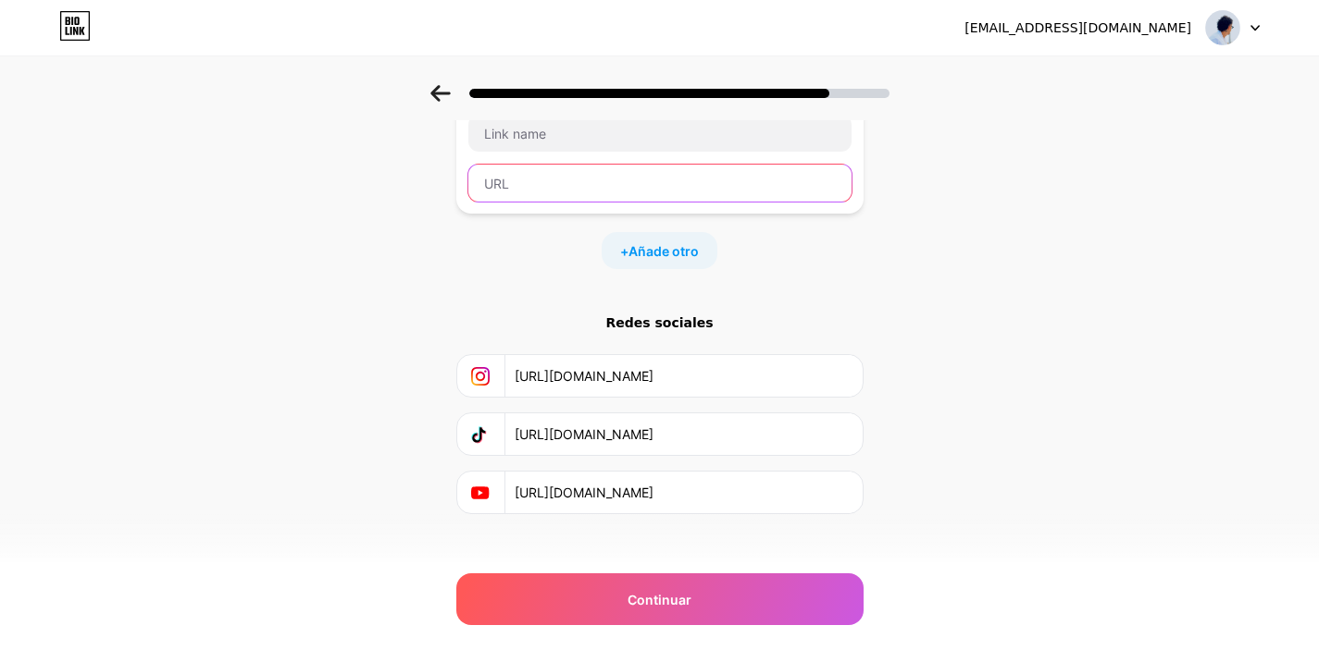
click at [592, 165] on input "text" at bounding box center [659, 183] width 383 height 37
paste input "https://bio.link/[tu-nombre-de-usuario]"
drag, startPoint x: 579, startPoint y: 165, endPoint x: 774, endPoint y: 166, distance: 195.2
click at [774, 166] on input "https://bio.link/[tu-nombre-de-usuario]" at bounding box center [659, 183] width 383 height 37
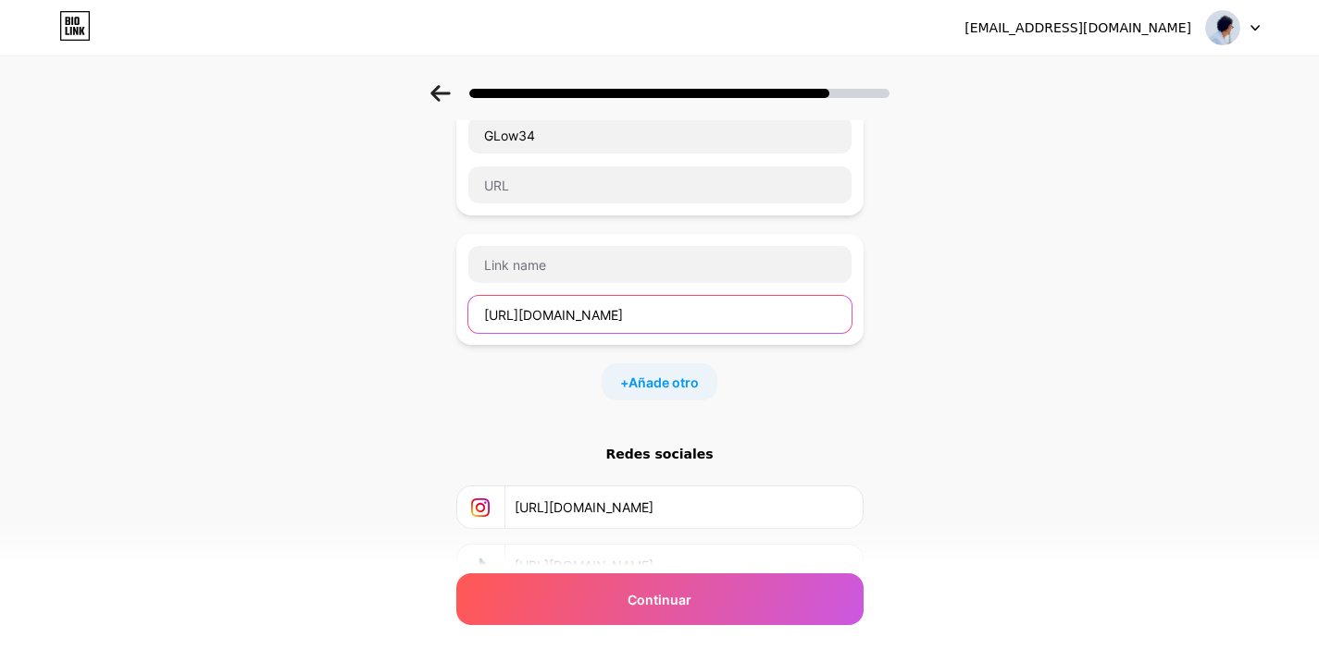
scroll to position [0, 5]
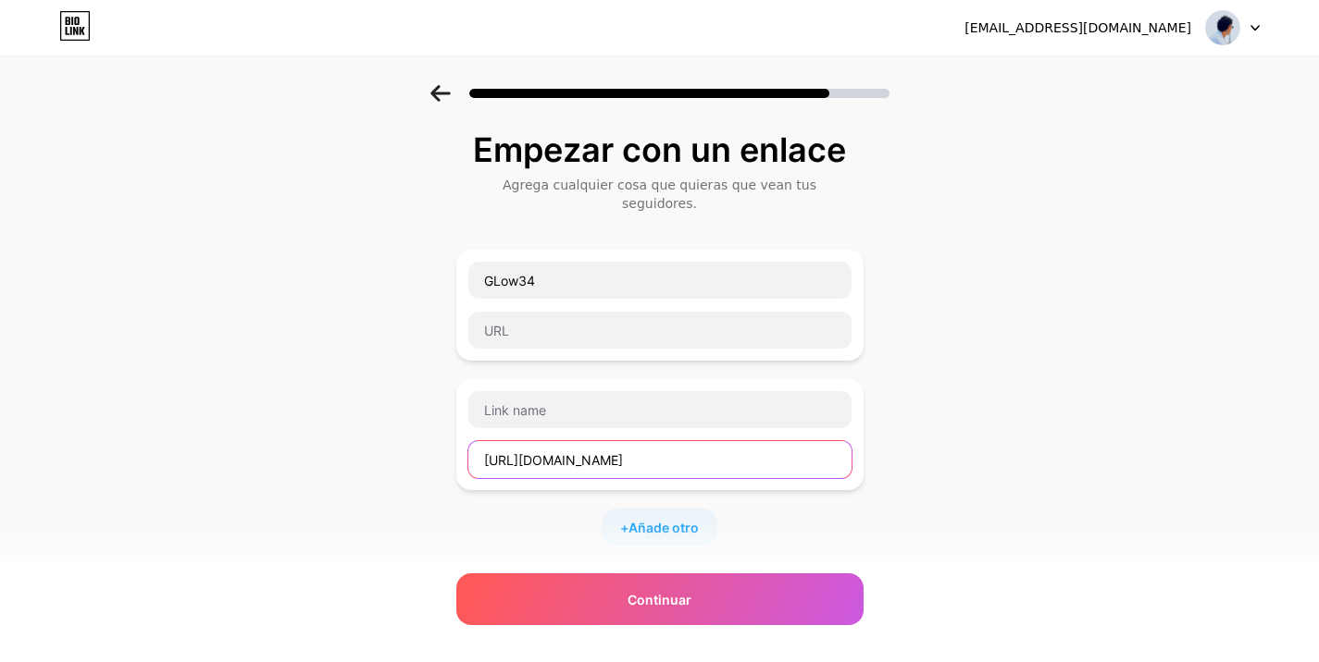
drag, startPoint x: 657, startPoint y: 446, endPoint x: 449, endPoint y: 454, distance: 208.4
click at [449, 454] on div "Empezar con un enlace Agrega cualquier cosa que quieras que vean tus seguidores…" at bounding box center [659, 484] width 1319 height 799
type input "https://bio.link/GLow34"
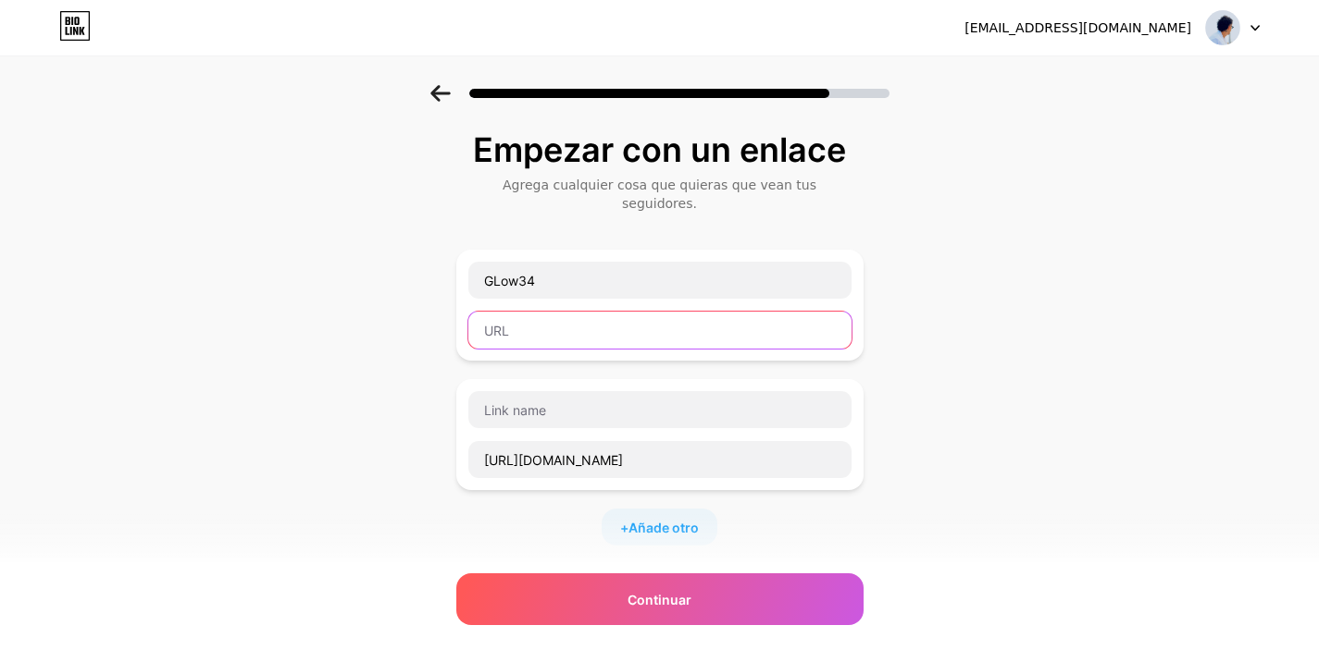
click at [567, 314] on input "text" at bounding box center [659, 330] width 383 height 37
paste input "https://bio.link/GLow34"
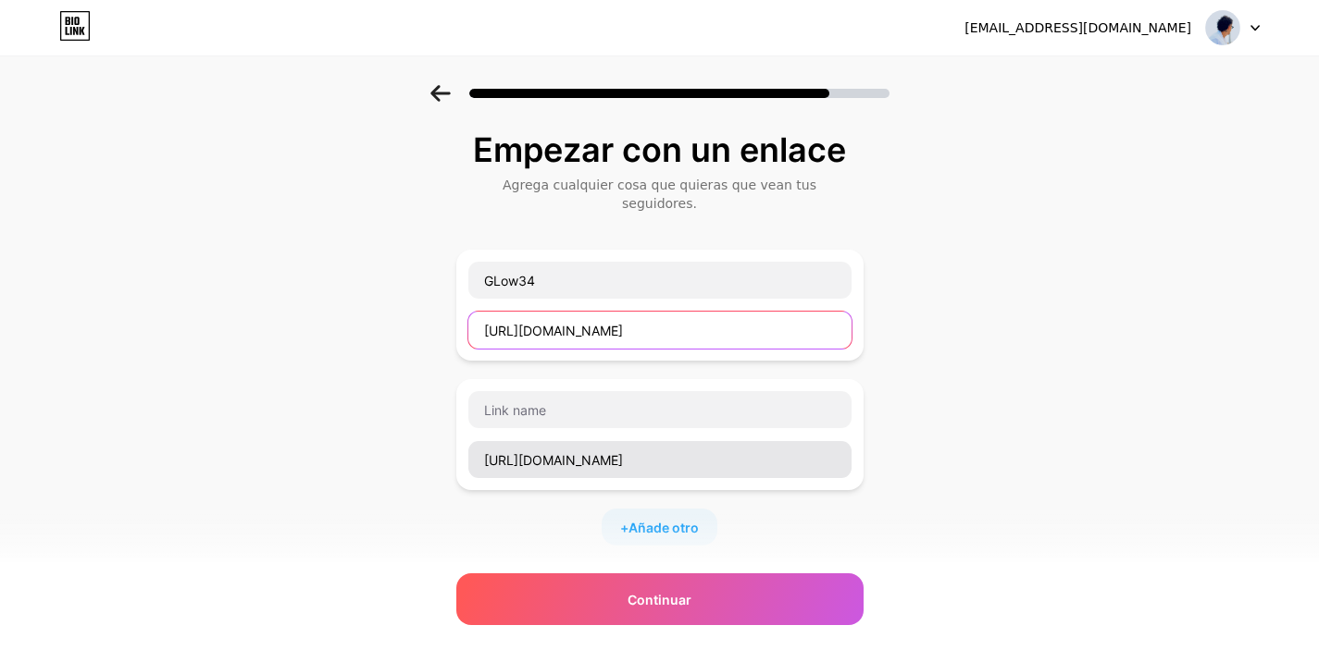
type input "https://bio.link/GLow34"
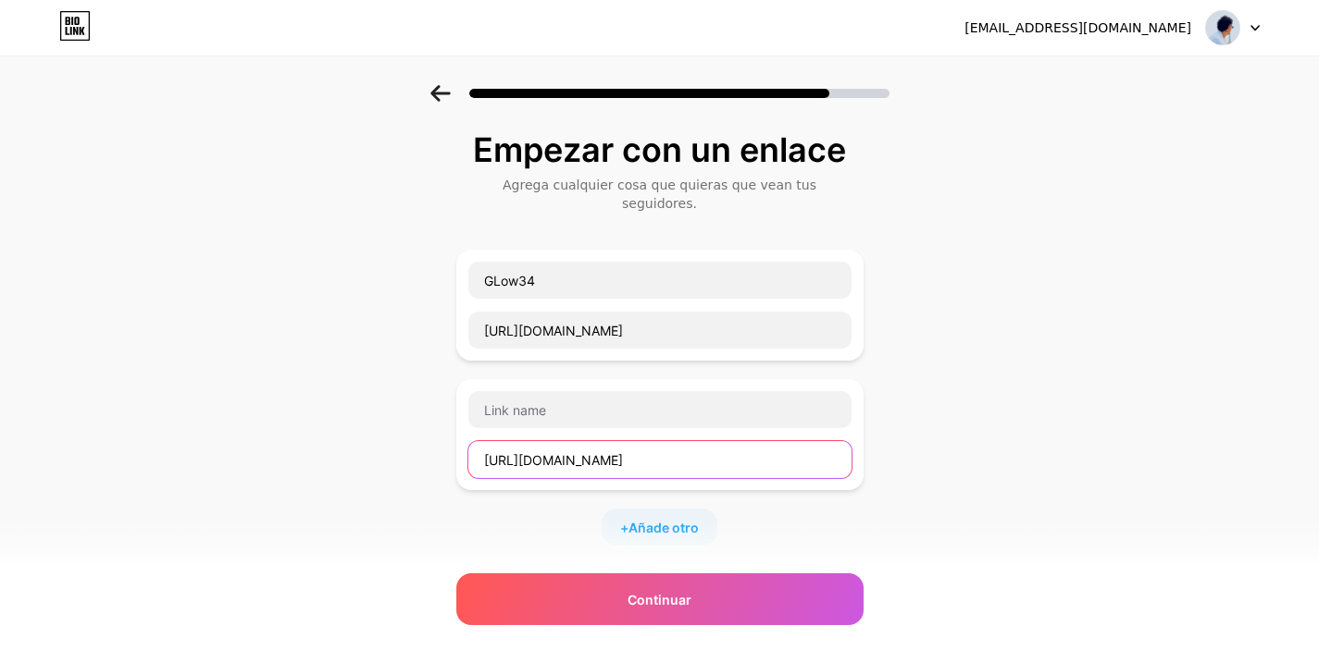
drag, startPoint x: 662, startPoint y: 454, endPoint x: 420, endPoint y: 451, distance: 242.5
click at [420, 451] on div "Empezar con un enlace Agrega cualquier cosa que quieras que vean tus seguidores…" at bounding box center [659, 484] width 1319 height 799
click at [542, 632] on input "https://www.instagram.com/g_low34" at bounding box center [682, 653] width 336 height 42
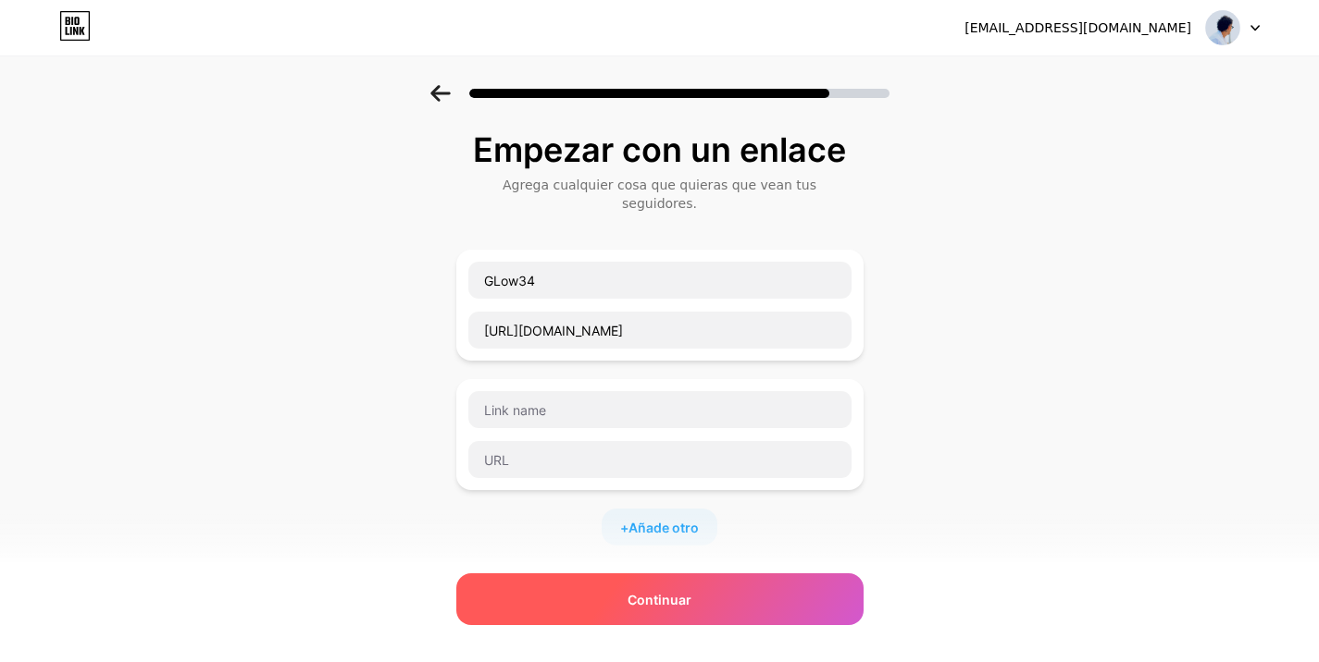
click at [589, 596] on div "Continuar" at bounding box center [659, 600] width 407 height 52
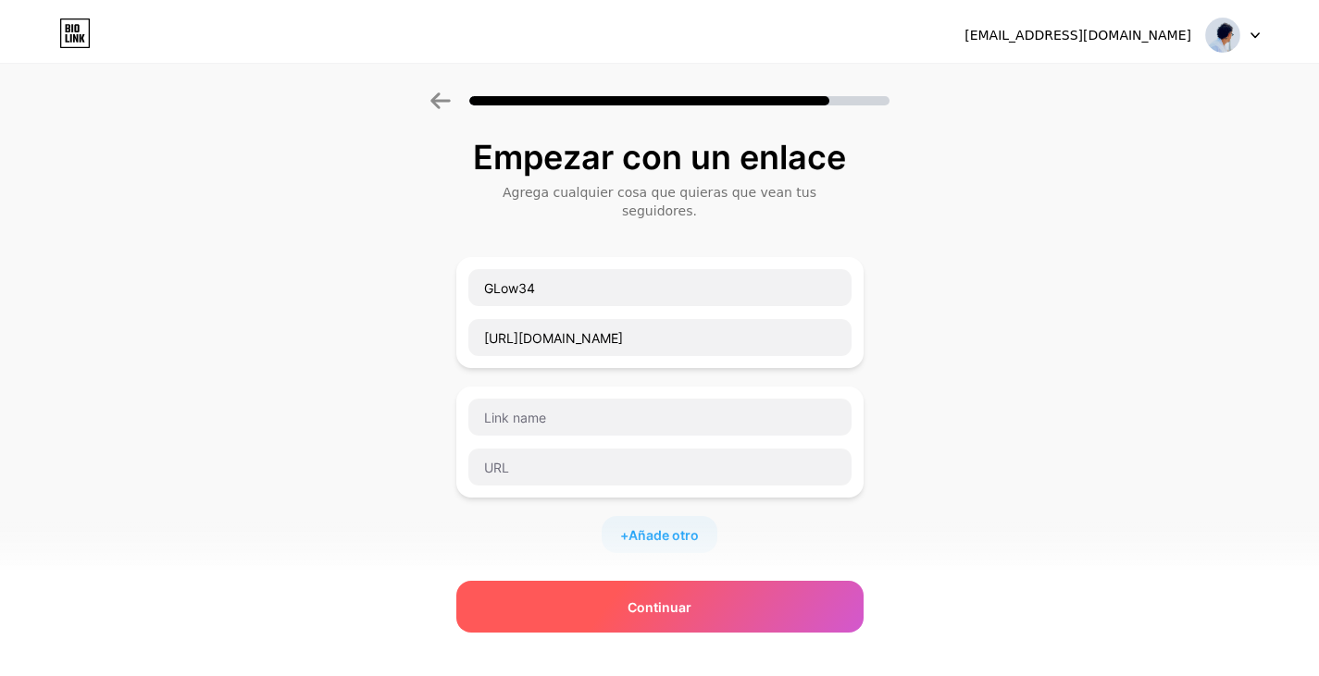
scroll to position [0, 0]
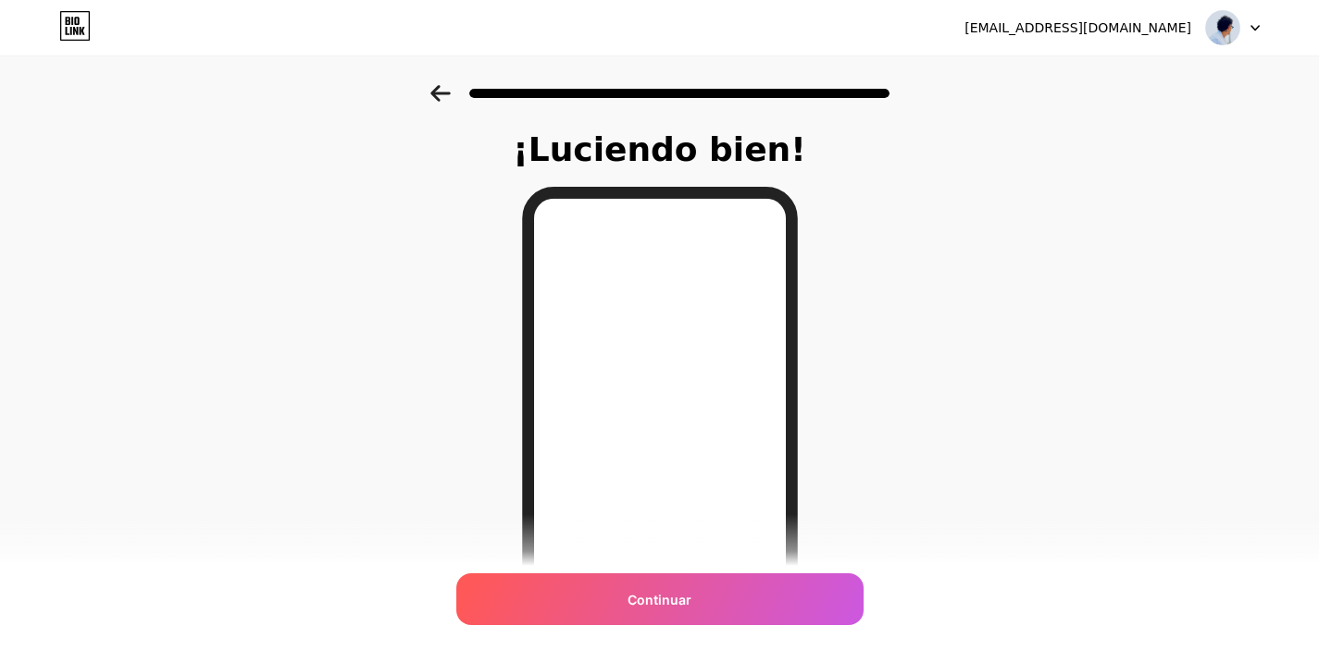
click at [589, 596] on div "Continuar" at bounding box center [659, 600] width 407 height 52
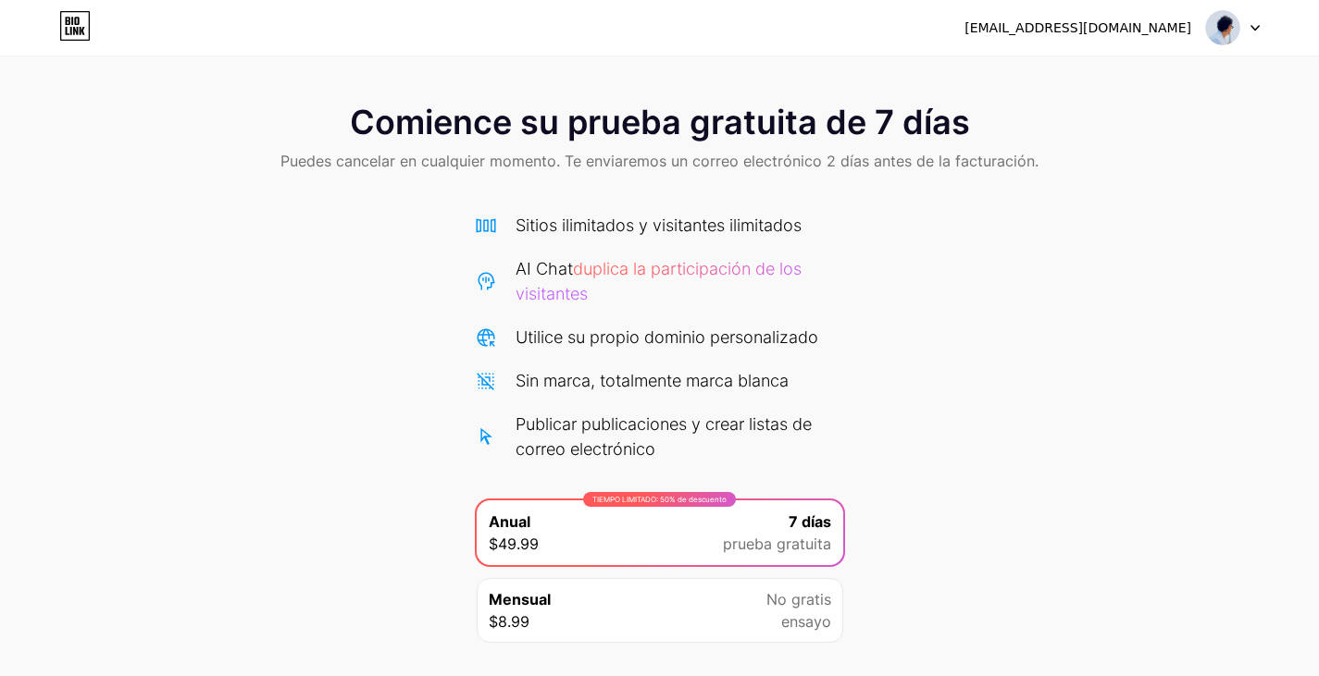
scroll to position [118, 0]
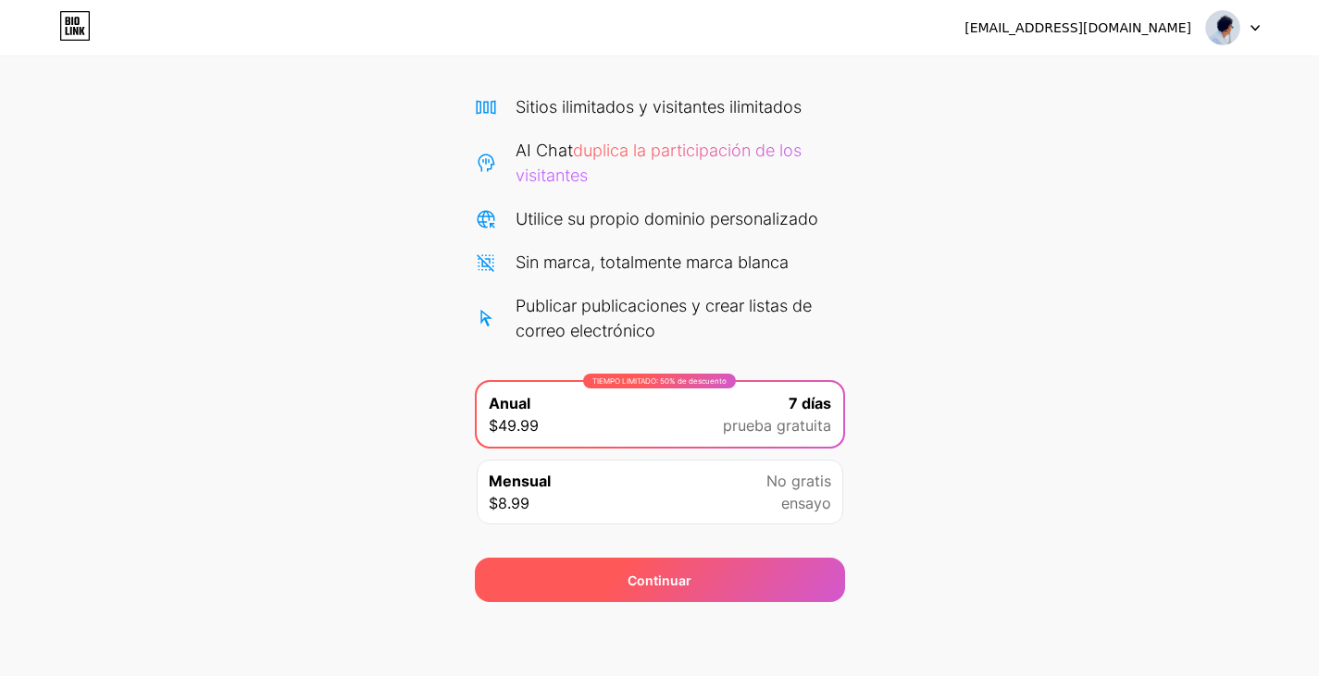
click at [756, 567] on div "Continuar" at bounding box center [660, 580] width 370 height 44
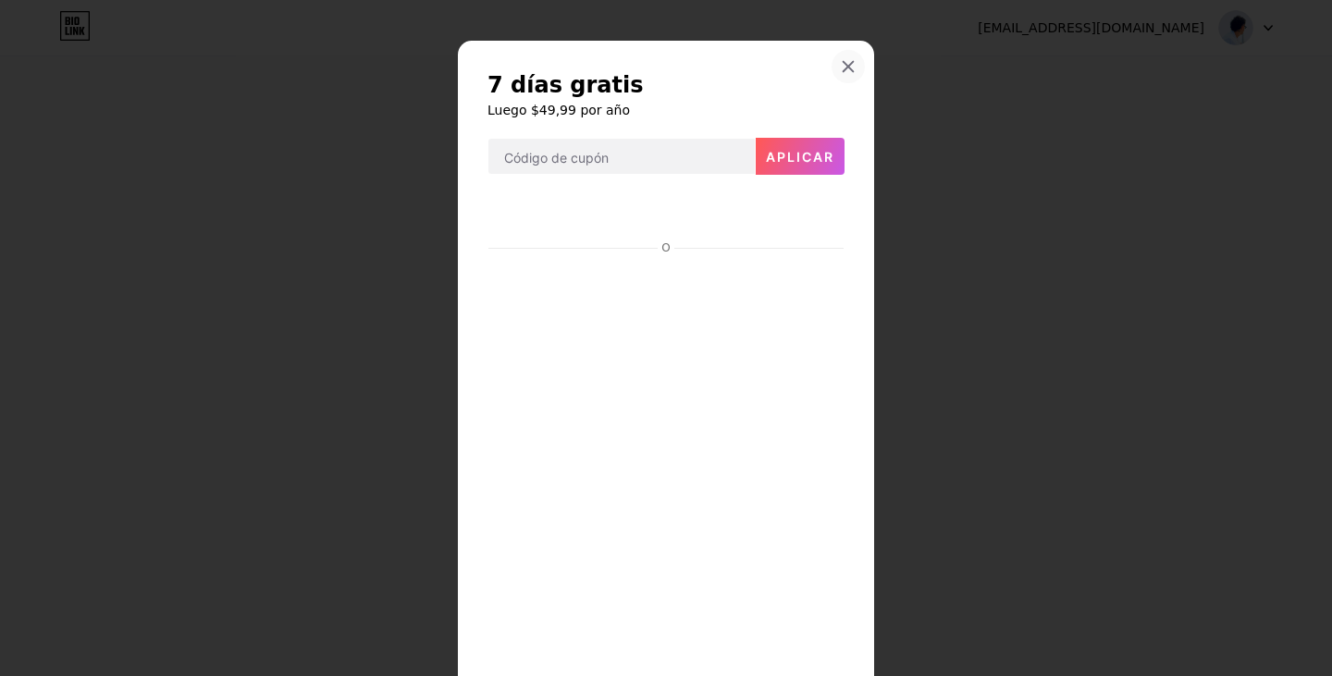
click at [851, 68] on div at bounding box center [848, 66] width 33 height 33
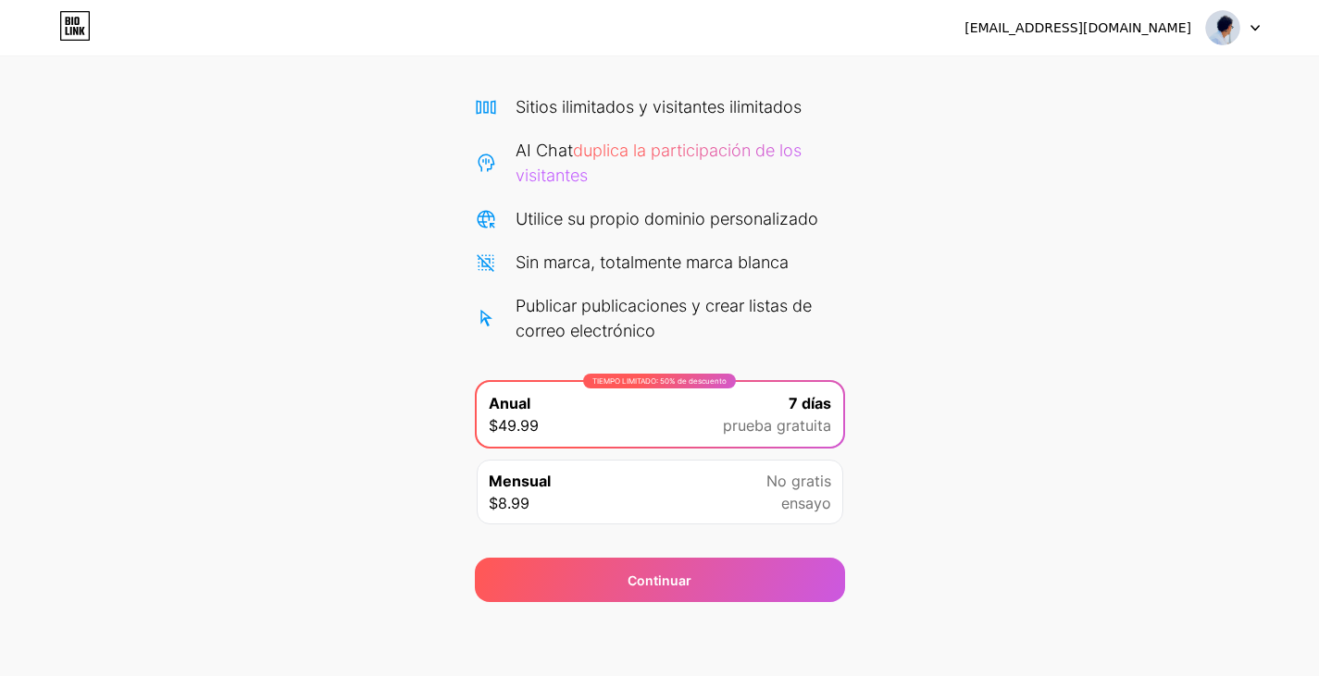
click at [792, 500] on font "ensayo" at bounding box center [806, 503] width 50 height 19
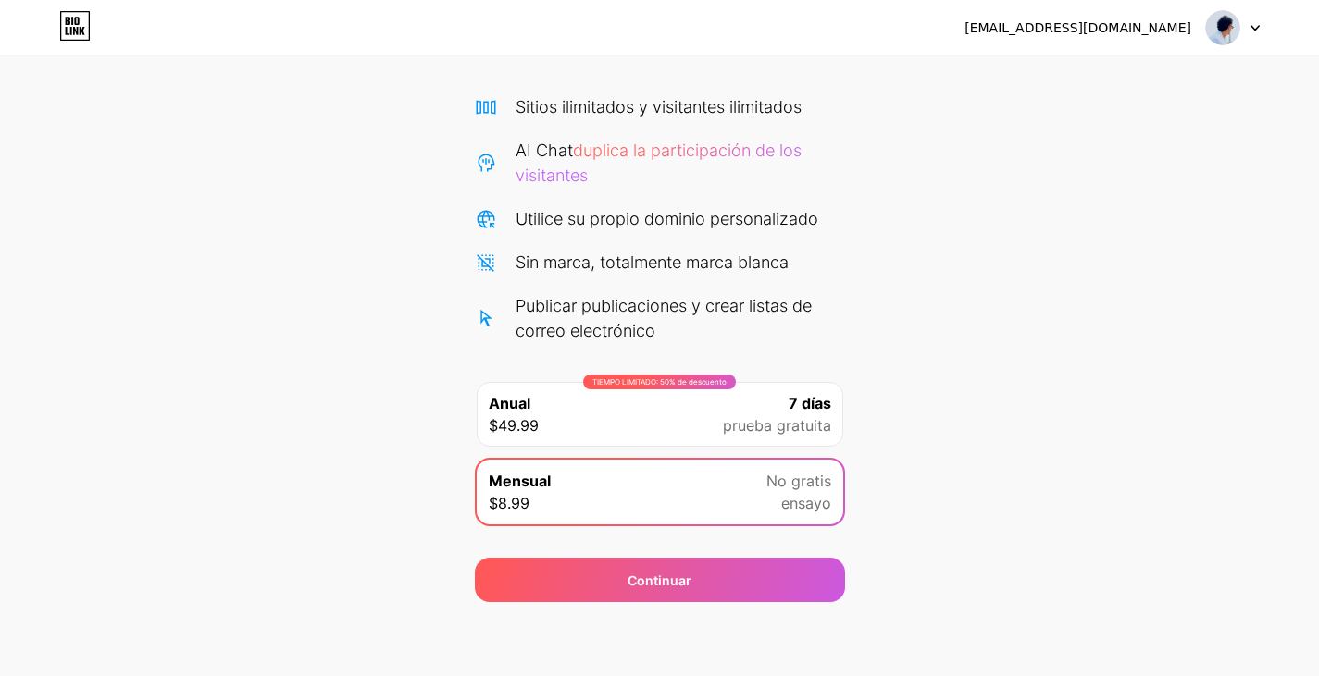
click at [835, 402] on div "TIEMPO LIMITADO: 50% de descuento Anual $49.99 7 días prueba gratuita" at bounding box center [660, 414] width 366 height 65
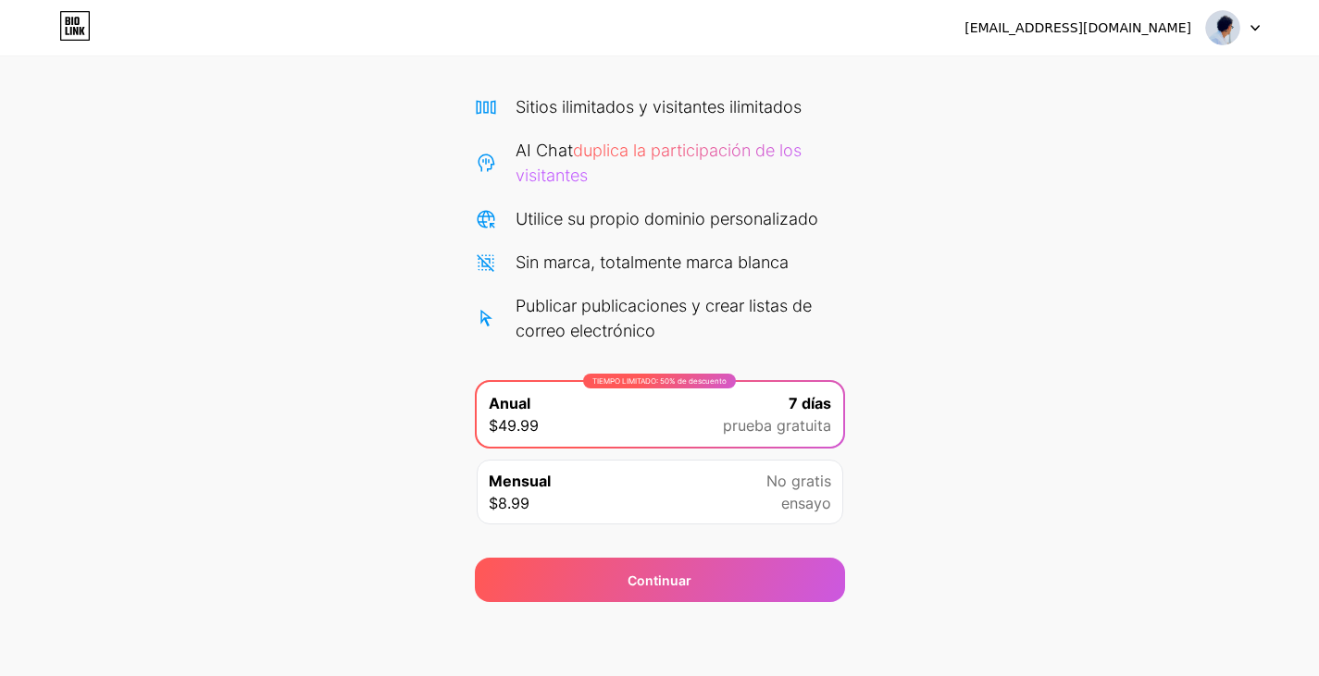
scroll to position [0, 0]
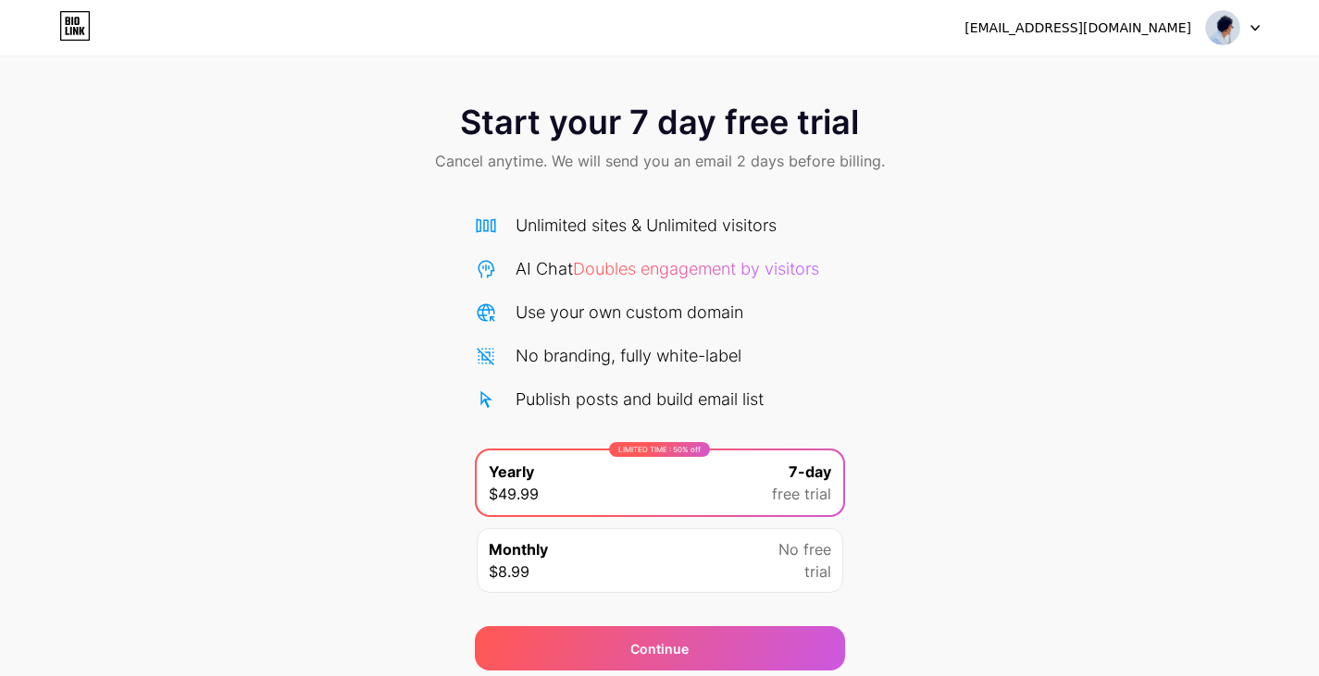
scroll to position [68, 0]
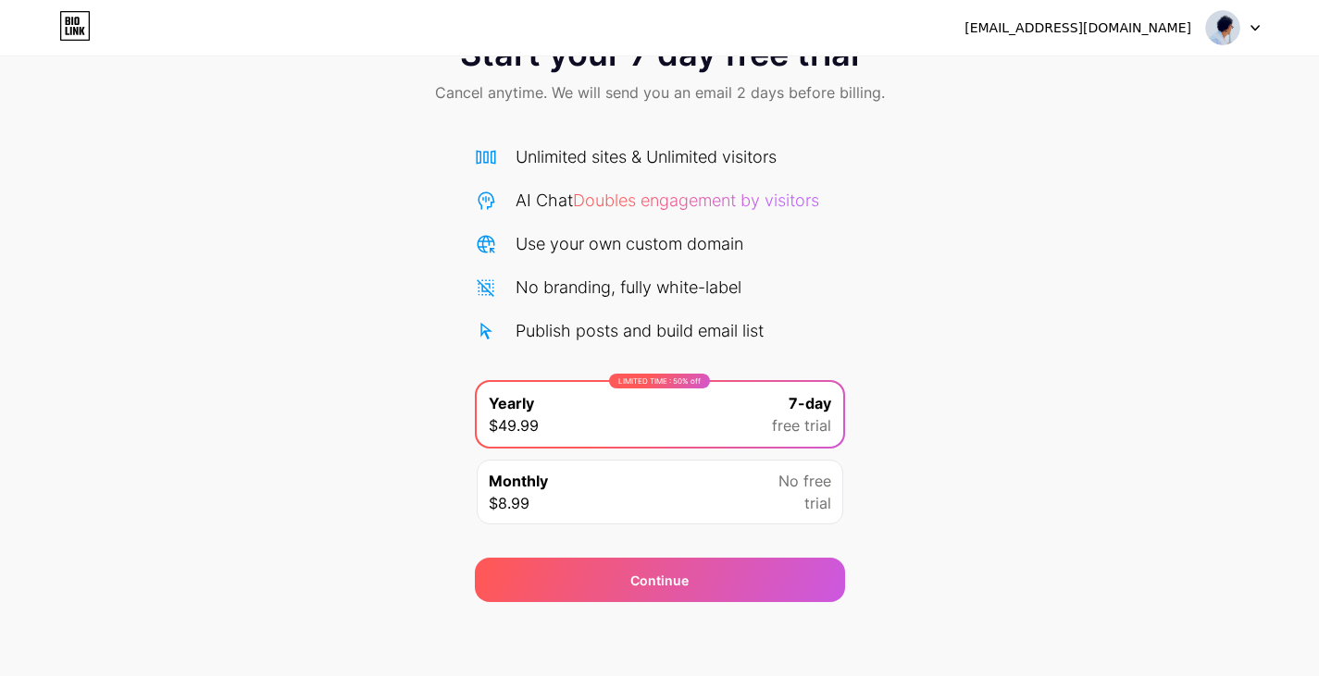
click at [745, 518] on div "Monthly $8.99 No free trial" at bounding box center [660, 492] width 366 height 65
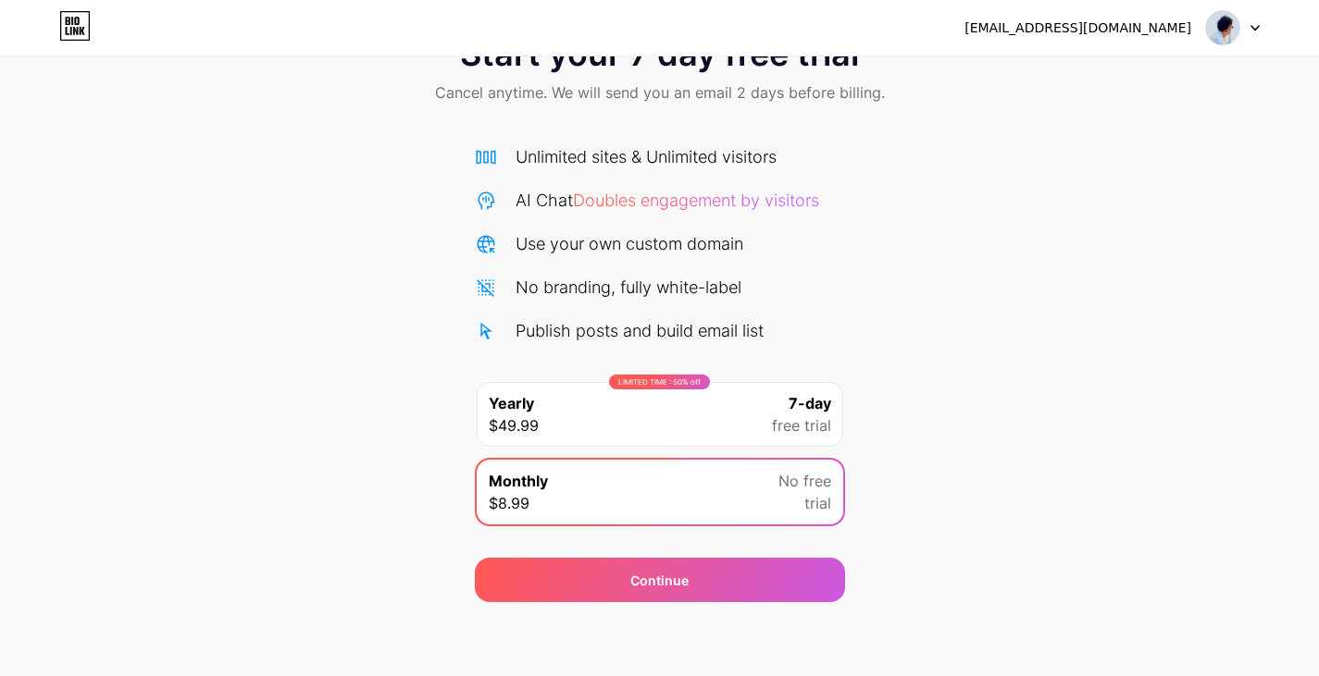
click at [790, 425] on span "free trial" at bounding box center [801, 426] width 59 height 22
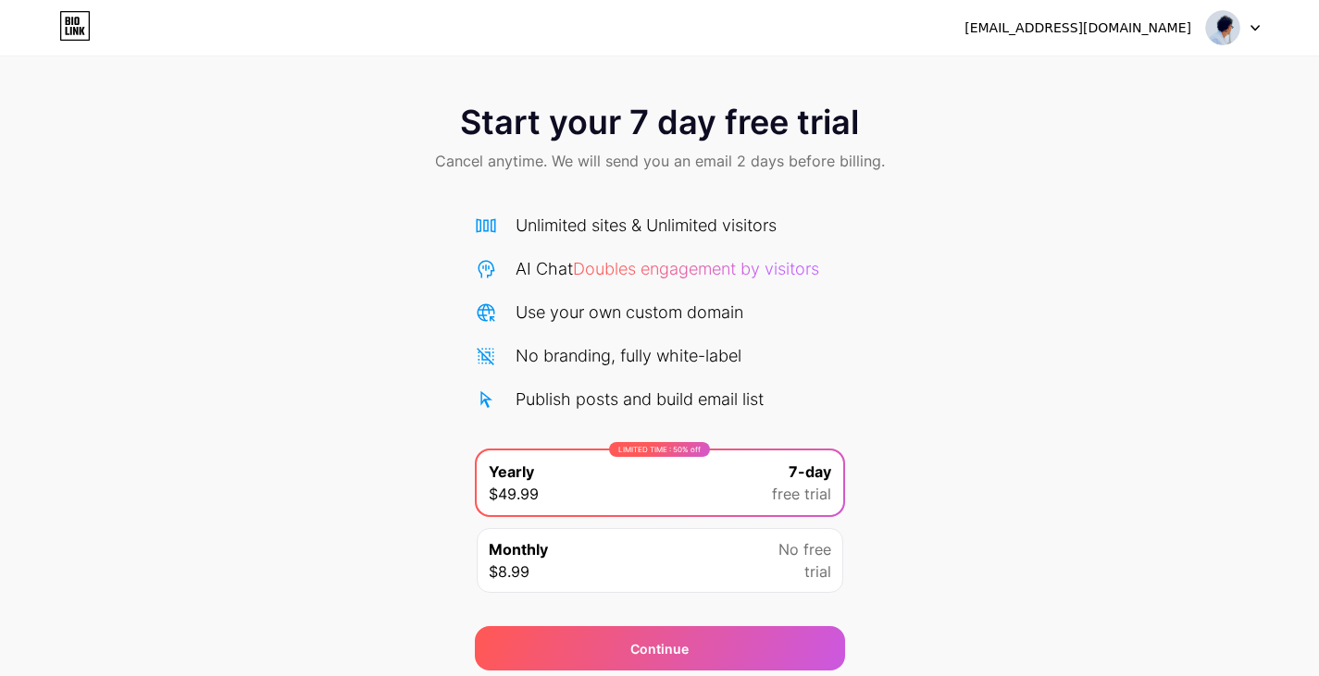
scroll to position [68, 0]
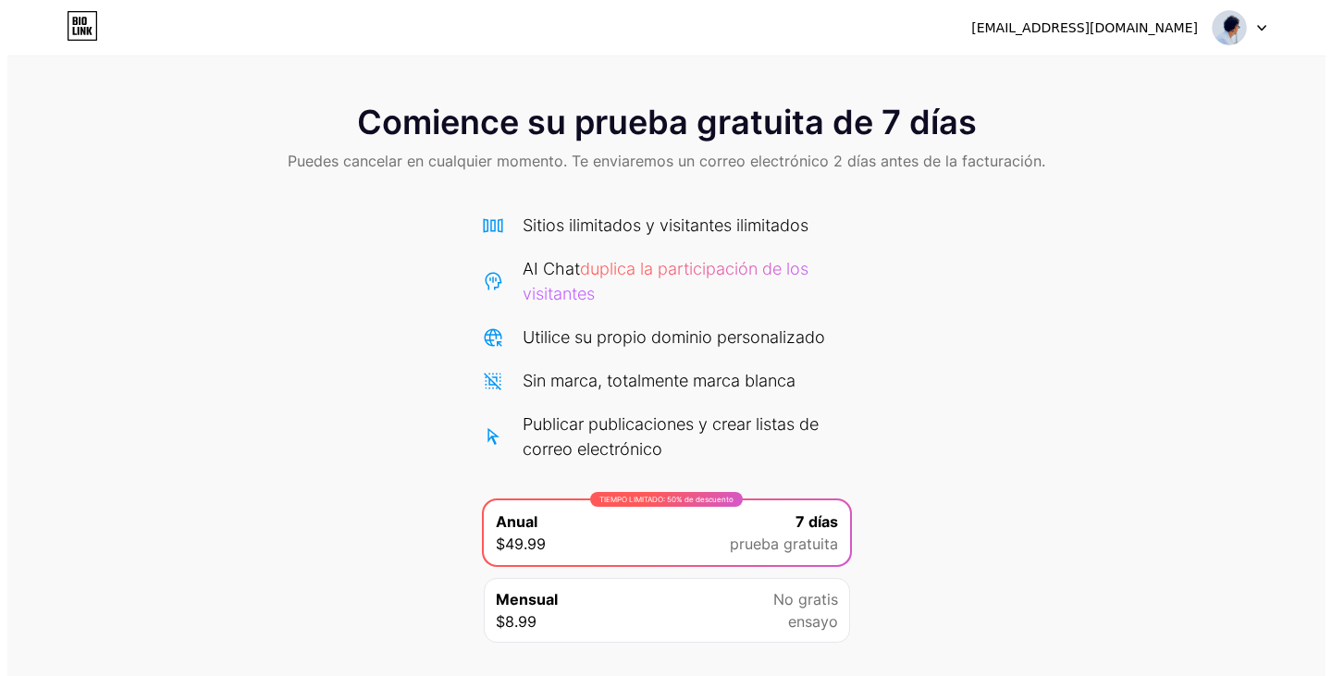
scroll to position [118, 0]
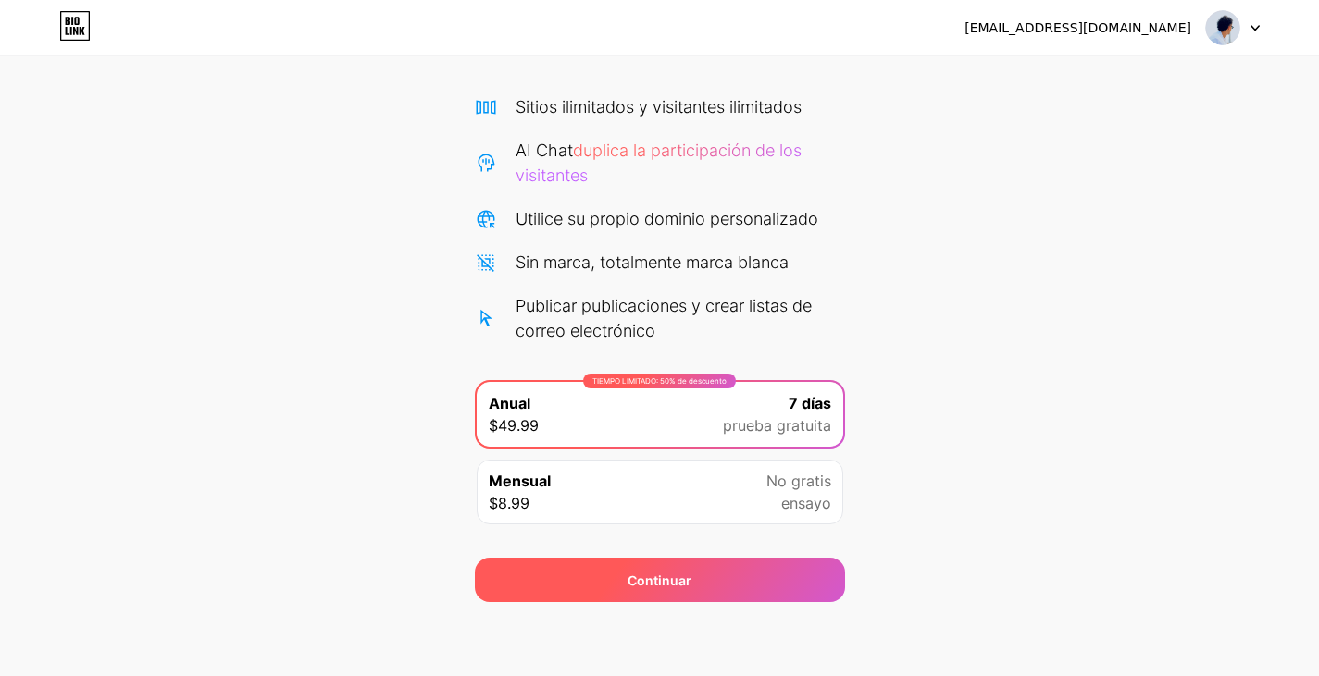
click at [674, 561] on div "Continuar" at bounding box center [660, 580] width 370 height 44
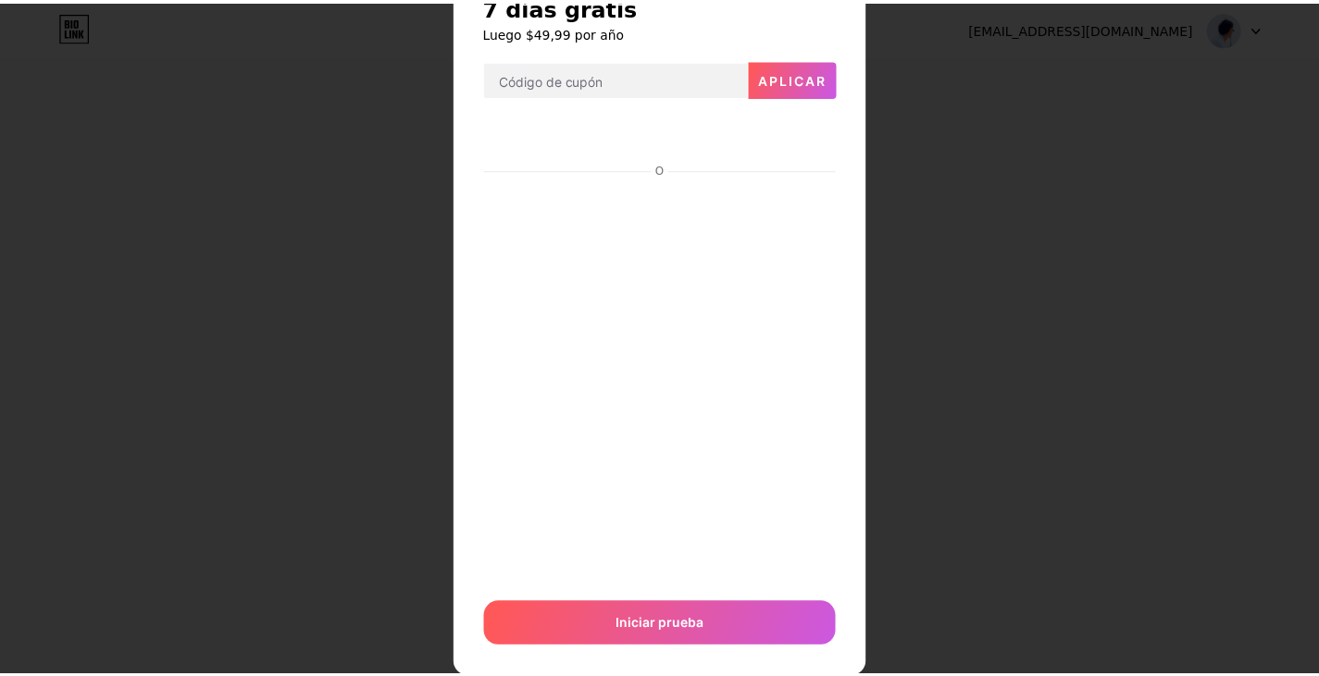
scroll to position [0, 0]
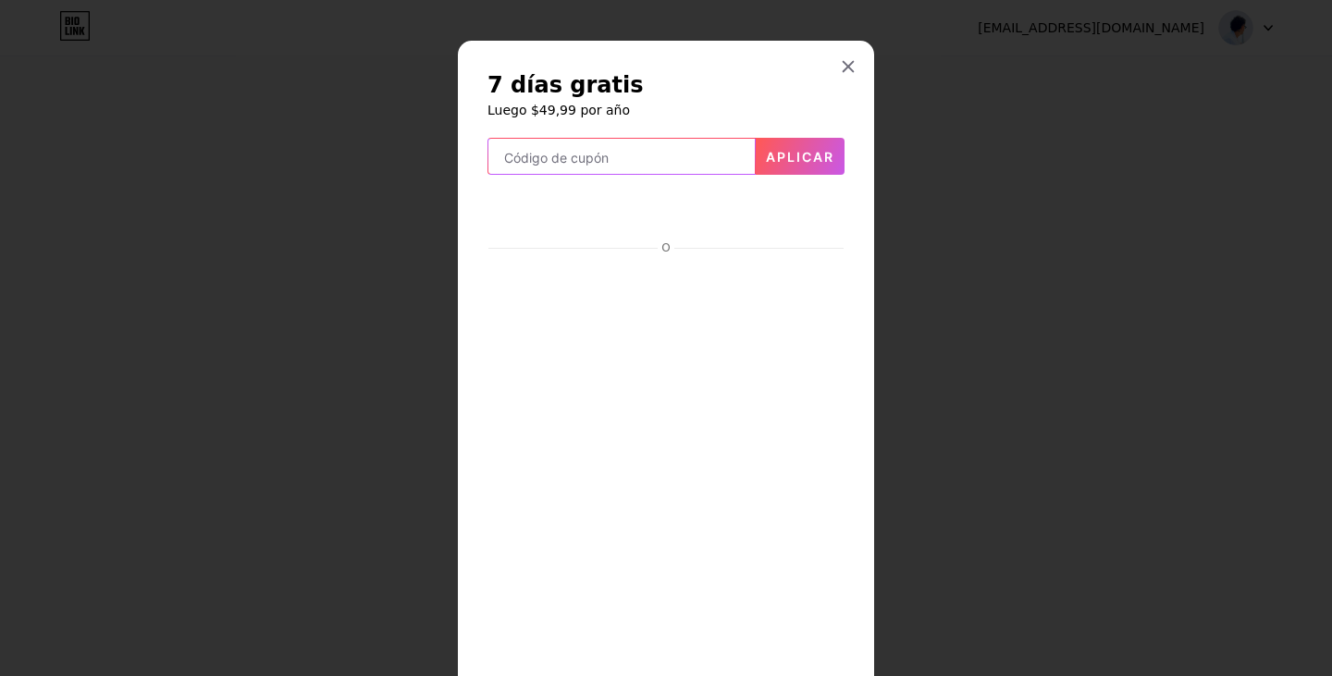
click at [702, 155] on input "text" at bounding box center [622, 157] width 266 height 37
click at [837, 56] on div at bounding box center [848, 66] width 33 height 33
